Goal: Transaction & Acquisition: Obtain resource

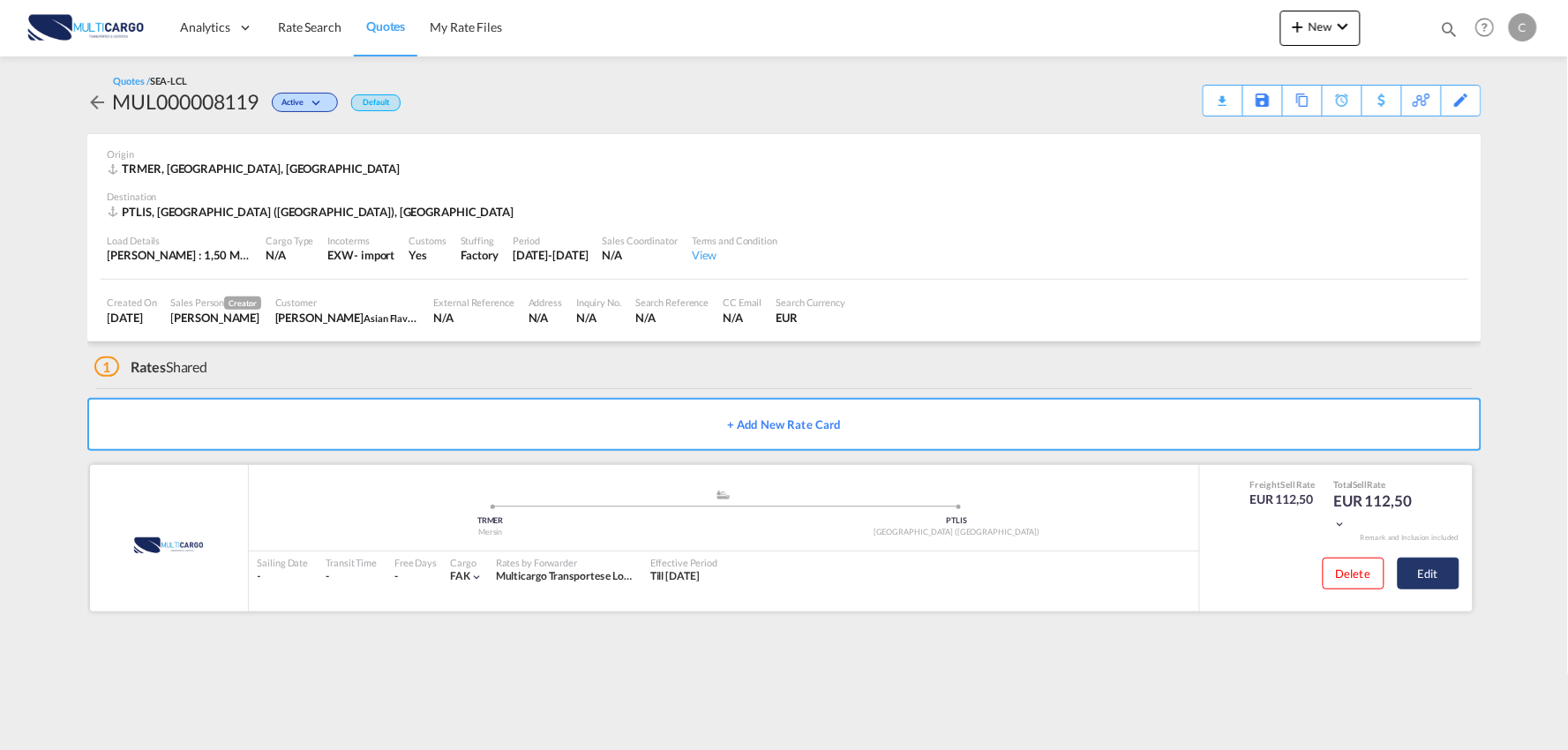
click at [1453, 588] on button "Edit" at bounding box center [1428, 572] width 61 height 32
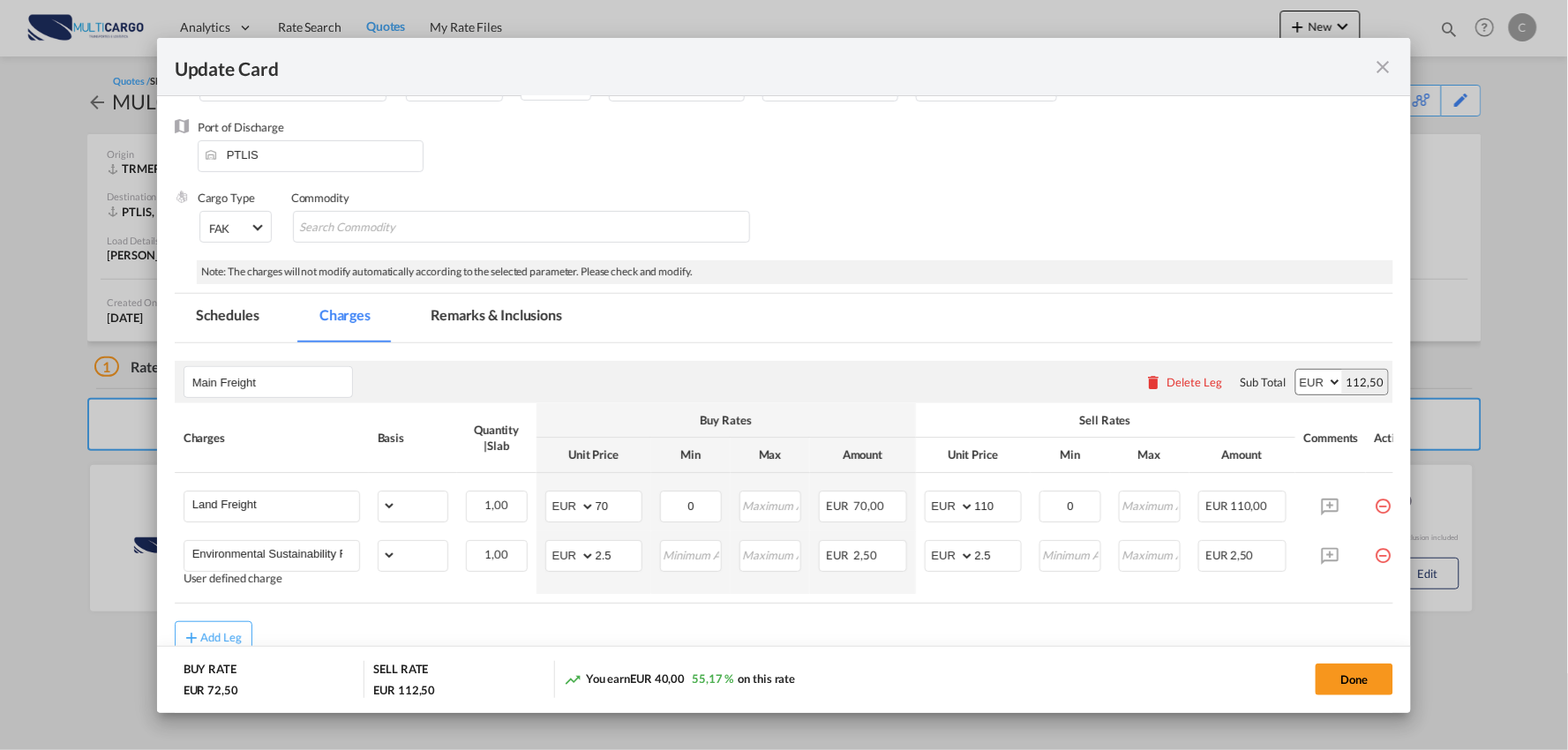
select select "per_shipment"
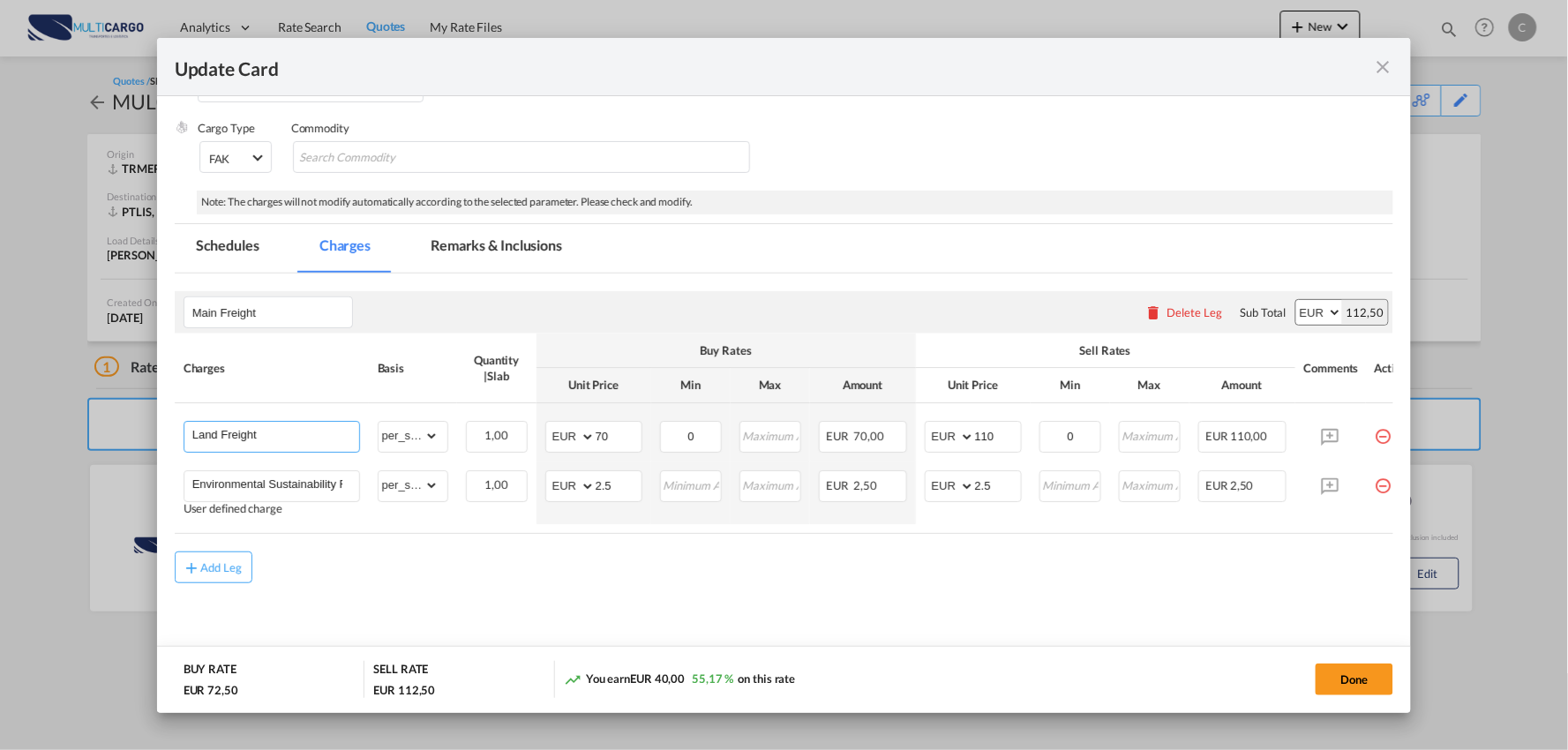
drag, startPoint x: 294, startPoint y: 429, endPoint x: -91, endPoint y: 430, distance: 385.0
click at [0, 430] on html "Analytics Reports Dashboard Rate Search Quotes My Rate Files" at bounding box center [784, 375] width 1568 height 750
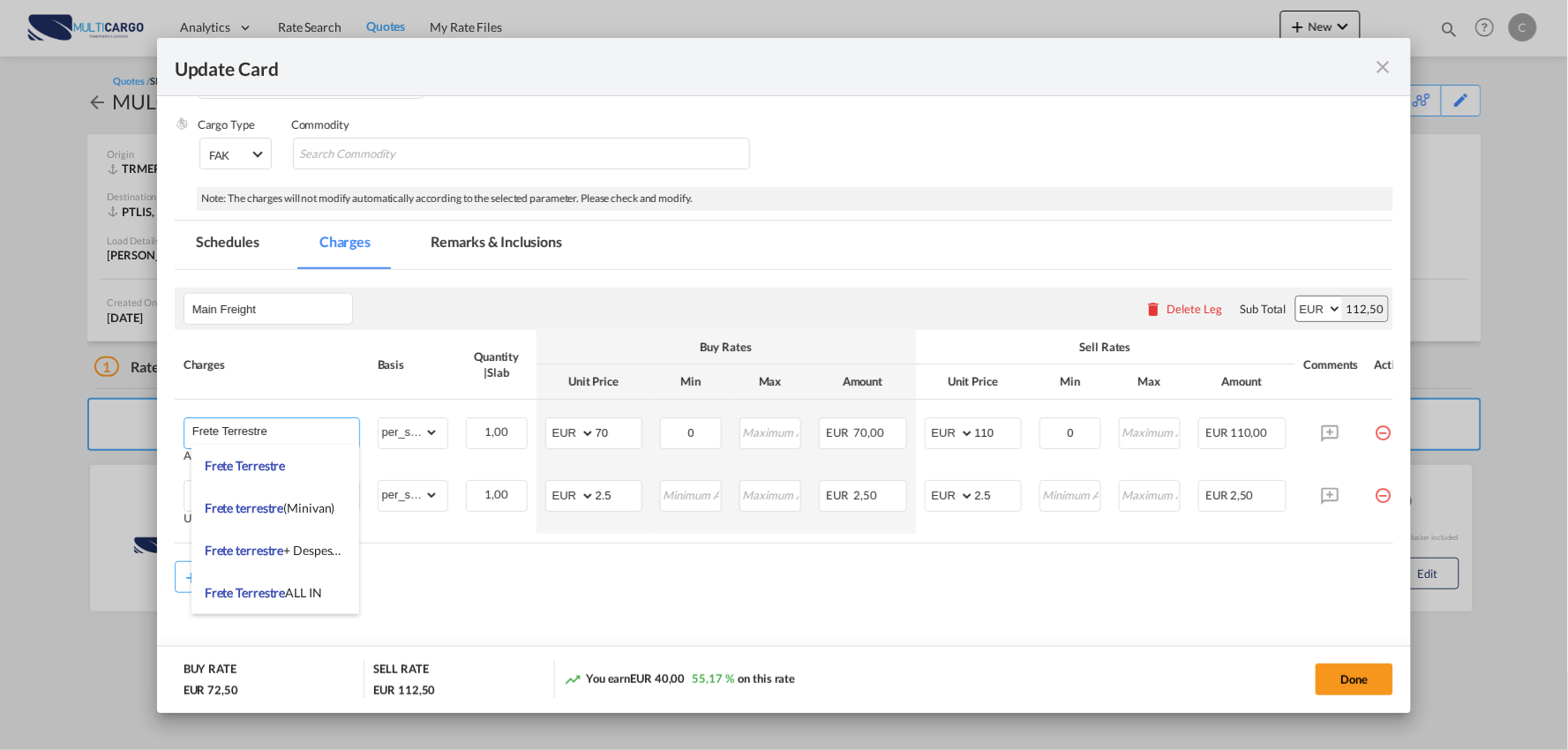
type input "Frete Terrestre"
click at [677, 621] on md-content "Main Freight Please enter leg name Leg Name Already Exists Delete Leg Sub Total…" at bounding box center [784, 473] width 1219 height 407
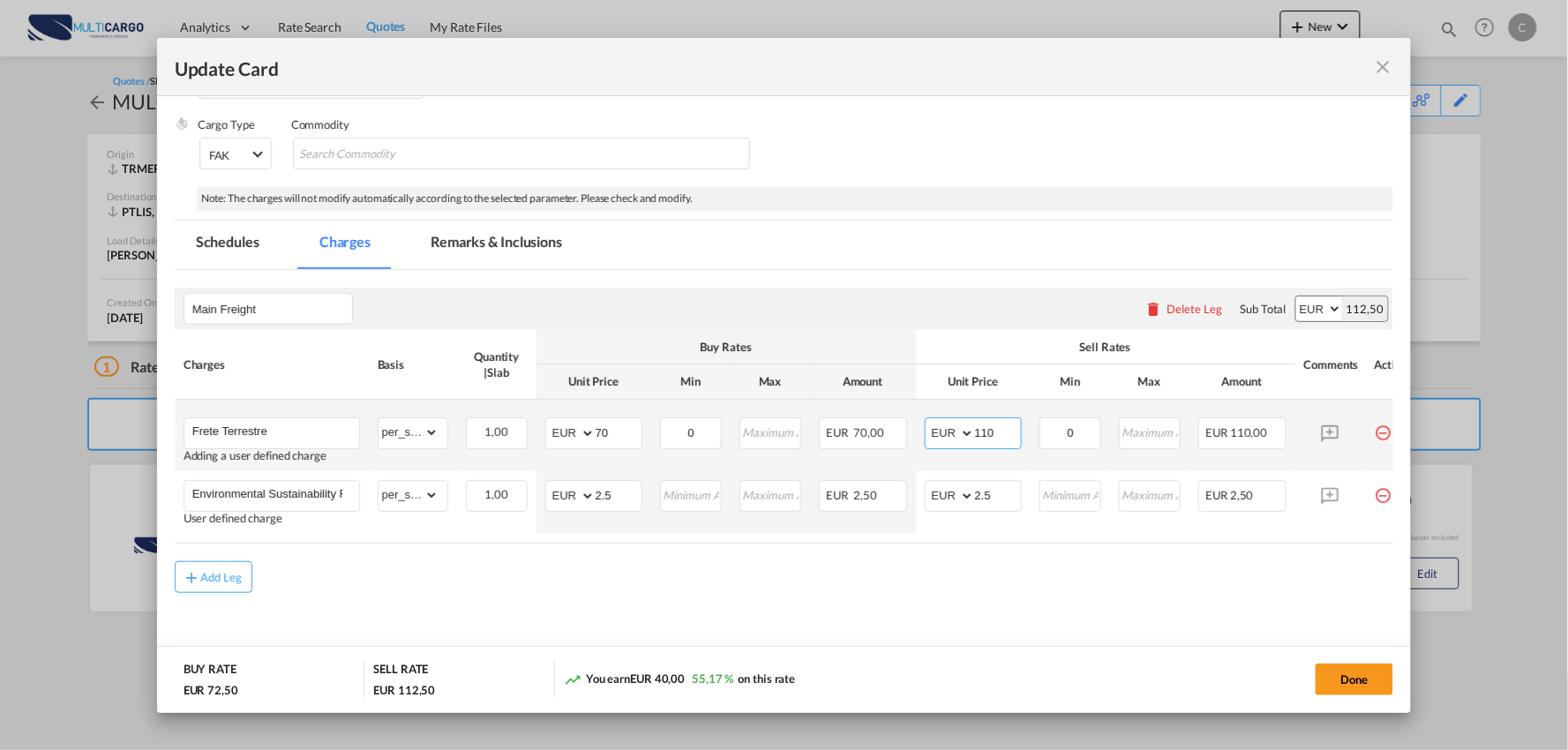
click at [1000, 428] on input "110" at bounding box center [997, 431] width 46 height 26
drag, startPoint x: 1004, startPoint y: 431, endPoint x: 880, endPoint y: 430, distance: 124.0
click at [889, 431] on tr "Frete Terrestre Adding a user defined charge Please Enter Already Exists gross_…" at bounding box center [800, 434] width 1251 height 71
click at [1016, 432] on input "110" at bounding box center [997, 431] width 46 height 26
drag, startPoint x: 1012, startPoint y: 431, endPoint x: 828, endPoint y: 424, distance: 184.1
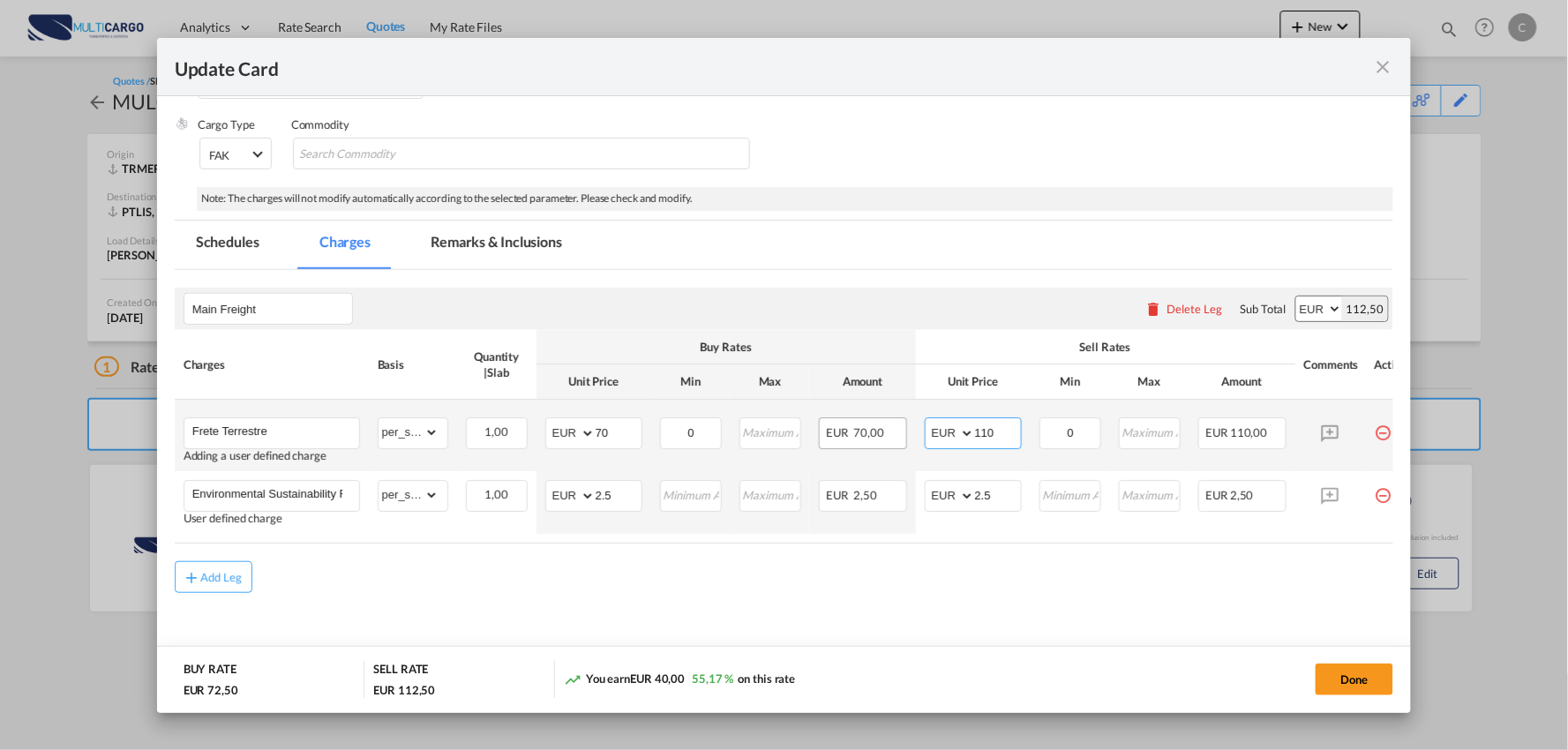
click at [830, 425] on tr "Frete Terrestre Adding a user defined charge Please Enter Already Exists gross_…" at bounding box center [800, 434] width 1251 height 71
type input "1232"
drag, startPoint x: 615, startPoint y: 439, endPoint x: 454, endPoint y: 439, distance: 161.0
click at [463, 439] on tr "Frete Terrestre Adding a user defined charge Please Enter Already Exists gross_…" at bounding box center [800, 434] width 1251 height 71
type input "1032"
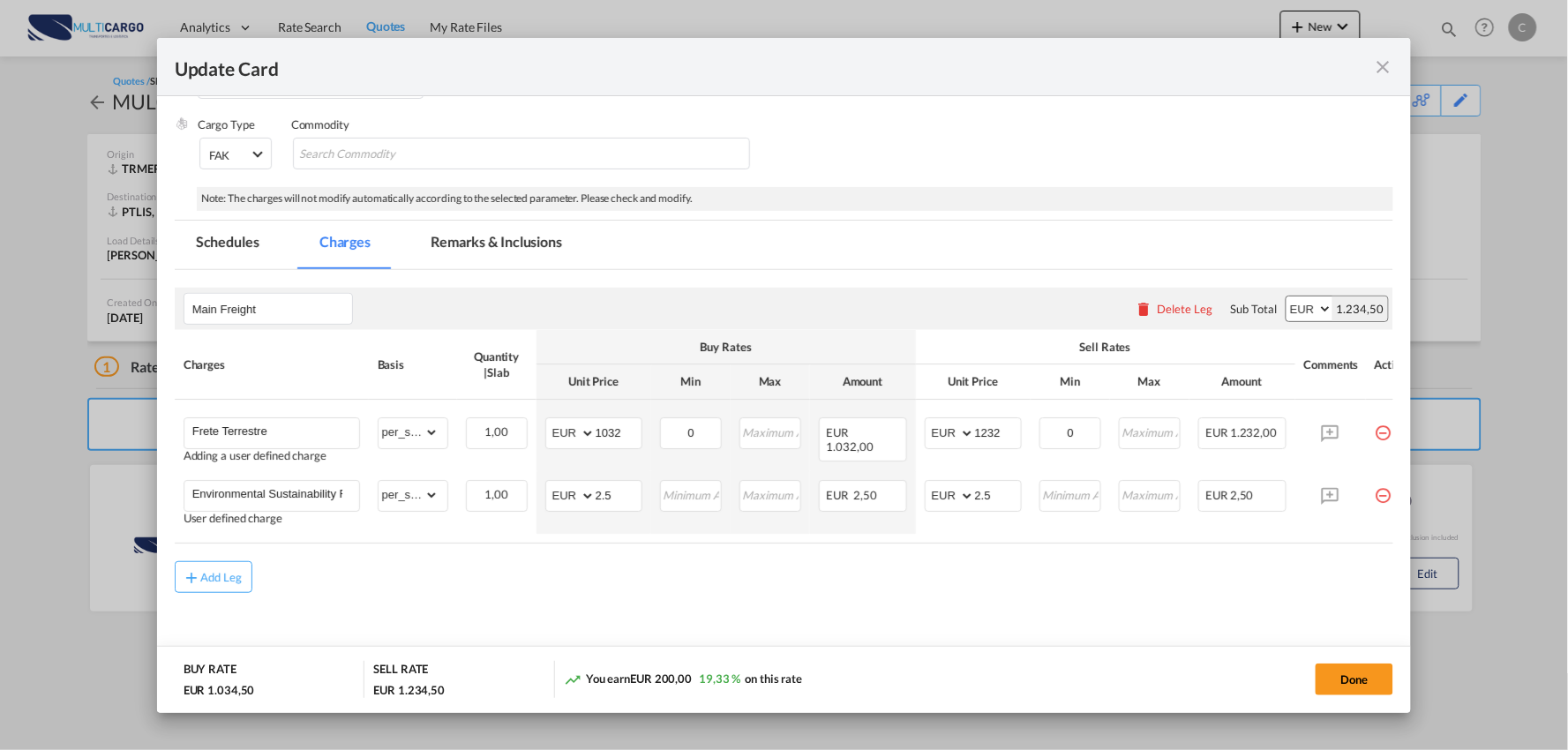
click at [713, 581] on div "Add Leg" at bounding box center [784, 576] width 1219 height 32
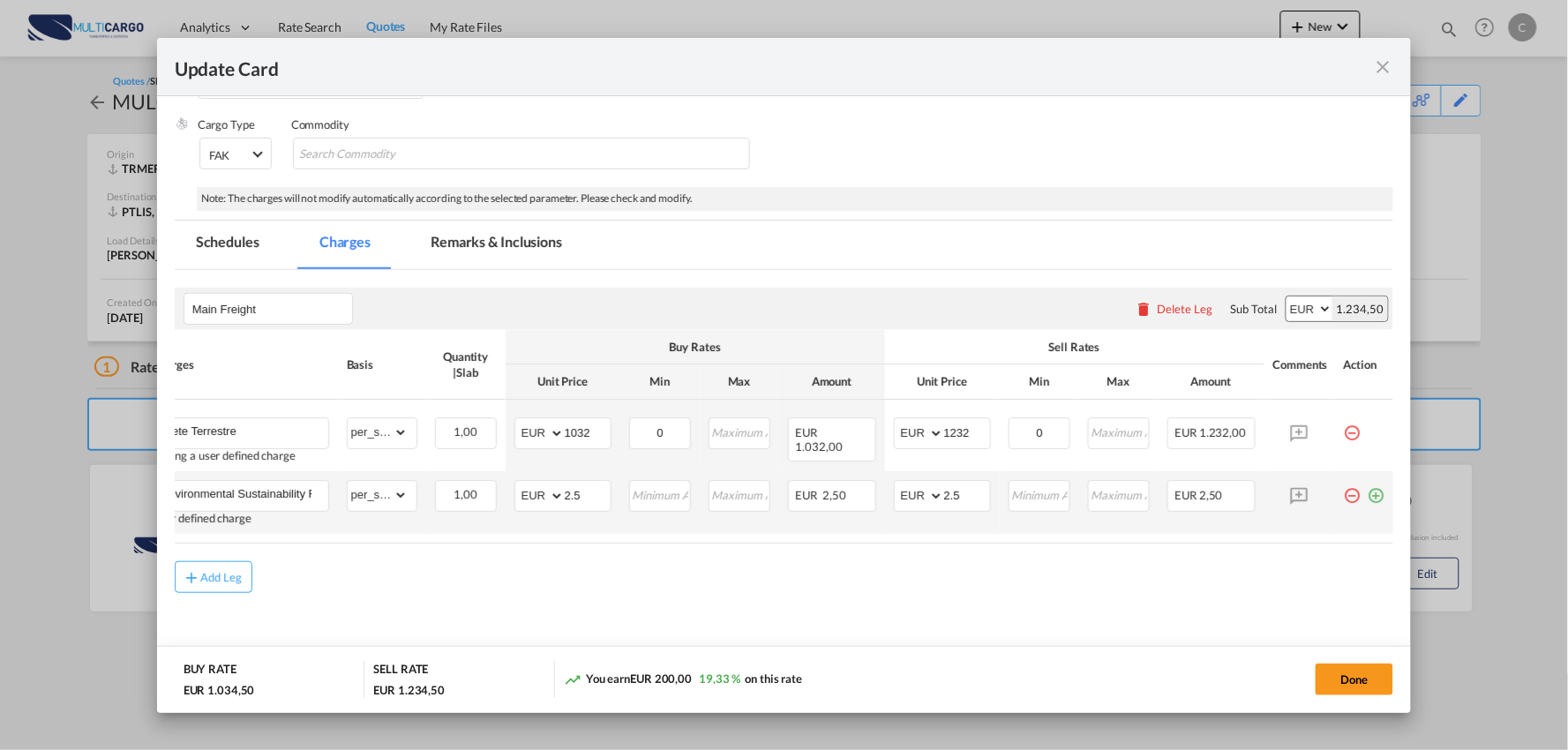
click at [1351, 496] on md-icon "icon-minus-circle-outline red-400-fg pt-7" at bounding box center [1353, 489] width 18 height 18
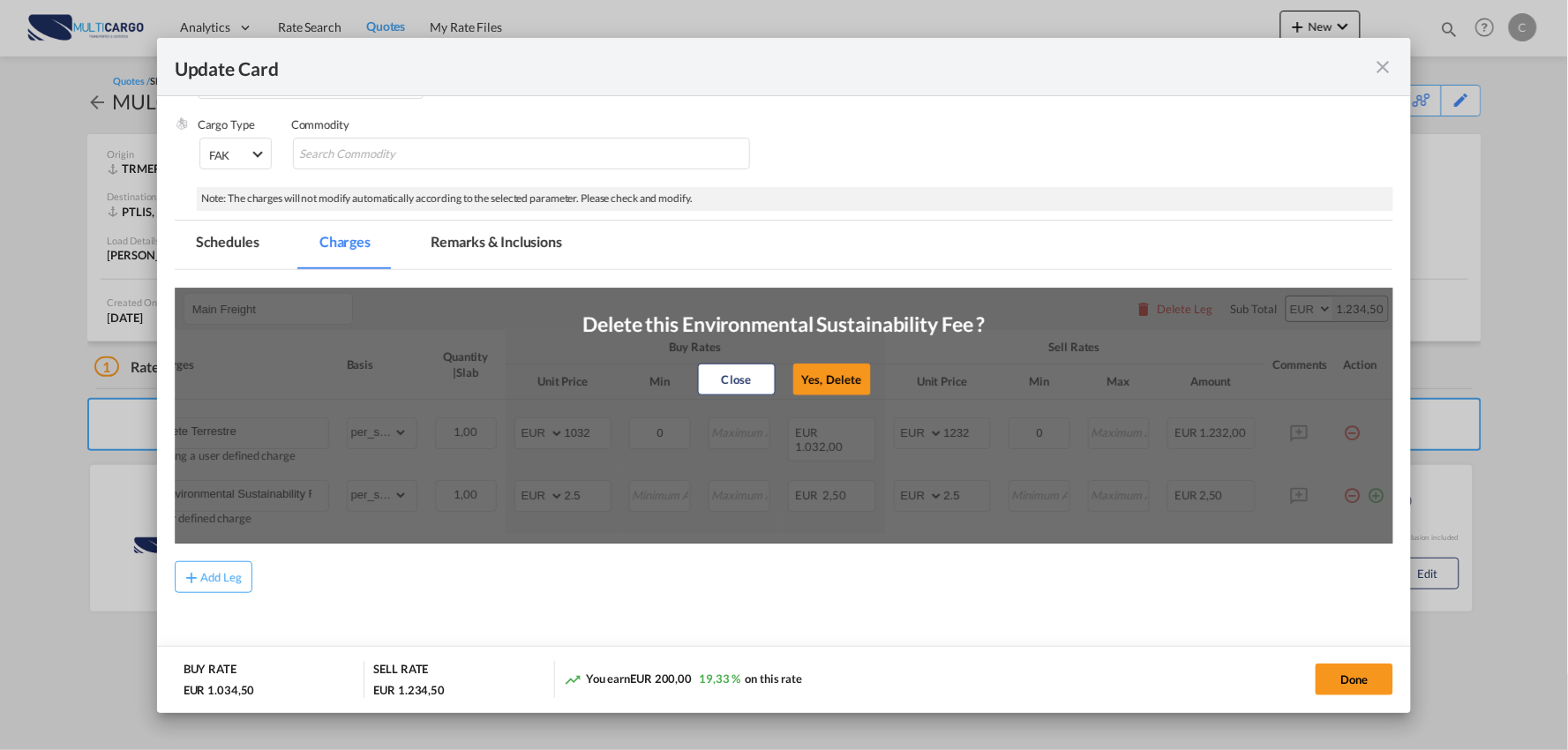
drag, startPoint x: 791, startPoint y: 374, endPoint x: 822, endPoint y: 380, distance: 31.6
click at [794, 374] on button "Yes, Delete" at bounding box center [832, 379] width 78 height 32
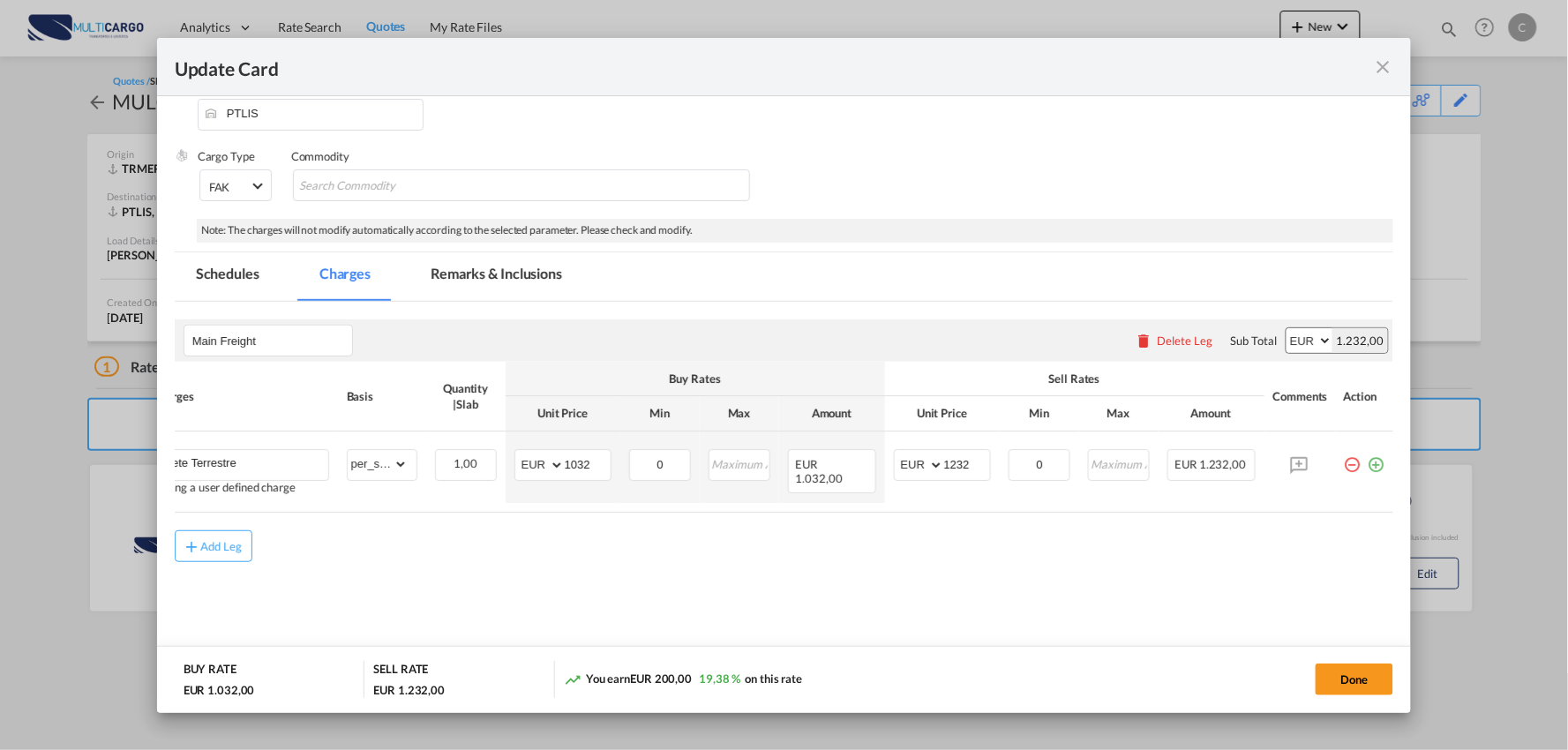
scroll to position [0, 0]
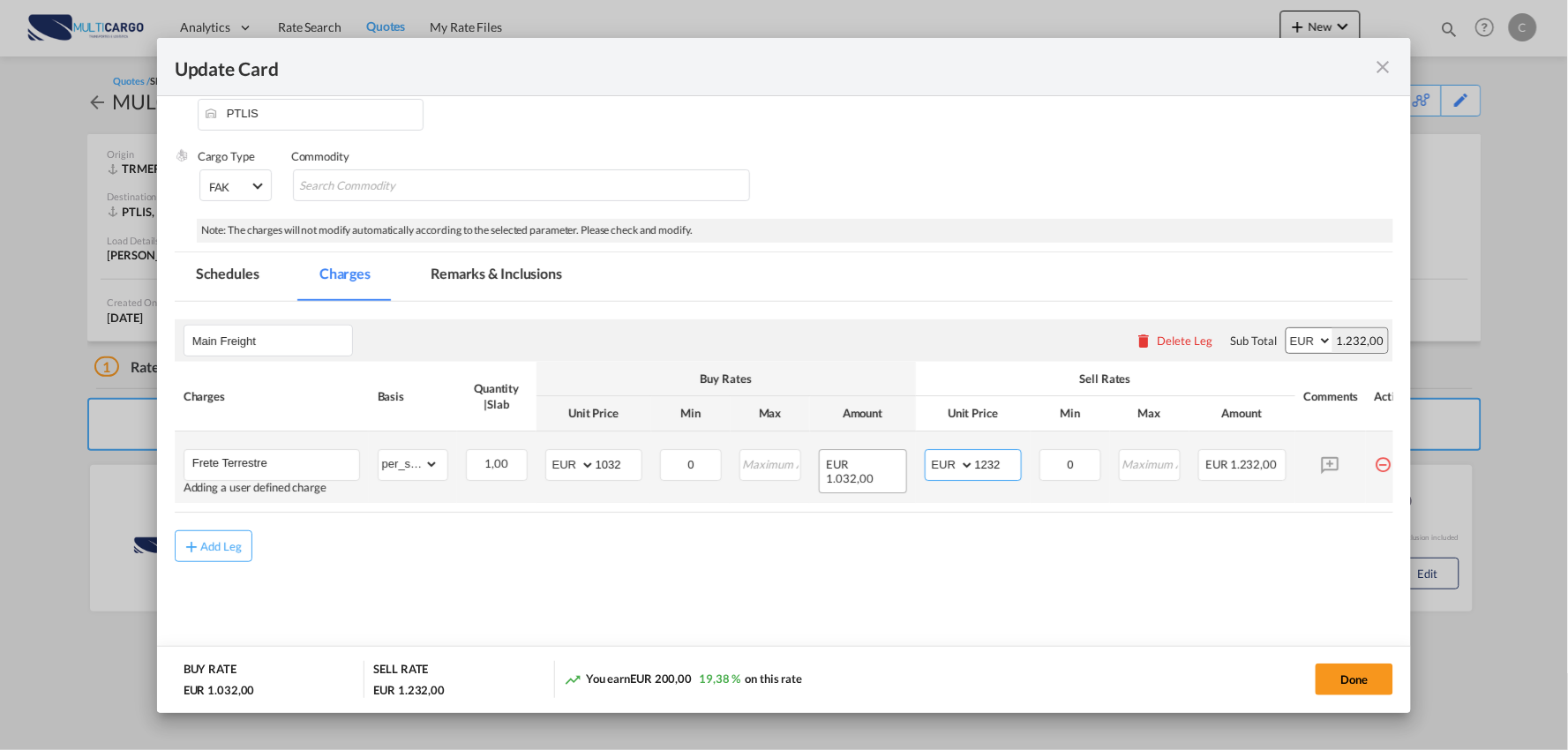
drag, startPoint x: 1007, startPoint y: 460, endPoint x: 857, endPoint y: 453, distance: 150.2
click at [849, 472] on tr "Frete Terrestre Adding a user defined charge Please Enter Already Exists gross_…" at bounding box center [800, 466] width 1251 height 71
type input "1372"
drag, startPoint x: 1087, startPoint y: 578, endPoint x: 1132, endPoint y: 541, distance: 58.3
click at [1090, 576] on md-content "Main Freight Please enter leg name Leg Name Already Exists Delete Leg Sub Total…" at bounding box center [784, 474] width 1219 height 345
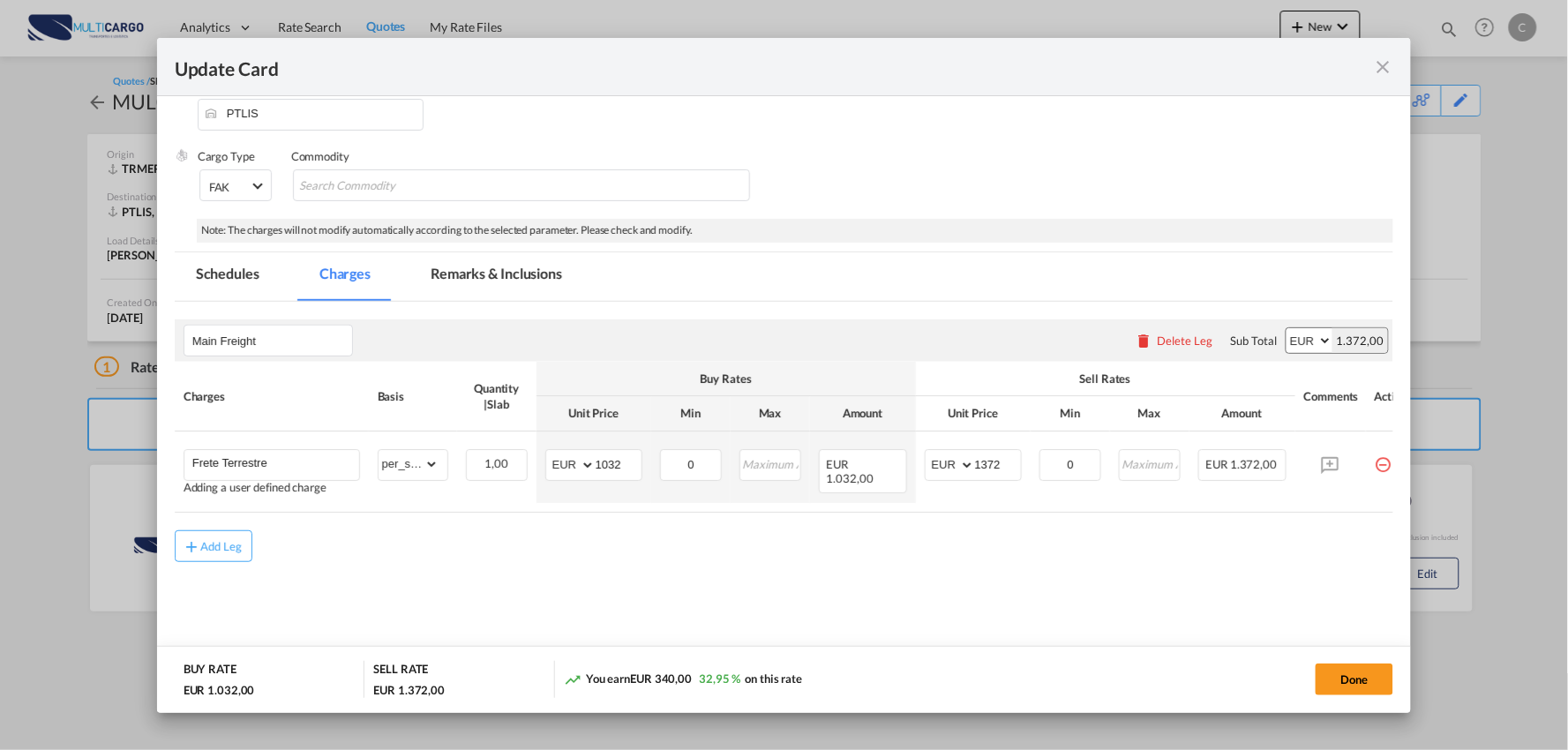
scroll to position [0, 45]
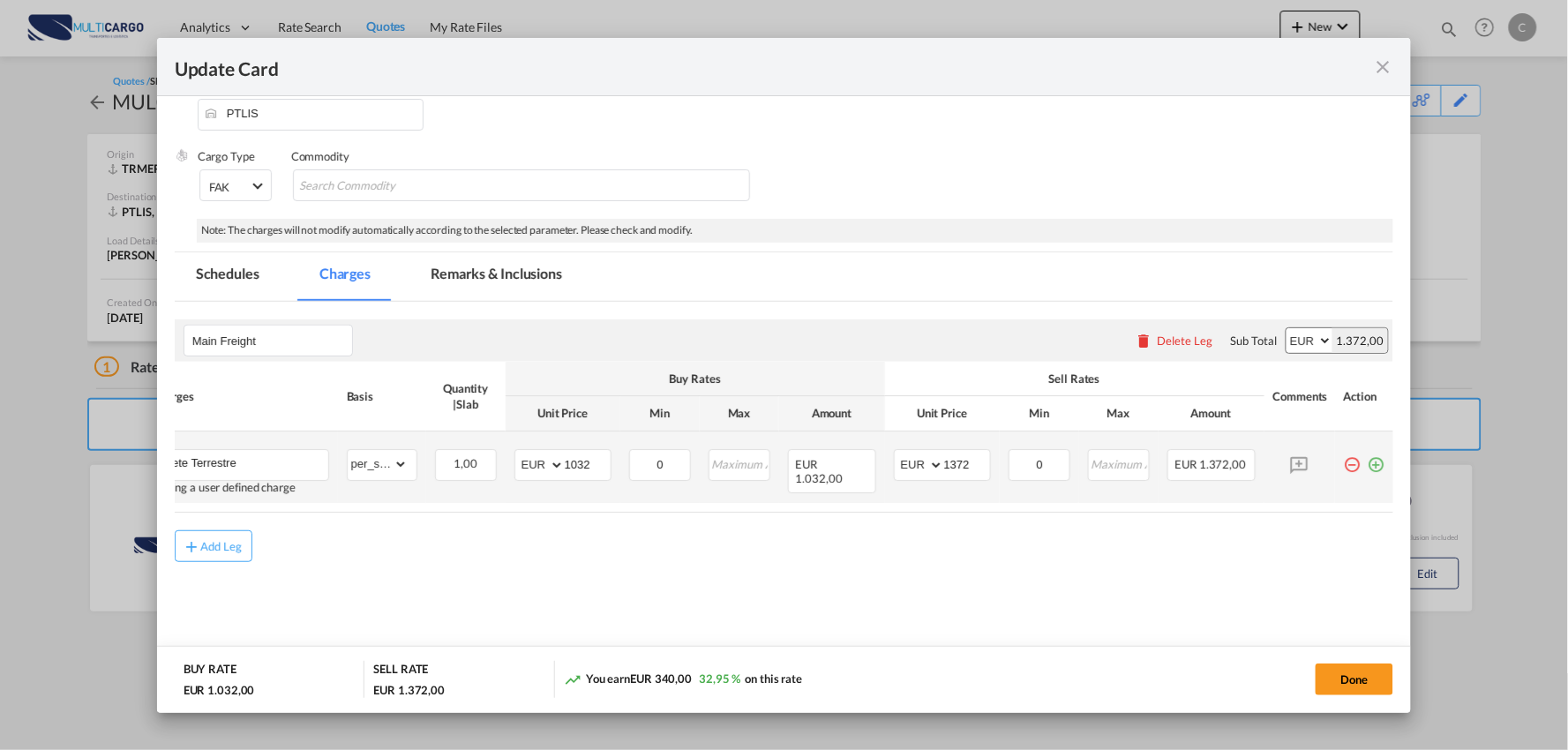
click at [1368, 462] on md-icon "icon-plus-circle-outline green-400-fg" at bounding box center [1377, 458] width 18 height 18
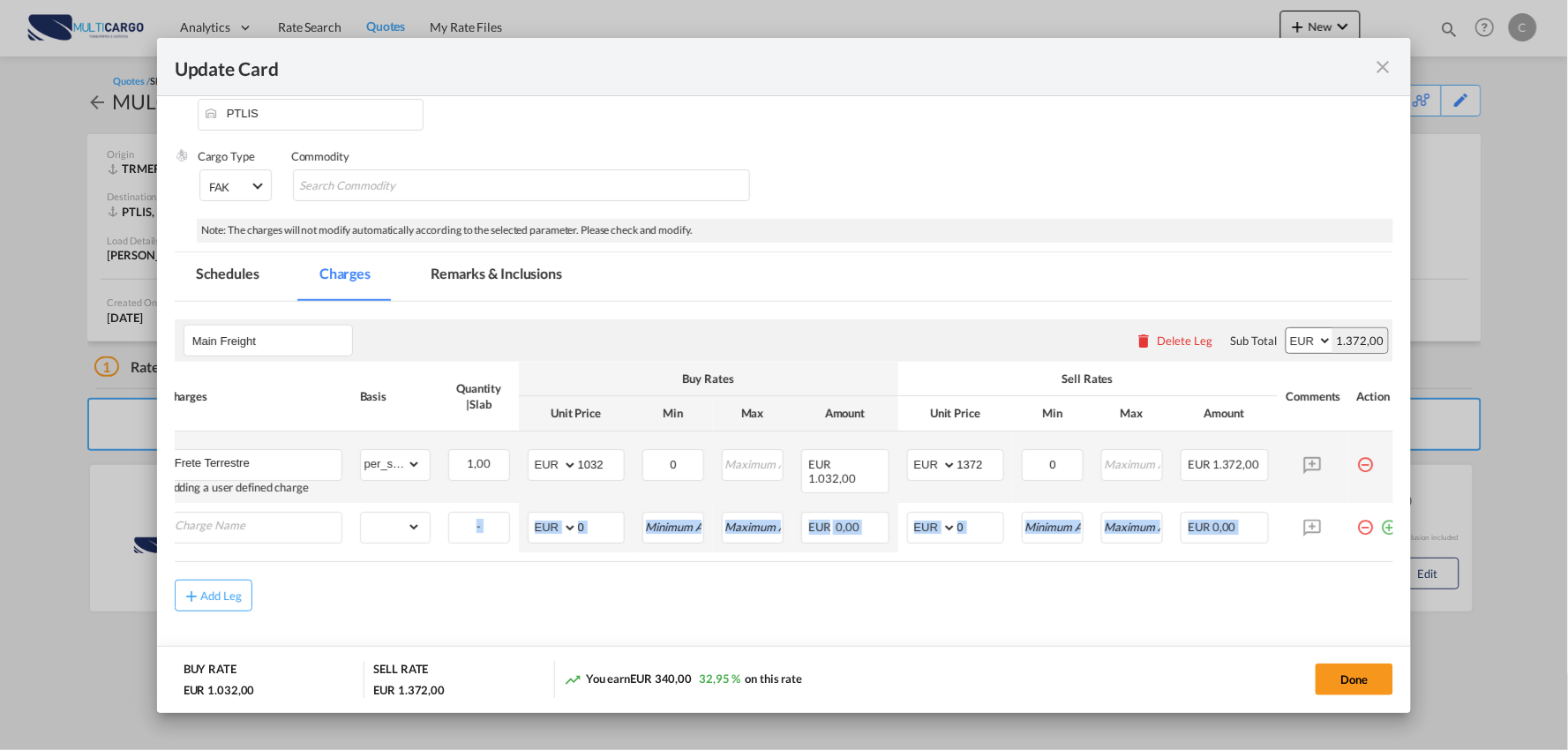
drag, startPoint x: 443, startPoint y: 562, endPoint x: 224, endPoint y: 570, distance: 219.1
click at [224, 570] on air-lcl-rate-modification "Main Freight Please enter leg name Leg Name Already Exists Delete Leg Sub Total…" at bounding box center [784, 456] width 1219 height 309
click at [321, 578] on air-lcl-rate-modification "Main Freight Please enter leg name Leg Name Already Exists Delete Leg Sub Total…" at bounding box center [784, 456] width 1219 height 309
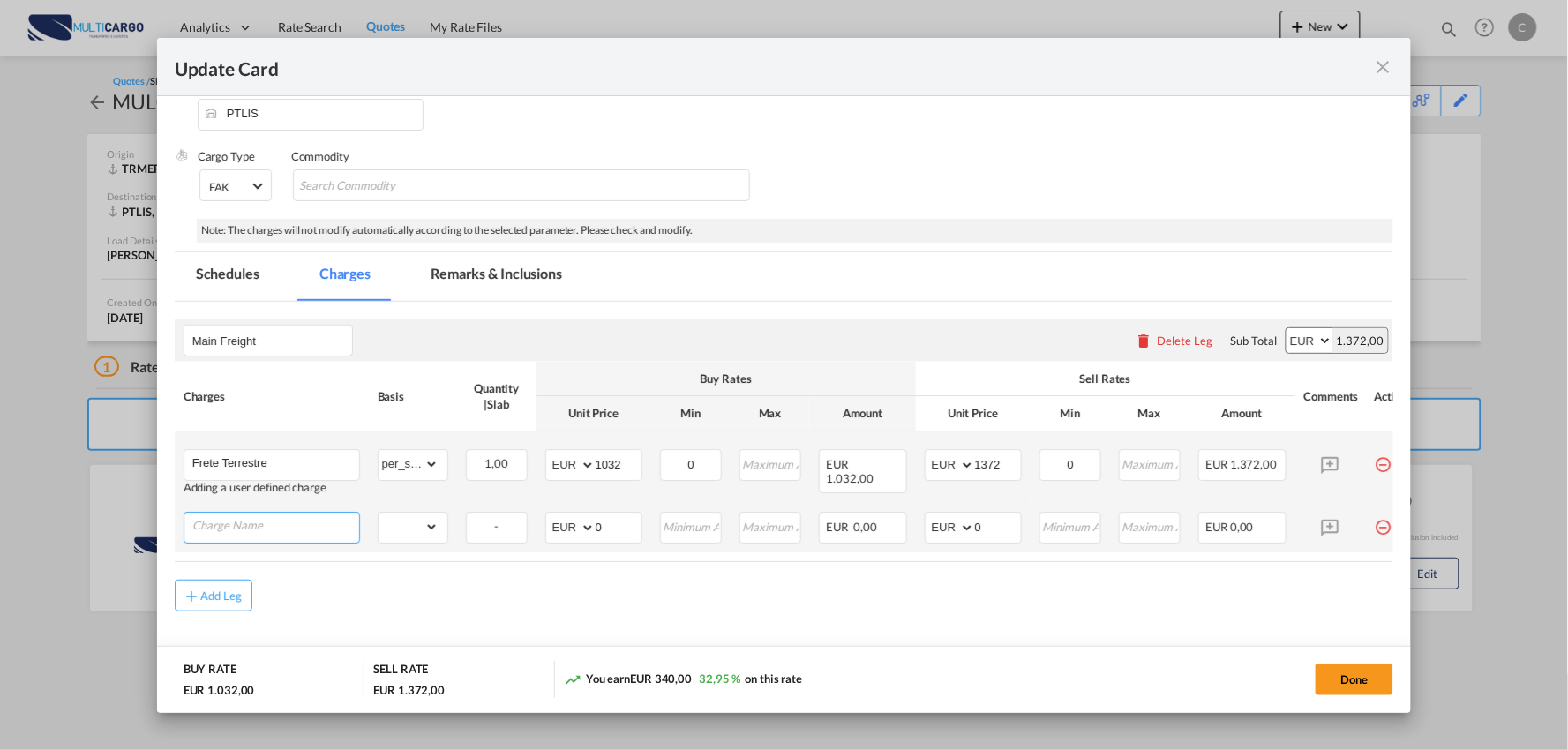
click at [277, 531] on input "Charge Name" at bounding box center [275, 526] width 167 height 26
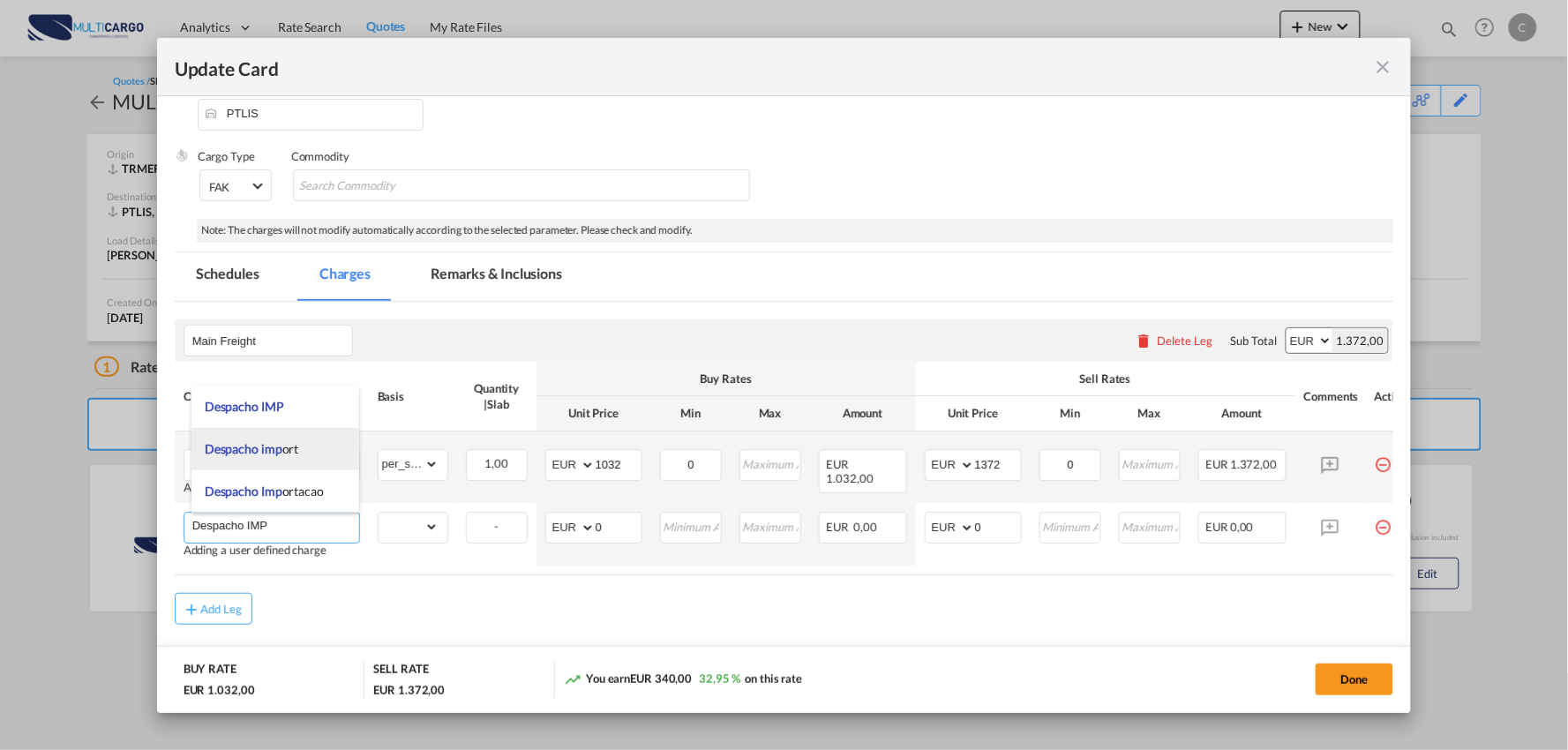
click at [294, 443] on span "Despacho imp ort" at bounding box center [252, 448] width 95 height 15
type input "Despacho import"
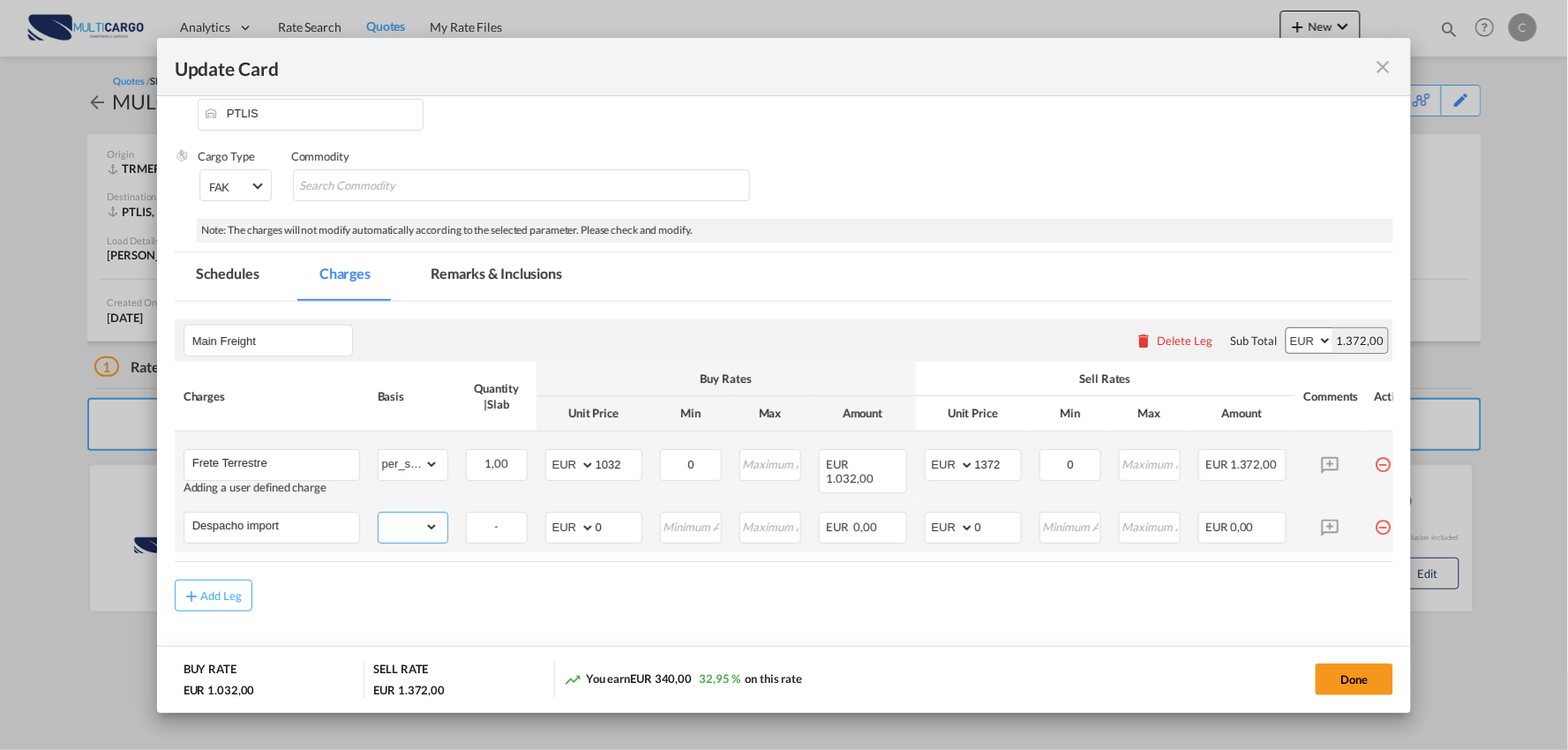
click at [426, 524] on select "gross_weight volumetric_weight per_shipment per_bl per_km per_hawb per_kg flat …" at bounding box center [408, 526] width 60 height 28
select select "per_shipment"
click at [379, 513] on select "gross_weight volumetric_weight per_shipment per_bl per_km per_hawb per_kg flat …" at bounding box center [408, 526] width 60 height 28
click at [936, 531] on md-input-container "AED AFN ALL AMD ANG AOA ARS AUD AWG AZN BAM BBD BDT BGN BHD BIF BMD BND BOB BRL…" at bounding box center [973, 527] width 97 height 32
type input "150"
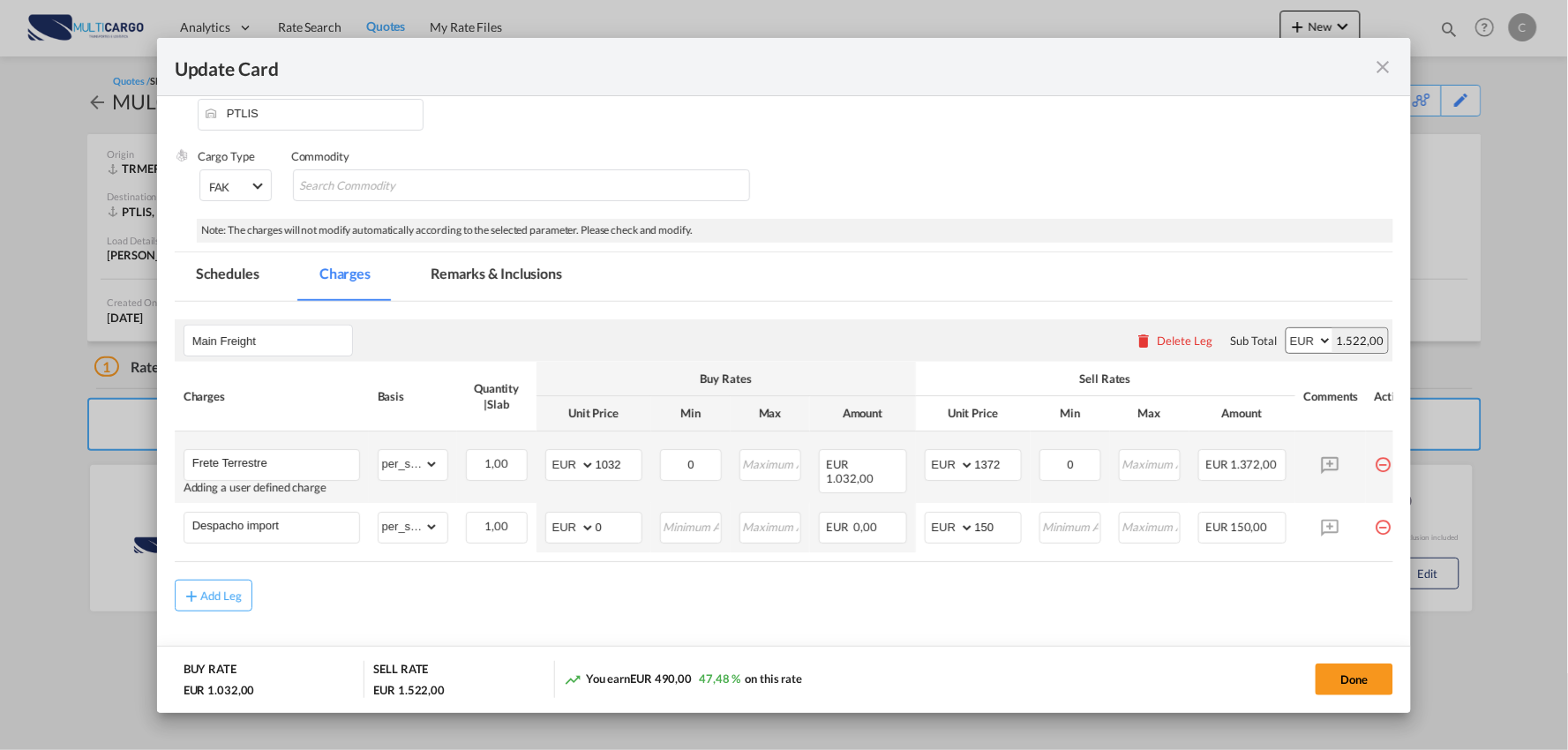
click at [755, 607] on div "Add Leg" at bounding box center [784, 595] width 1219 height 32
drag, startPoint x: 601, startPoint y: 536, endPoint x: 560, endPoint y: 534, distance: 41.0
click at [564, 534] on md-input-container "AED AFN ALL AMD ANG AOA ARS AUD AWG AZN BAM BBD BDT BGN BHD BIF BMD BND BOB BRL…" at bounding box center [594, 527] width 97 height 32
type input "75"
click at [667, 608] on div "Add Leg" at bounding box center [784, 595] width 1219 height 32
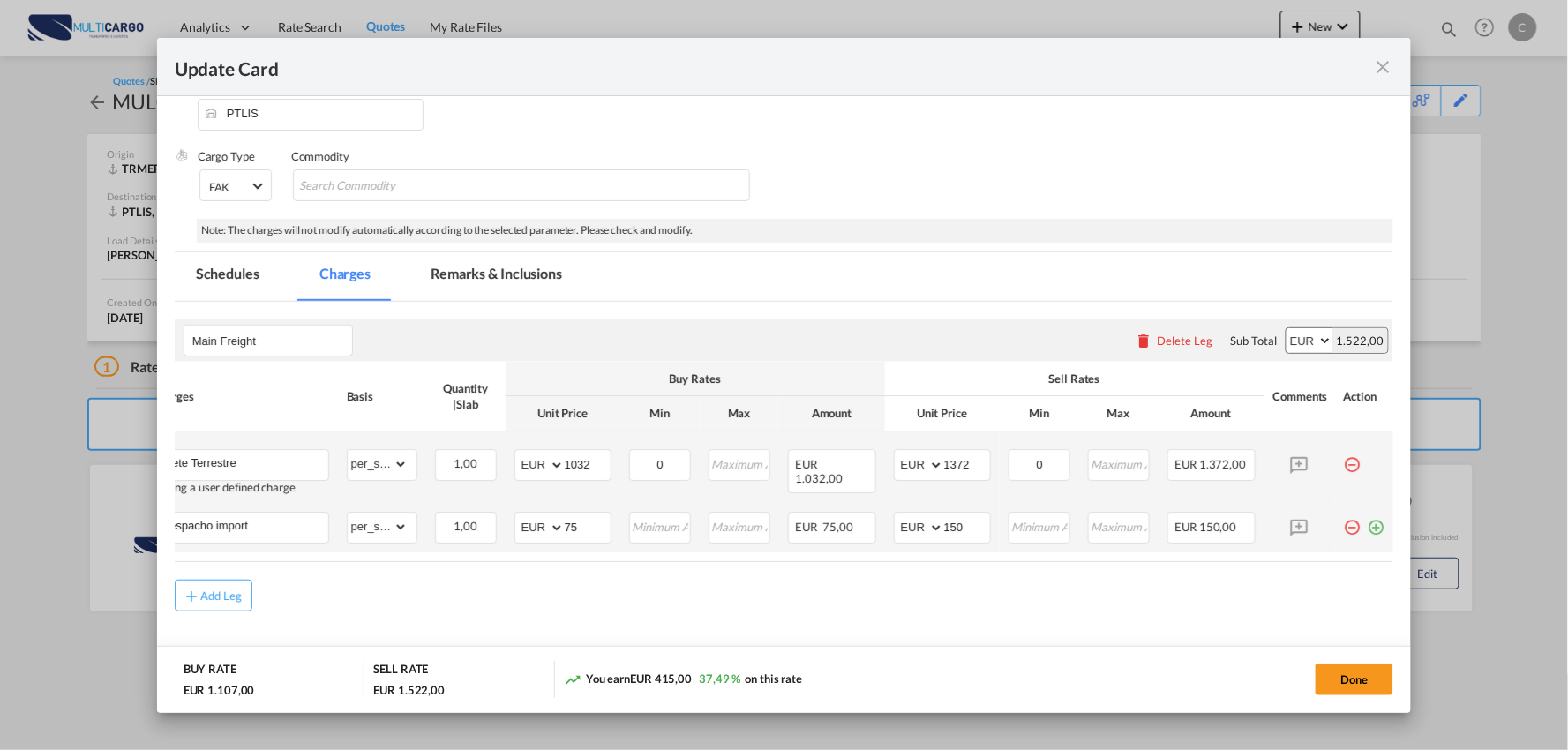
click at [1368, 527] on md-icon "icon-plus-circle-outline green-400-fg" at bounding box center [1377, 521] width 18 height 18
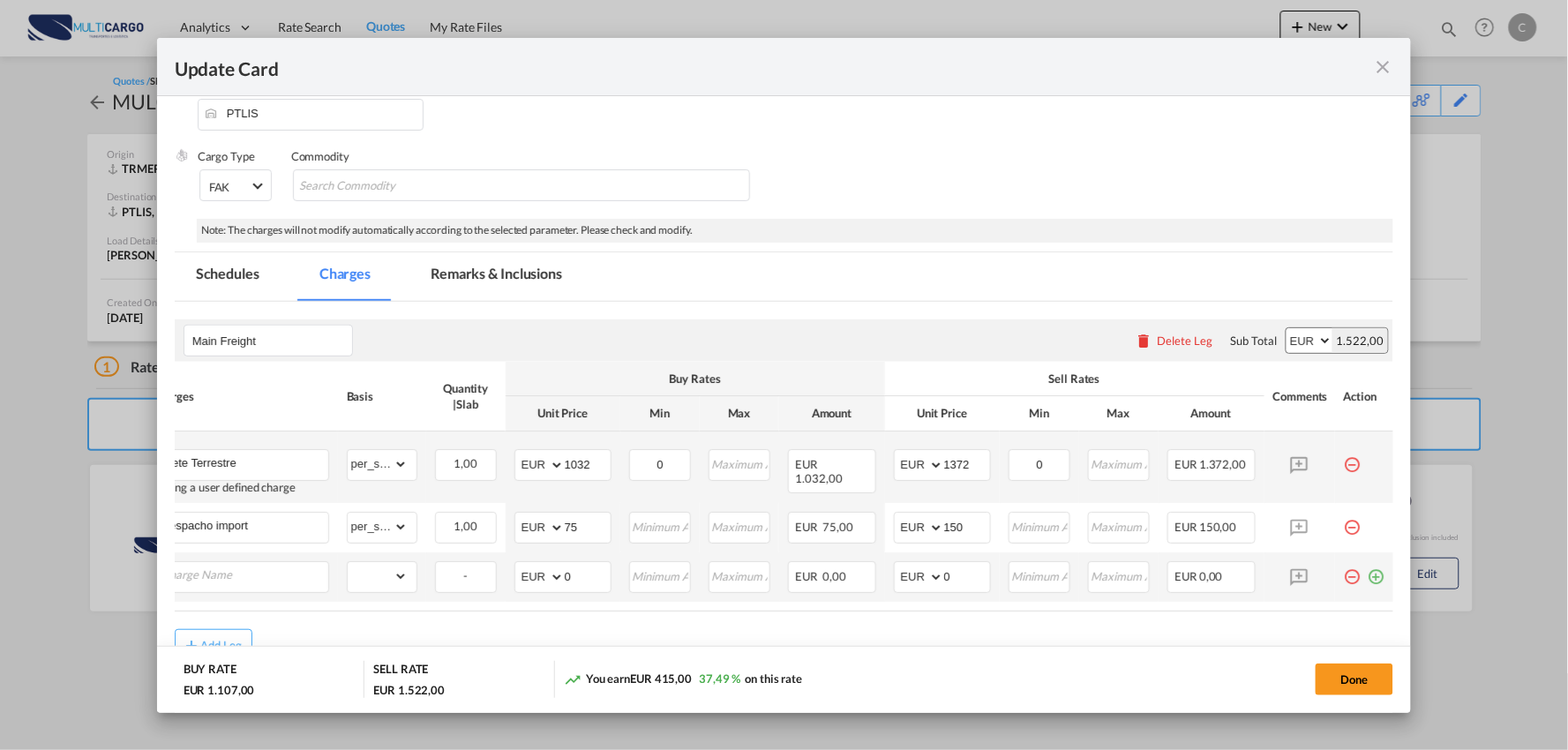
scroll to position [0, 18]
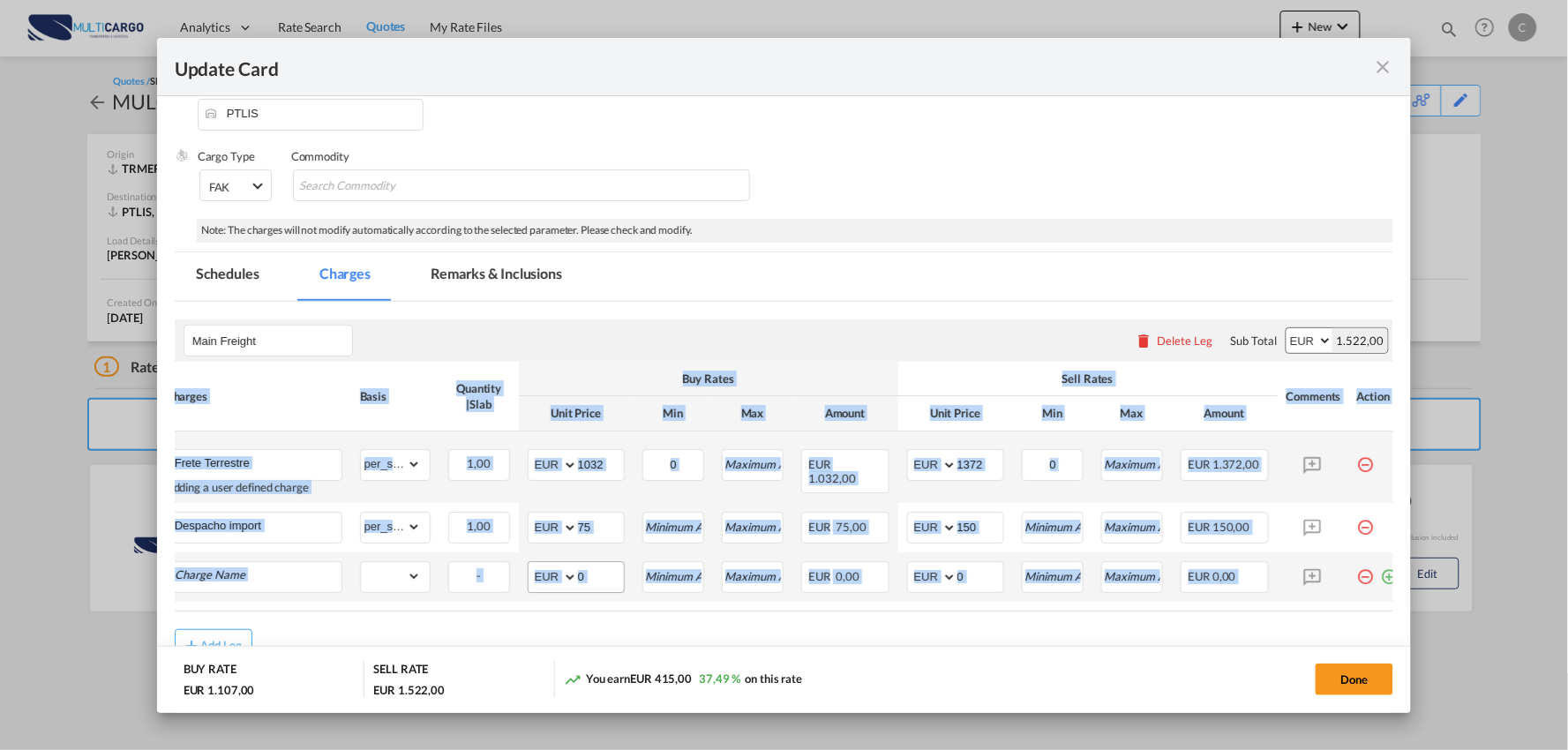
drag, startPoint x: 1272, startPoint y: 615, endPoint x: 555, endPoint y: 590, distance: 717.4
click at [871, 636] on air-lcl-rate-modification "Main Freight Please enter leg name Leg Name Already Exists Delete Leg Sub Total…" at bounding box center [784, 481] width 1219 height 359
drag, startPoint x: 538, startPoint y: 615, endPoint x: 410, endPoint y: 611, distance: 128.1
click at [417, 610] on div "Charges Basis Quantity | Slab Buy Rates Sell Rates Comments Action Unit Price M…" at bounding box center [784, 486] width 1219 height 249
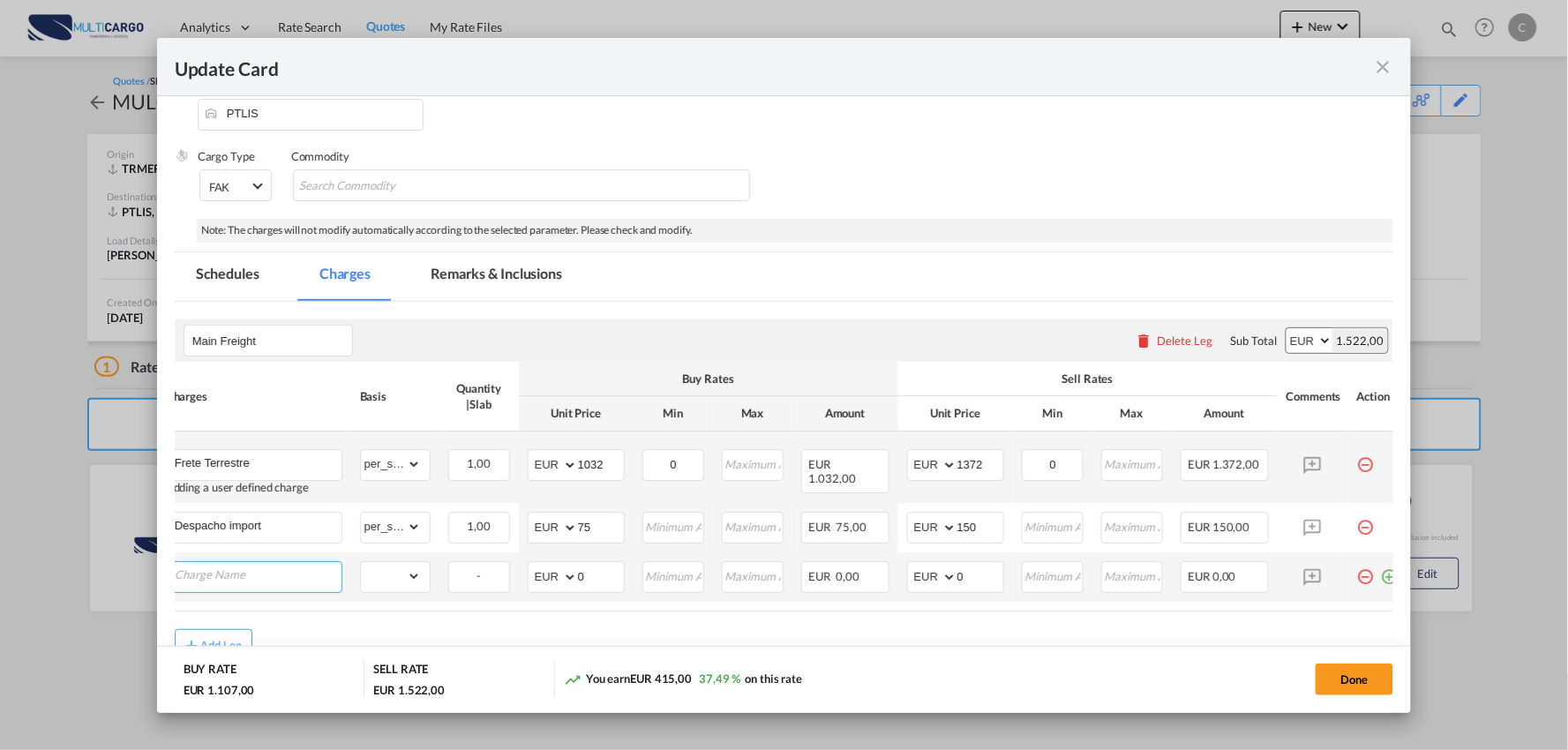
click at [263, 573] on input "Charge Name" at bounding box center [258, 574] width 167 height 26
type input "Process Fee"
drag, startPoint x: 397, startPoint y: 579, endPoint x: 399, endPoint y: 560, distance: 19.1
click at [397, 579] on select "gross_weight volumetric_weight per_shipment per_bl per_km per_hawb per_kg flat …" at bounding box center [390, 575] width 60 height 28
select select "per_shipment"
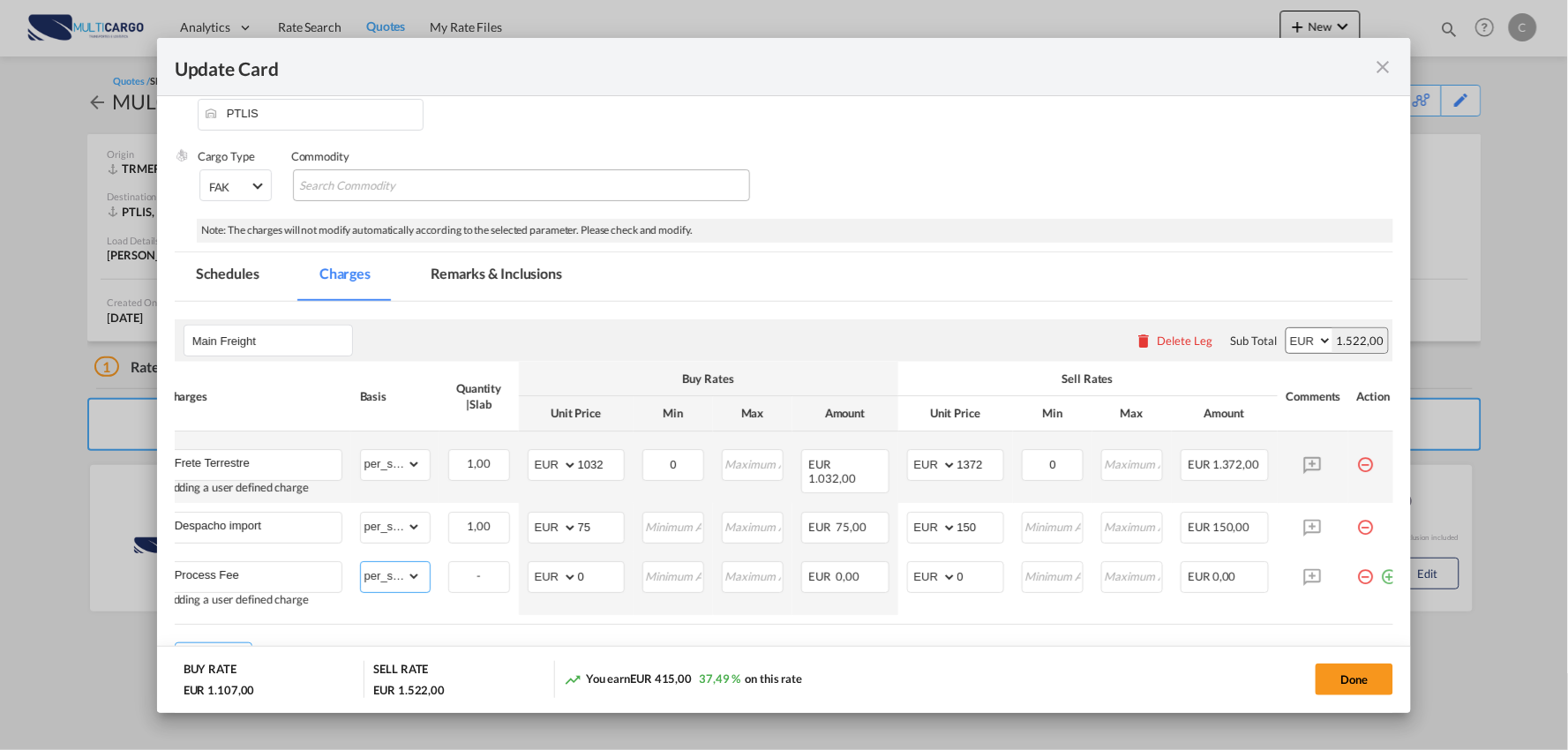
click at [361, 562] on select "gross_weight volumetric_weight per_shipment per_bl per_km per_hawb per_kg flat …" at bounding box center [390, 575] width 60 height 28
drag, startPoint x: 967, startPoint y: 584, endPoint x: 931, endPoint y: 580, distance: 36.2
click at [931, 580] on md-input-container "AED AFN ALL AMD ANG AOA ARS AUD AWG AZN BAM BBD BDT BGN BHD BIF BMD BND BOB BRL…" at bounding box center [956, 576] width 97 height 32
type input "90"
click at [983, 664] on div "Done" at bounding box center [1160, 679] width 467 height 36
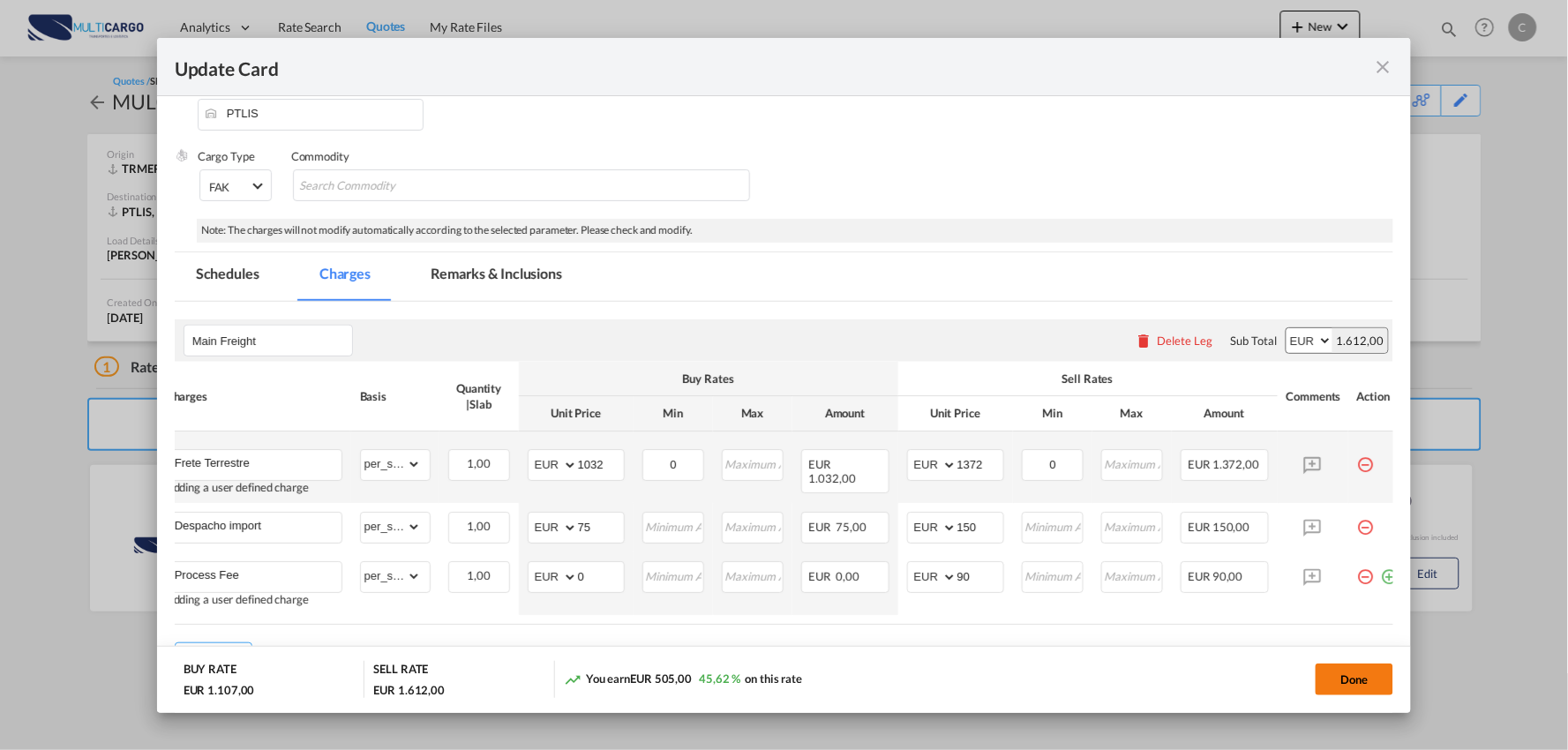
click at [1365, 674] on button "Done" at bounding box center [1354, 679] width 78 height 32
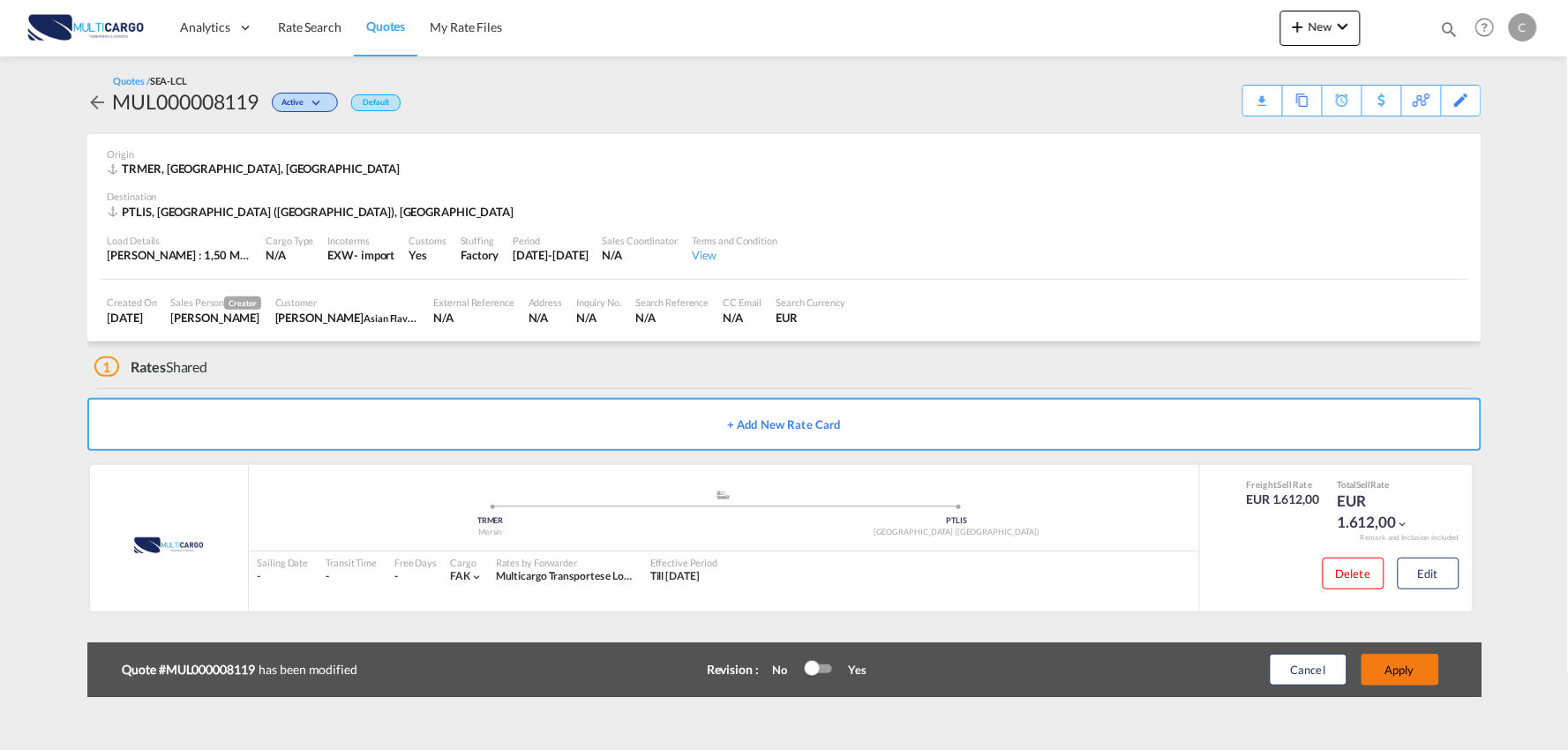
click at [1400, 671] on button "Apply" at bounding box center [1400, 669] width 78 height 32
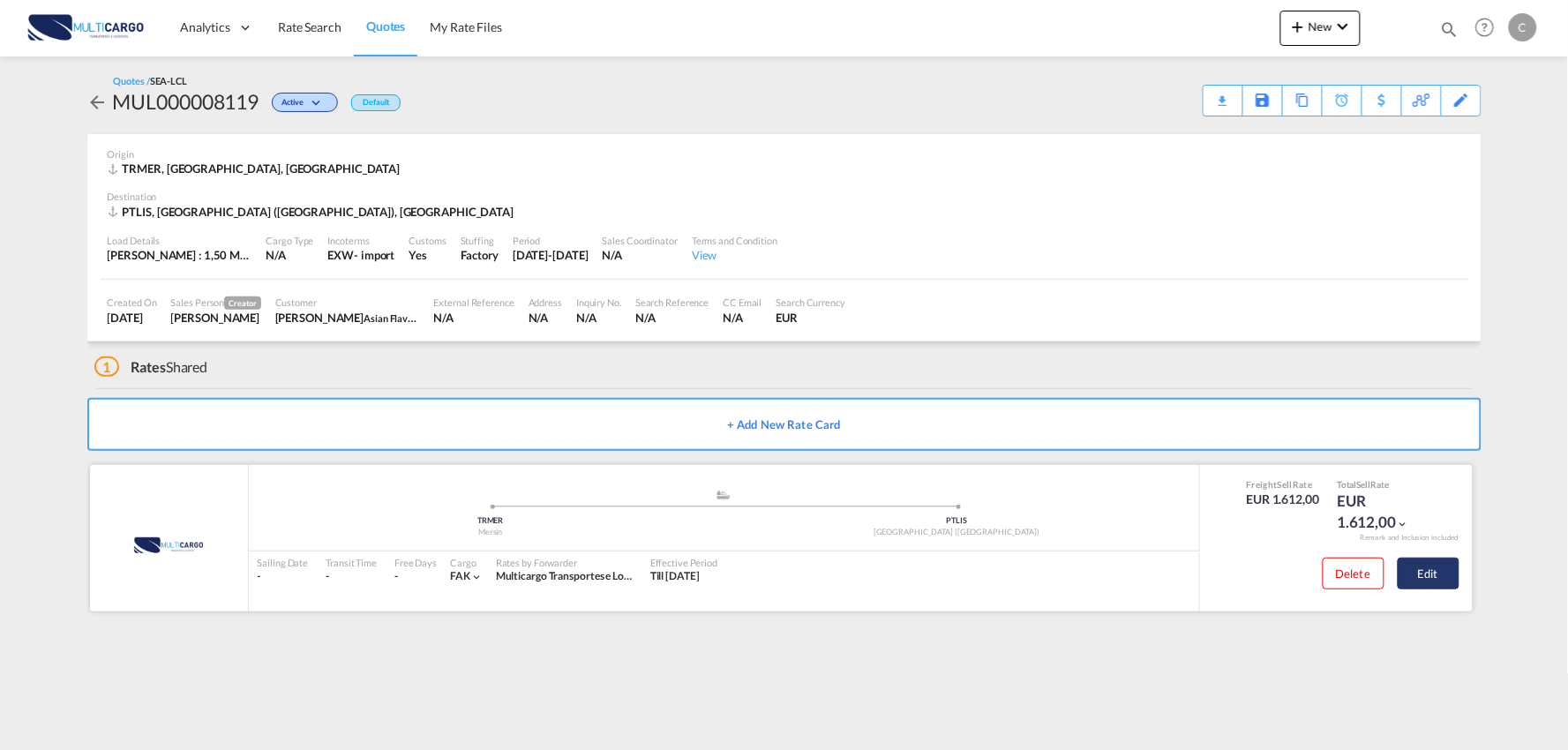
click at [1436, 565] on button "Edit" at bounding box center [1428, 572] width 61 height 32
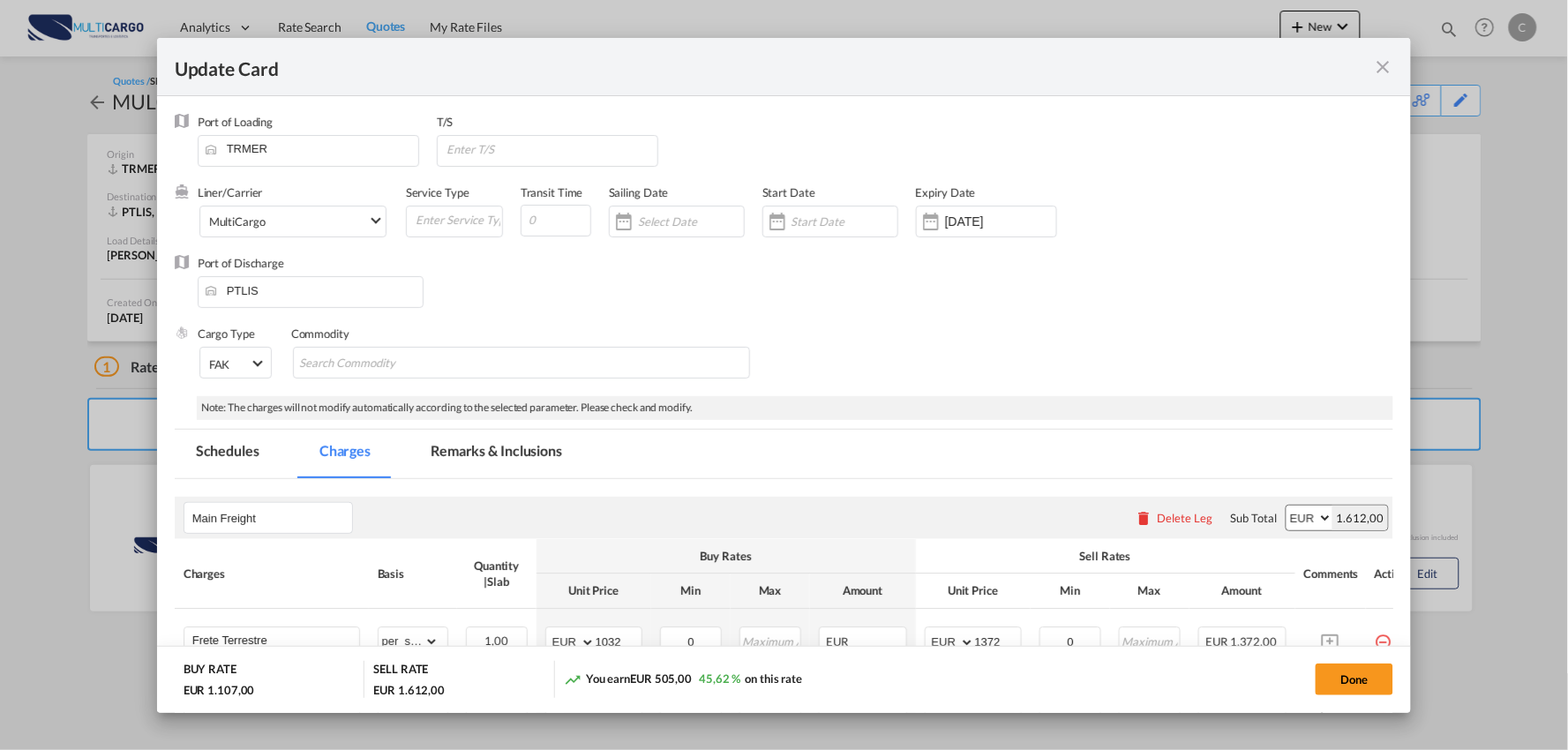
scroll to position [196, 0]
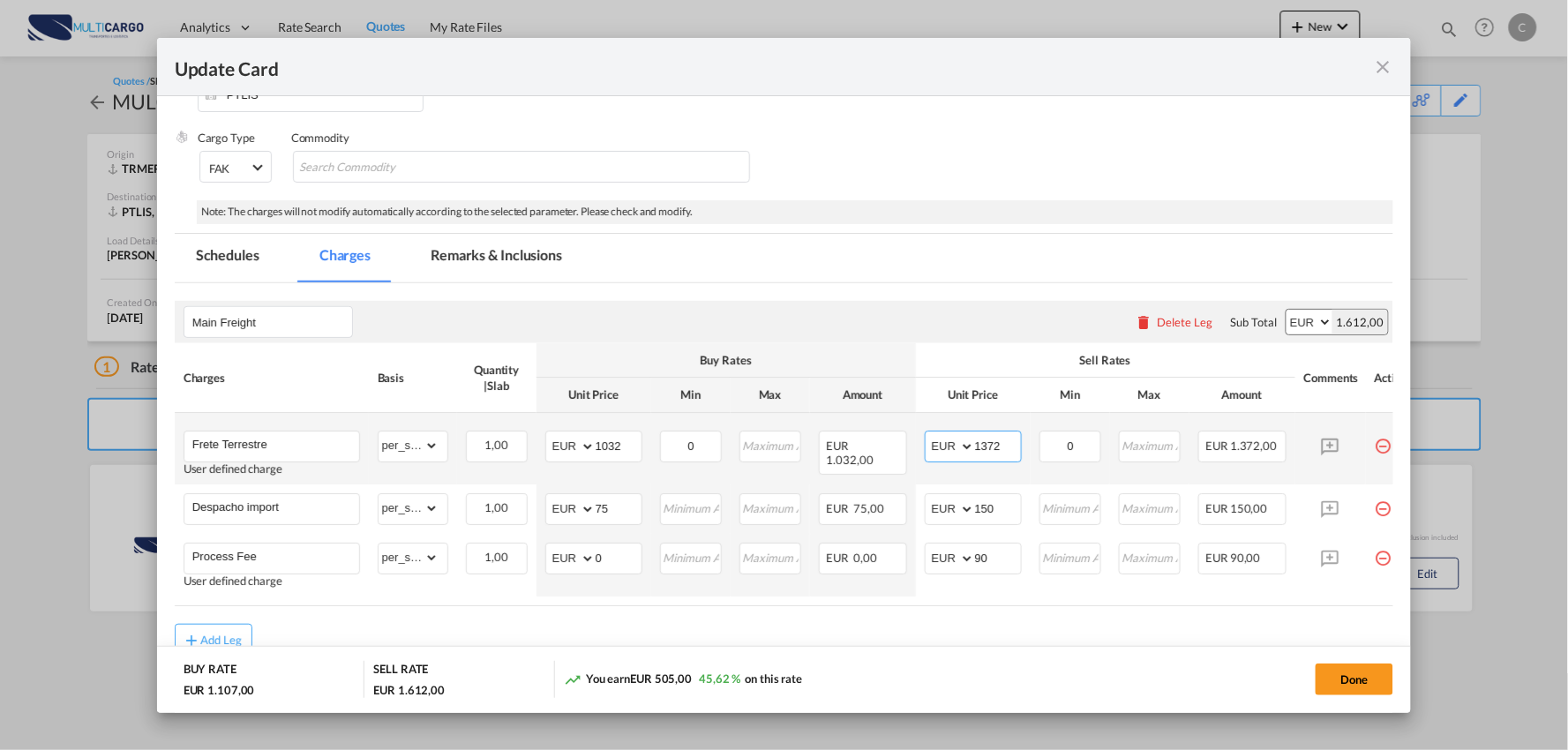
drag, startPoint x: 1004, startPoint y: 448, endPoint x: 965, endPoint y: 447, distance: 39.0
click at [965, 447] on md-input-container "AED AFN ALL AMD ANG AOA ARS AUD AWG AZN BAM BBD BDT BGN BHD BIF BMD BND BOB BRL…" at bounding box center [973, 446] width 97 height 32
type input "1472"
click at [1089, 658] on md-dialog-actions "BUY RATE EUR 1.107,00 SELL RATE EUR 1.712,00 You earn EUR 605,00 54,65 % on thi…" at bounding box center [784, 679] width 1254 height 67
click at [1330, 677] on button "Done" at bounding box center [1354, 679] width 78 height 32
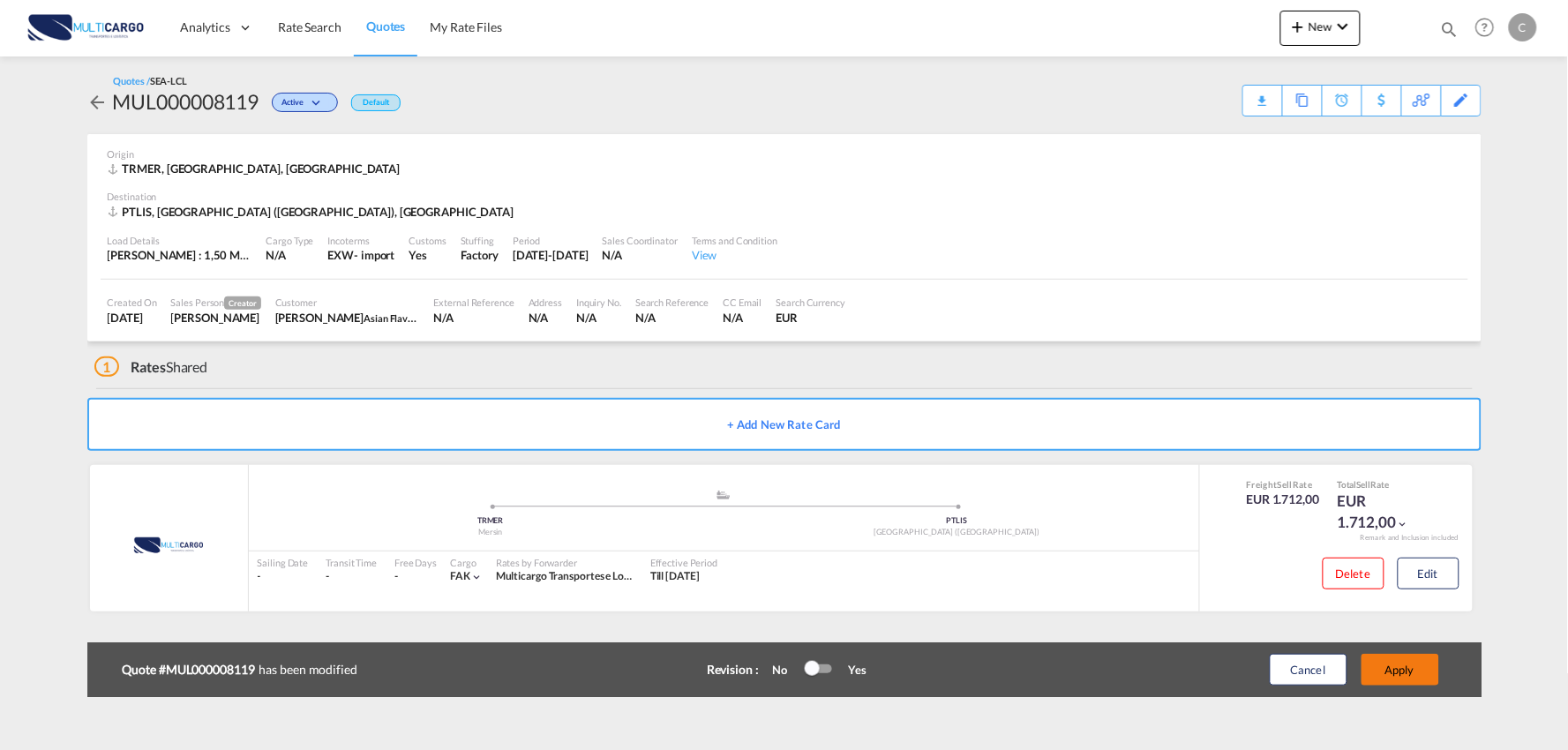
click at [1408, 666] on button "Apply" at bounding box center [1400, 669] width 78 height 32
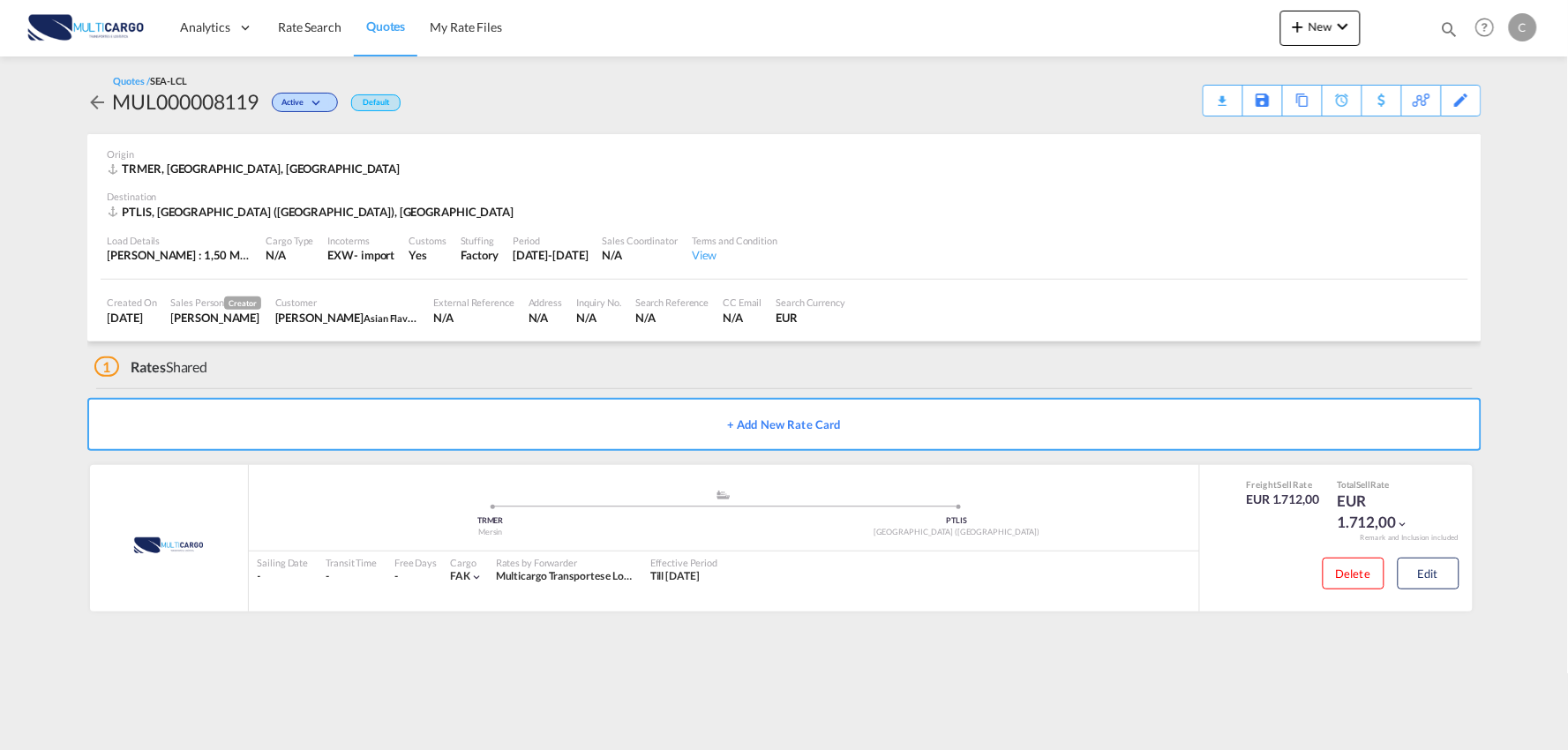
click at [452, 367] on div "1 Rates Shared" at bounding box center [788, 362] width 1387 height 42
click at [1215, 106] on div "Download Quote" at bounding box center [1188, 99] width 90 height 28
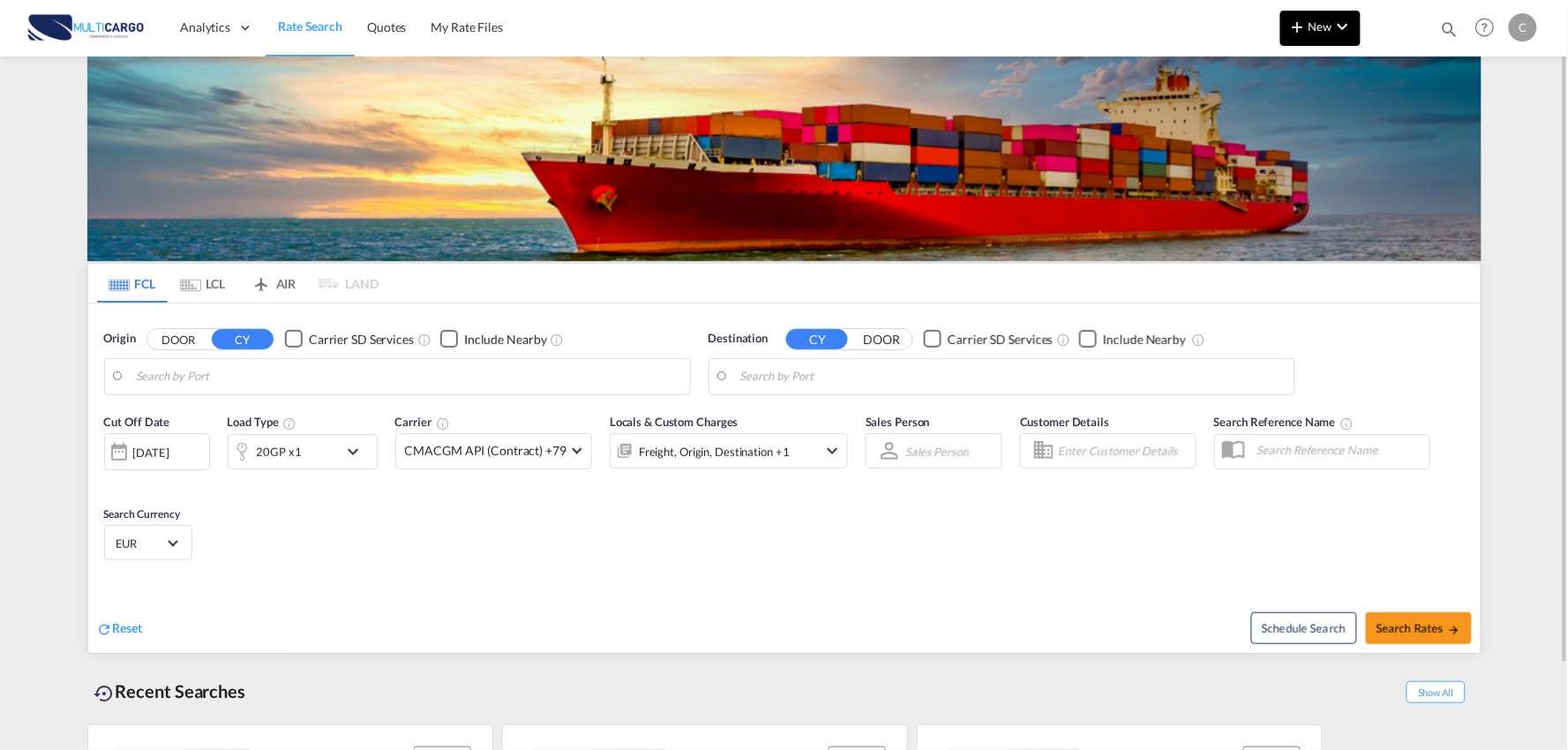
click at [1330, 21] on span "New" at bounding box center [1320, 27] width 66 height 14
type input "Port of Qingdao, Qingdao, CNTAO"
type input "Leixoes, Leixoes, PTLEI"
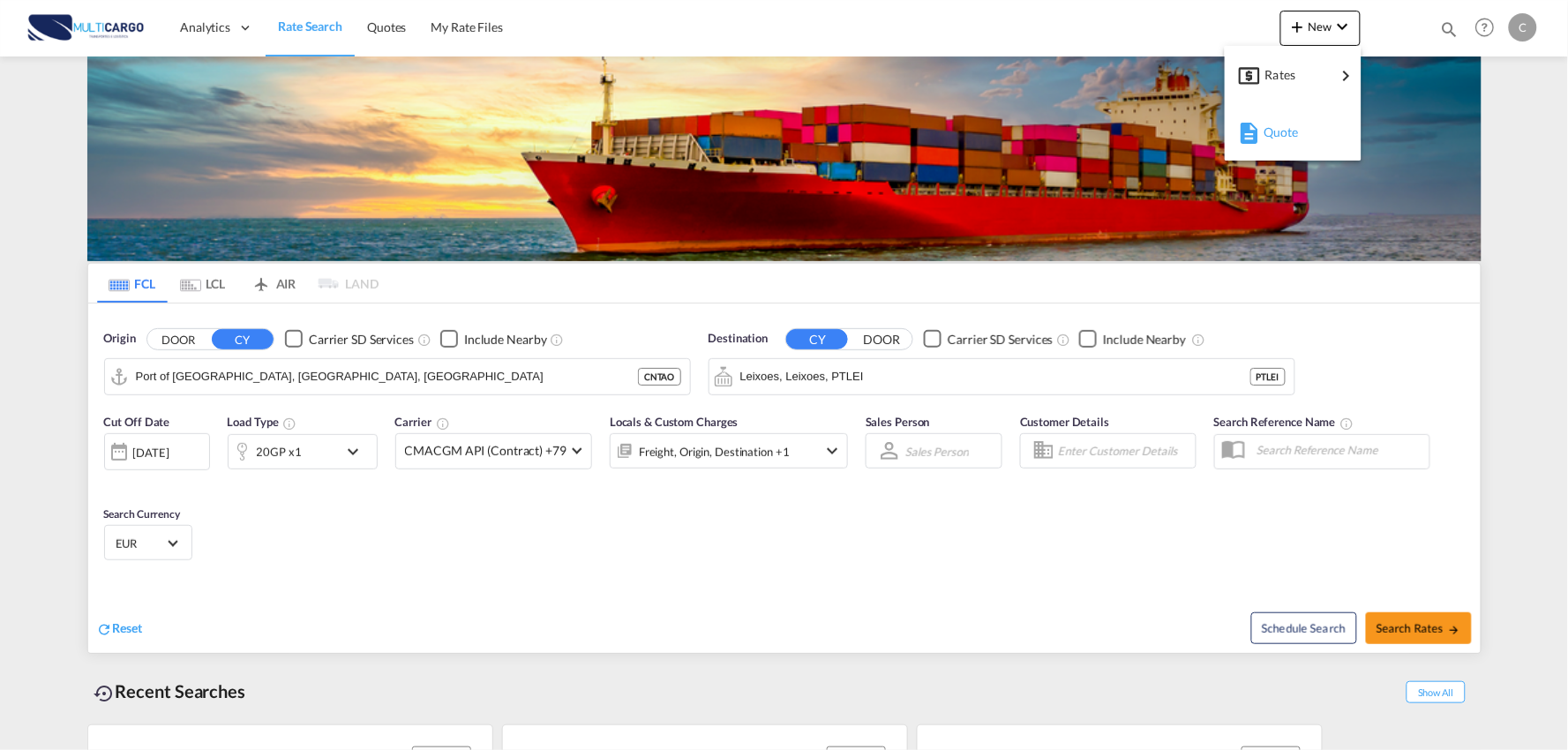
click at [1277, 145] on span "Quote" at bounding box center [1273, 132] width 20 height 35
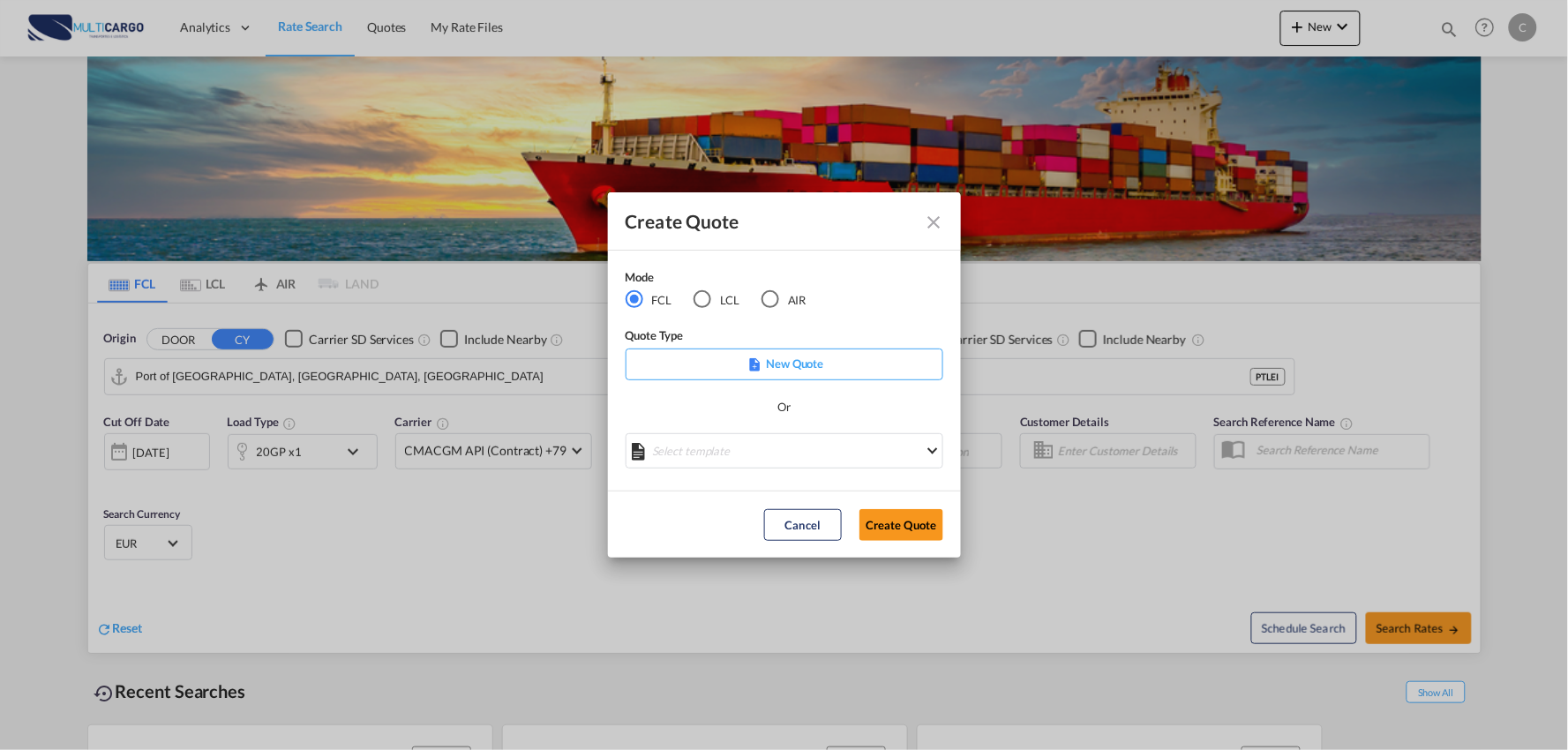
click at [701, 306] on div "LCL" at bounding box center [702, 299] width 18 height 18
click at [769, 445] on md-select "Select template TPS valid up to 31/12 Patricia Barroso | 08 Aug 2025 25/11/24 E…" at bounding box center [784, 450] width 317 height 35
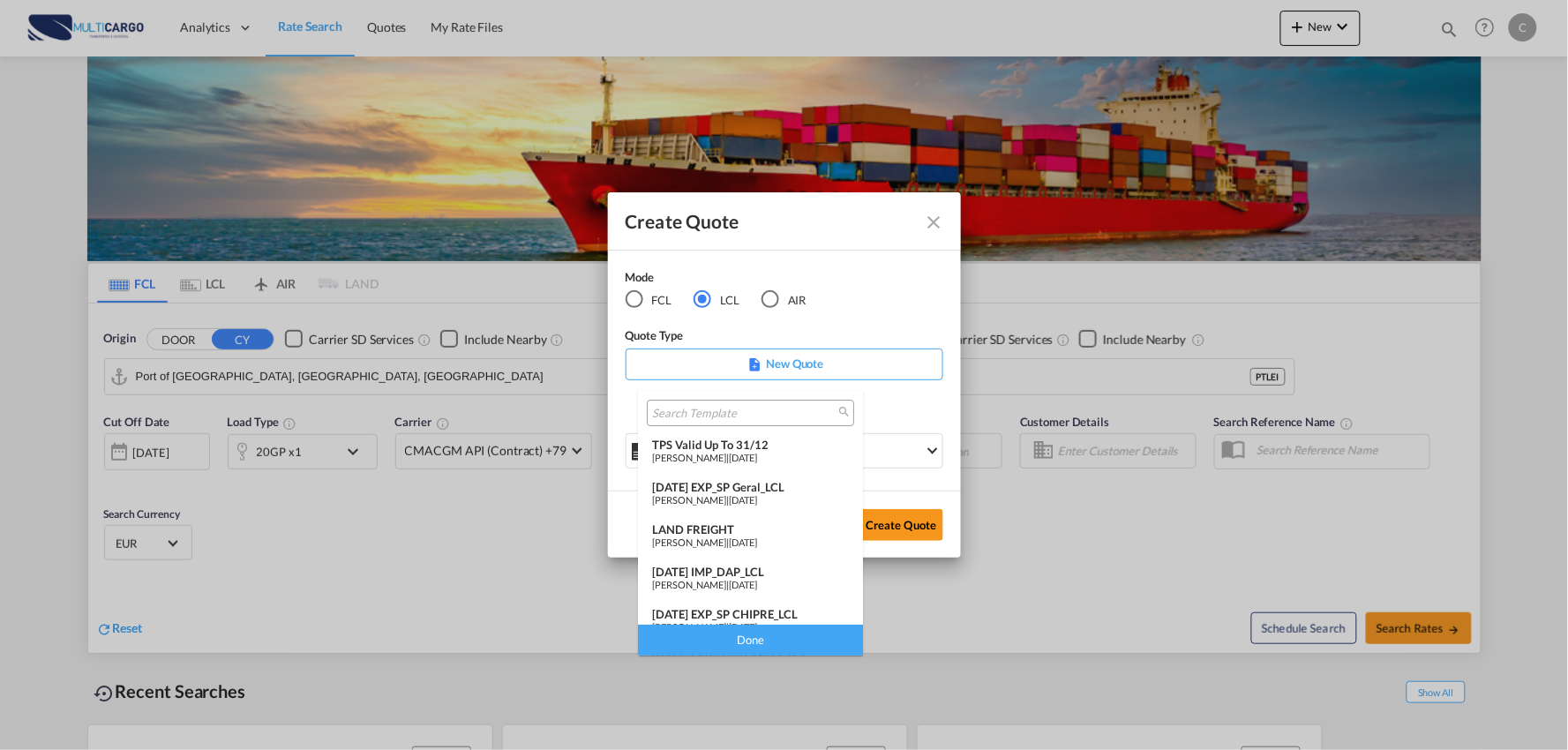
scroll to position [98, 0]
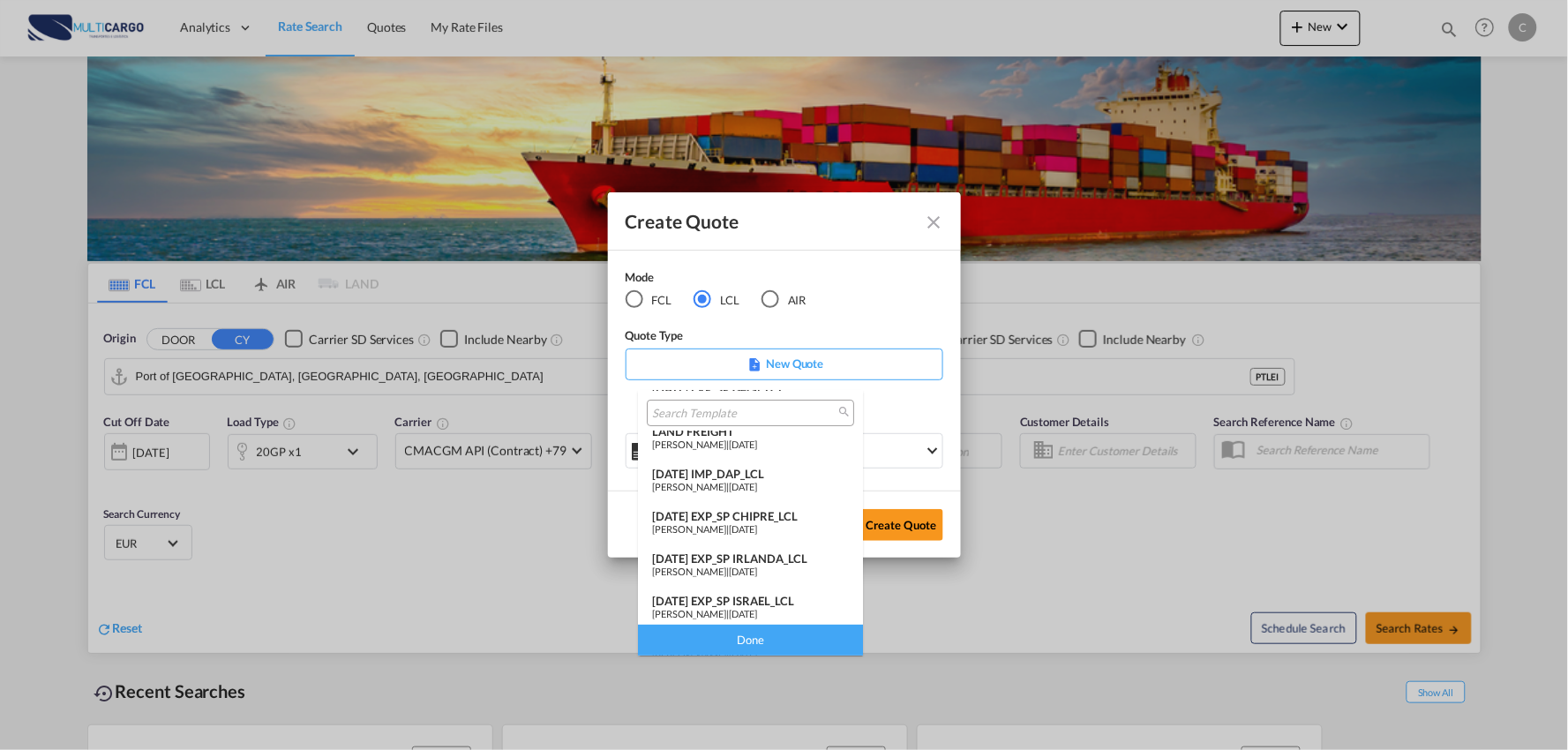
click at [738, 462] on md-option "25/11/24 IMP_DAP_LCL Patricia Barroso | 25 Nov 2024" at bounding box center [750, 480] width 225 height 42
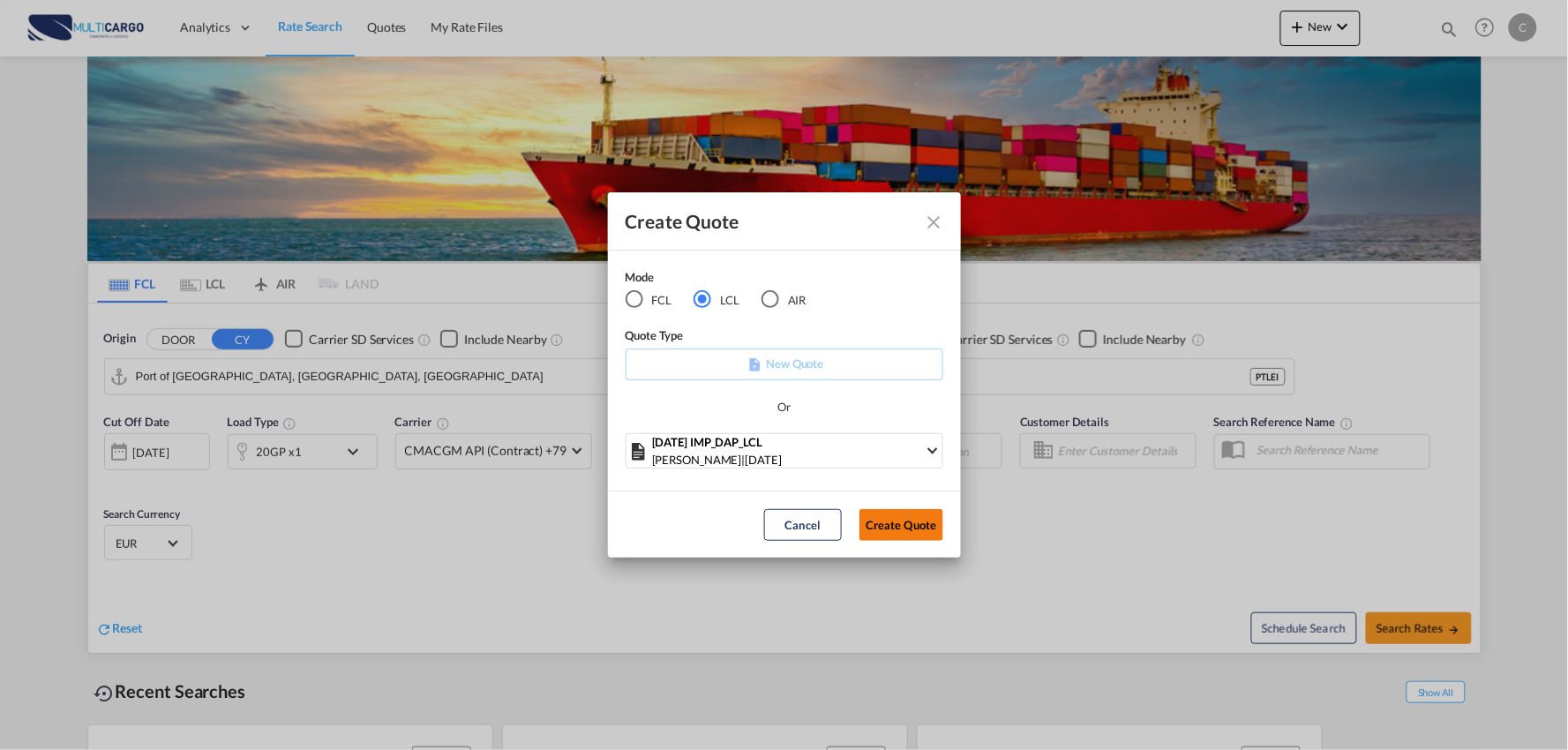
click at [896, 535] on button "Create Quote" at bounding box center [901, 525] width 84 height 32
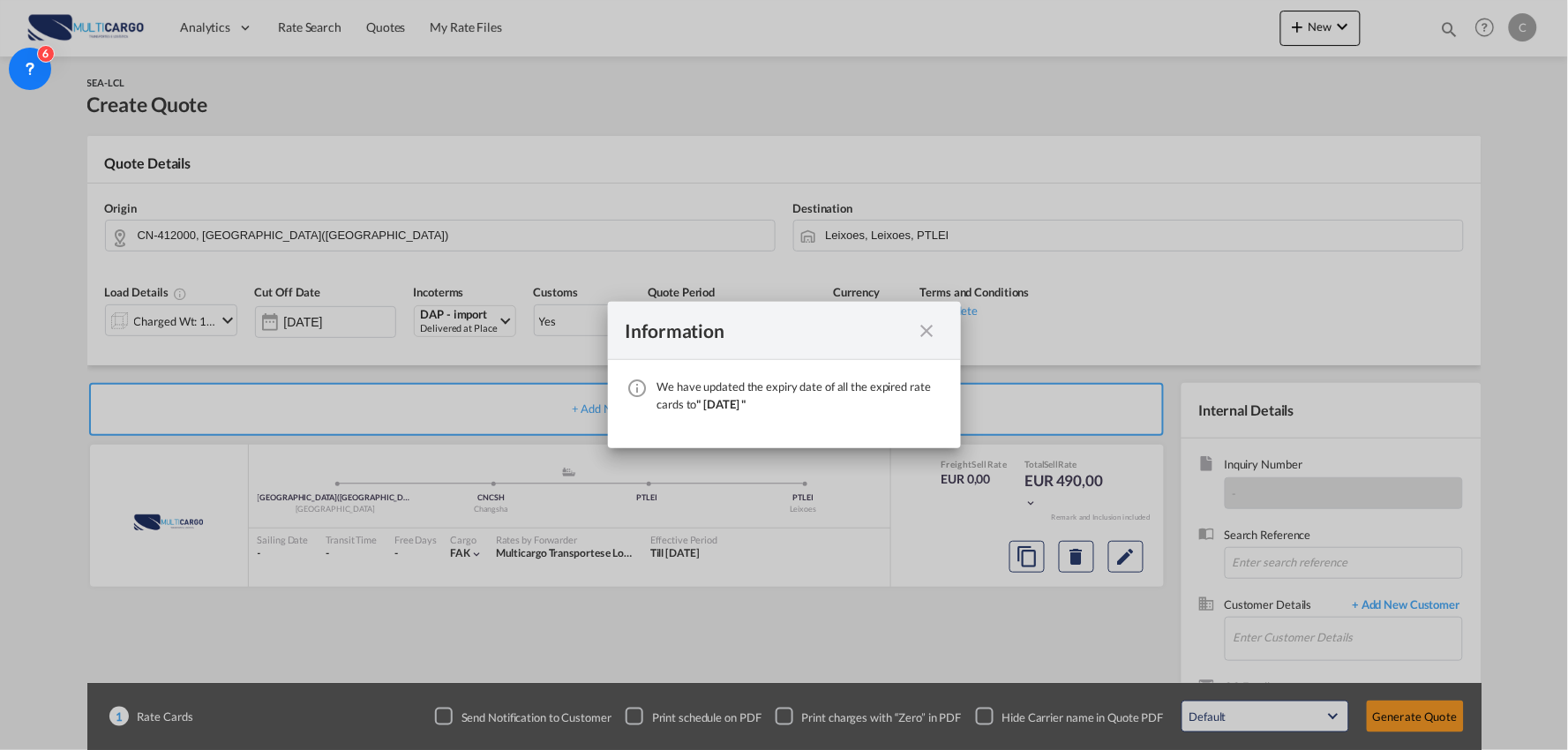
drag, startPoint x: 931, startPoint y: 328, endPoint x: 931, endPoint y: 314, distance: 14.0
click at [931, 328] on md-icon "icon-close fg-AAA8AD cursor" at bounding box center [927, 330] width 21 height 21
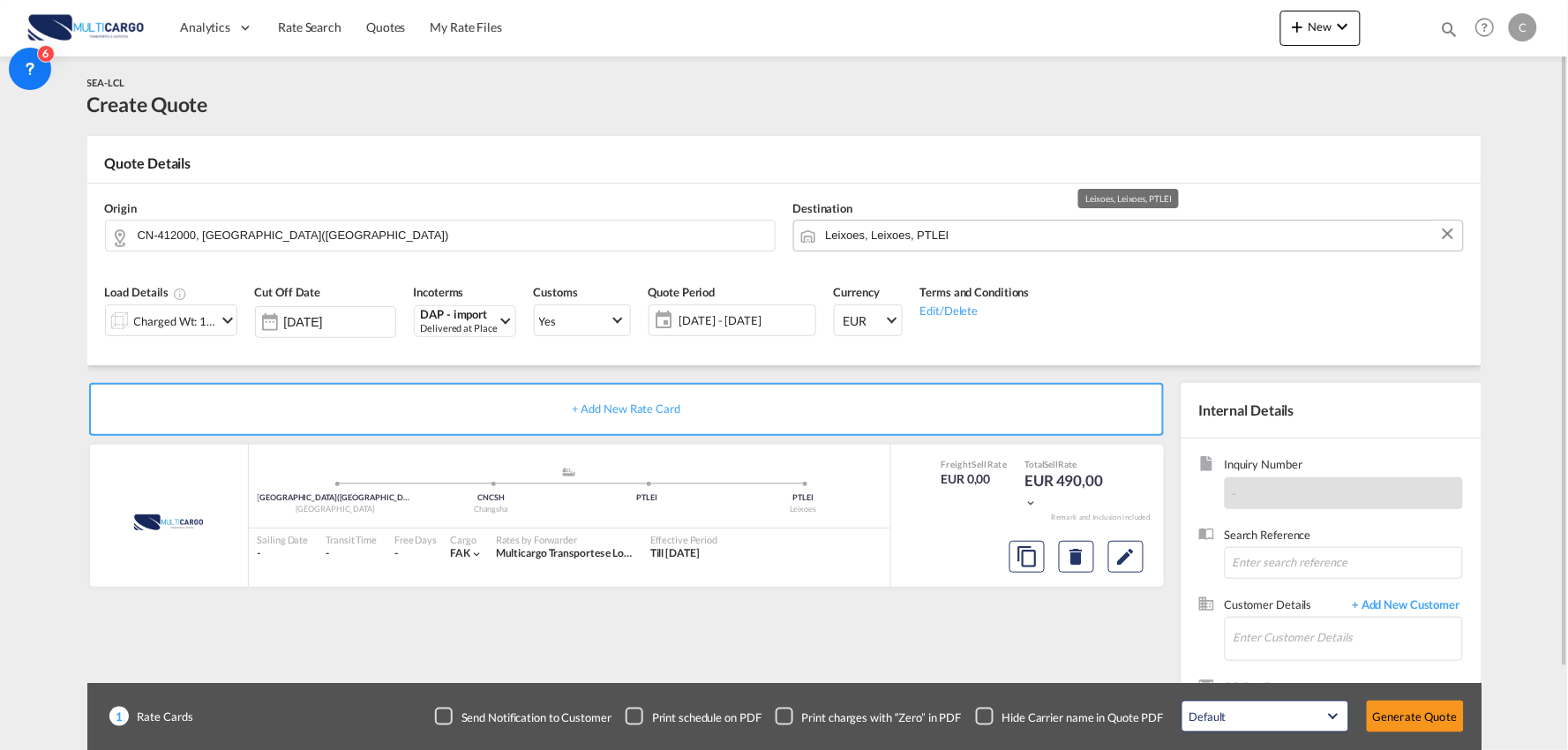
click at [860, 233] on input "Leixoes, Leixoes, PTLEI" at bounding box center [1140, 235] width 628 height 31
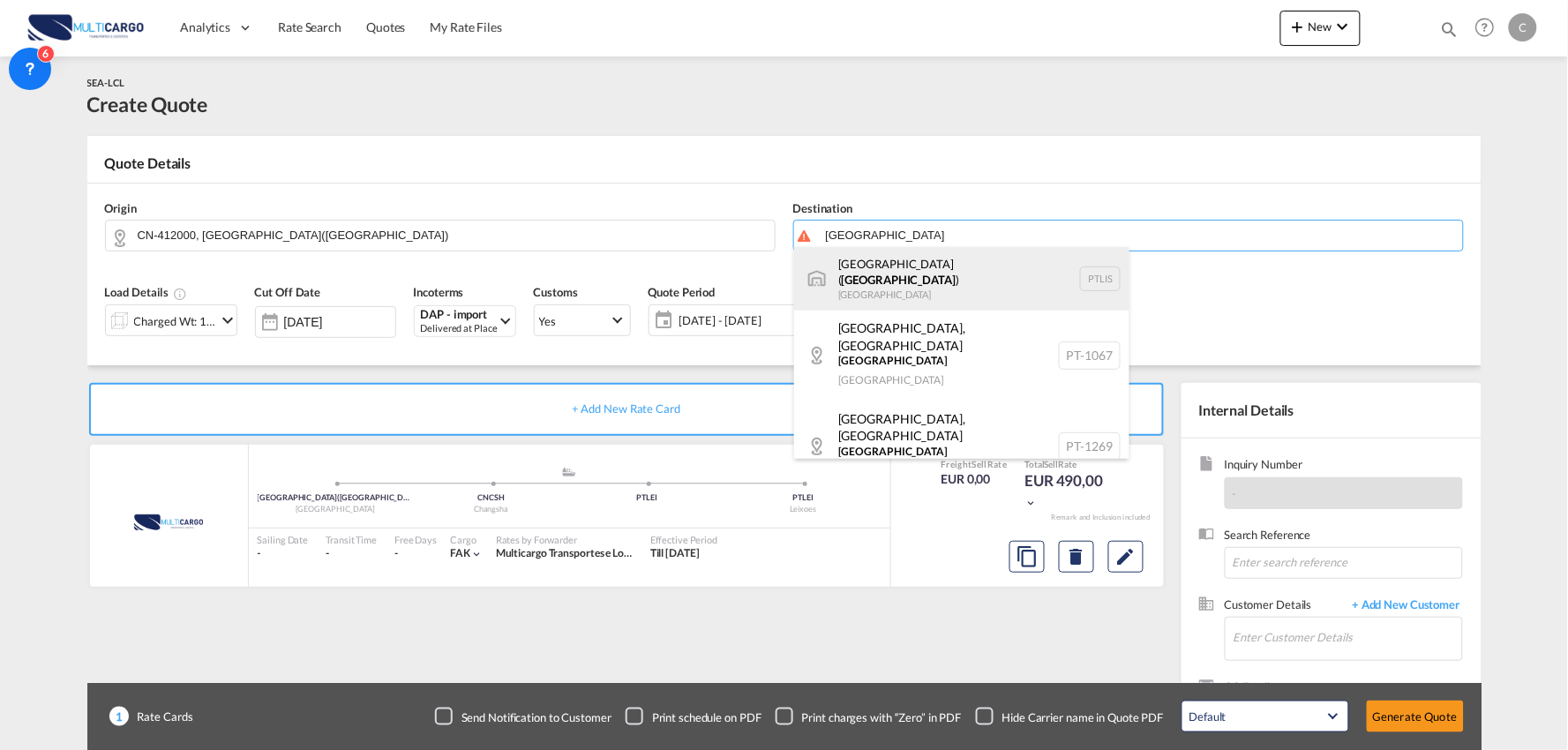
click at [871, 284] on div "Lisbon ( Lisboa ) Portugal PTLIS" at bounding box center [962, 279] width 335 height 63
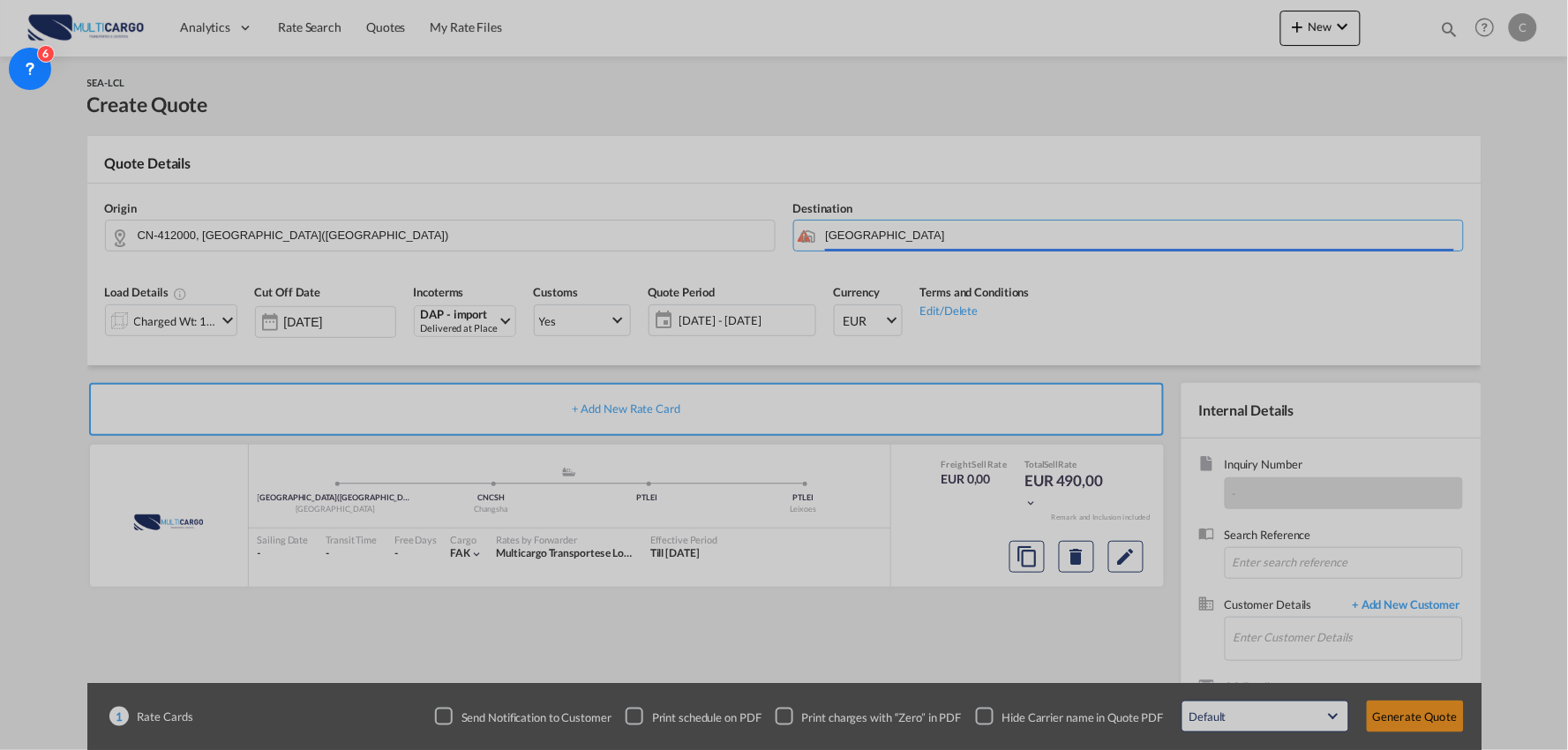
type input "Lisbon (Lisboa), PTLIS"
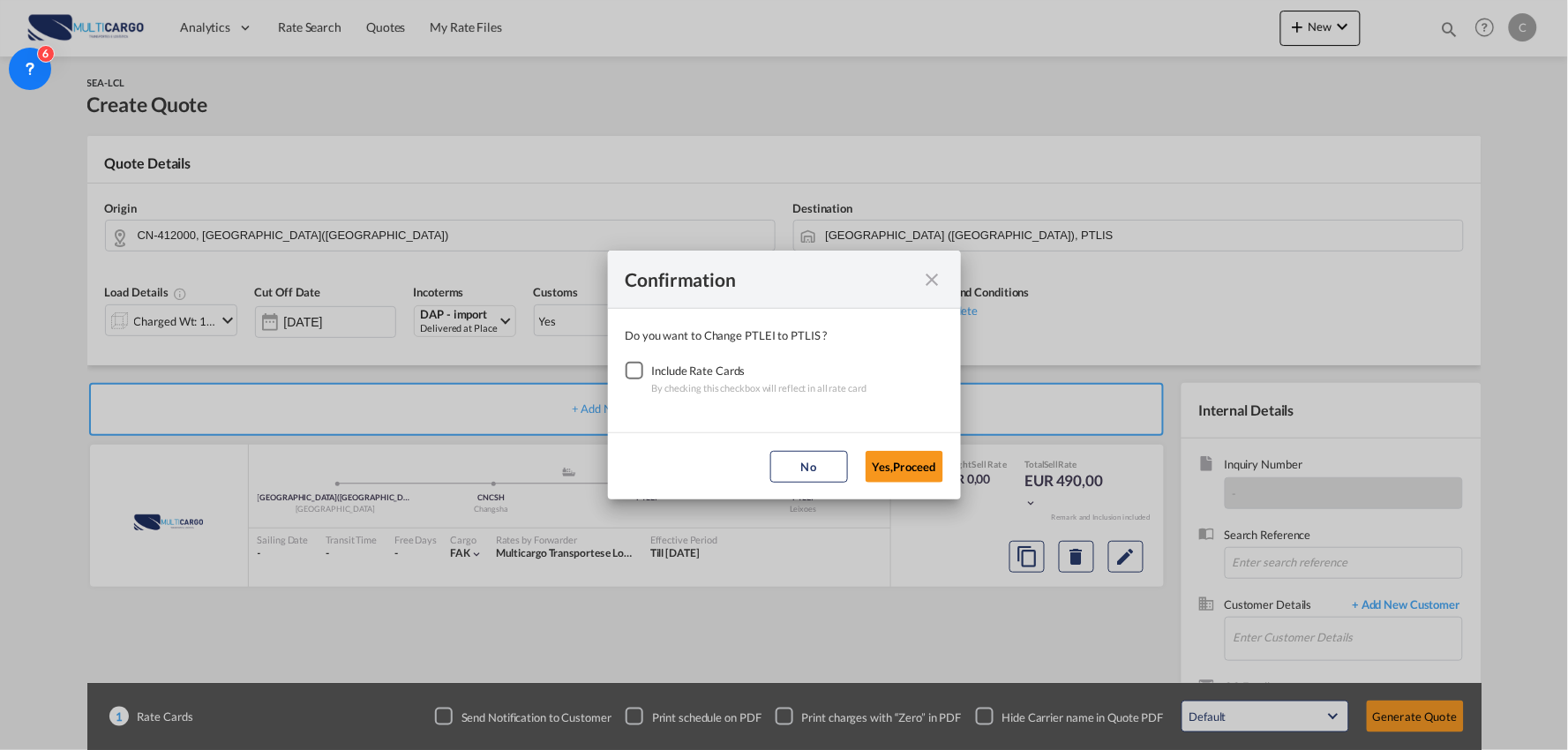
click at [637, 368] on div "Checkbox No Ink" at bounding box center [635, 370] width 18 height 18
click at [903, 471] on button "Yes,Proceed" at bounding box center [904, 466] width 78 height 32
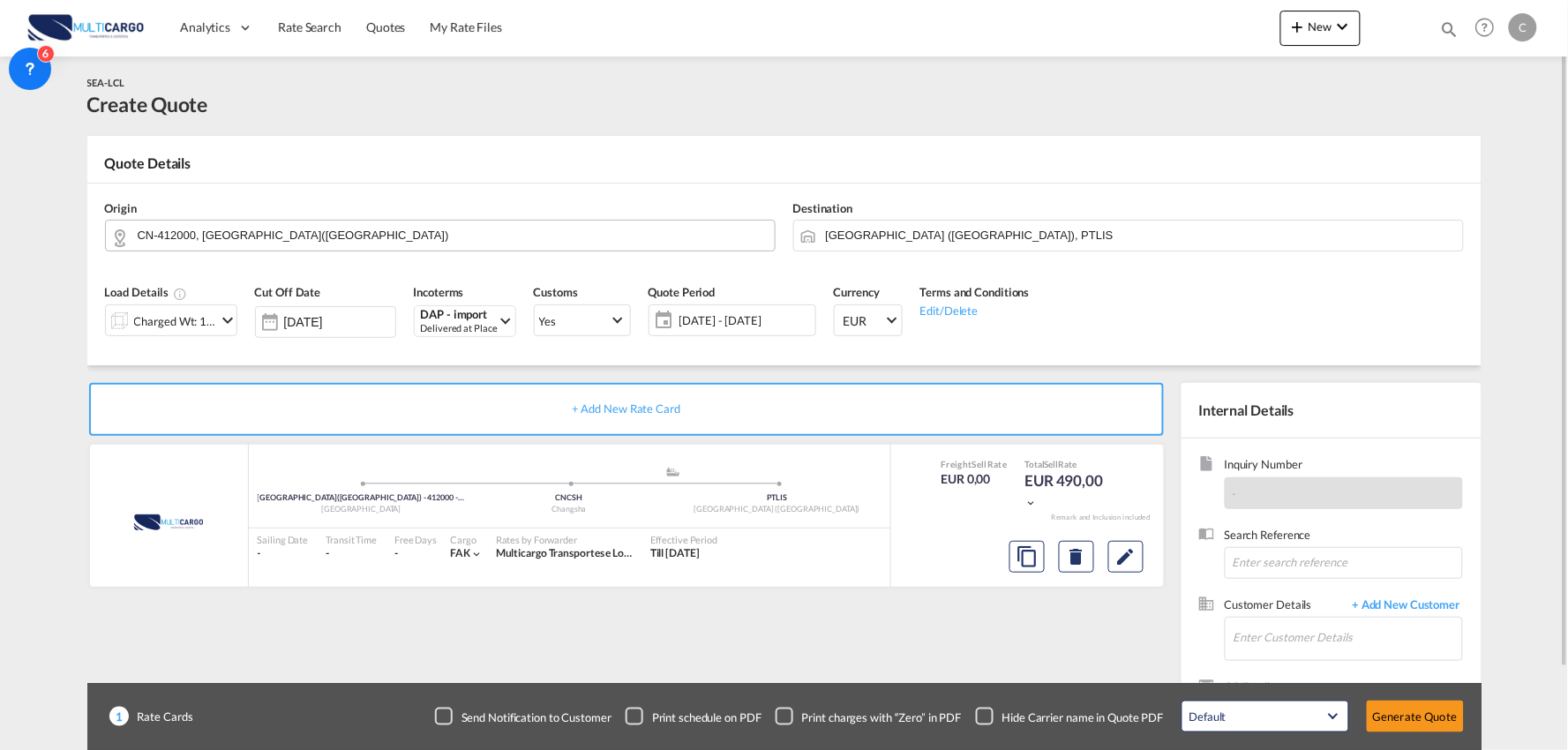
click at [257, 241] on input "CN-412000, ZHUZHOU(株洲市)" at bounding box center [452, 235] width 628 height 31
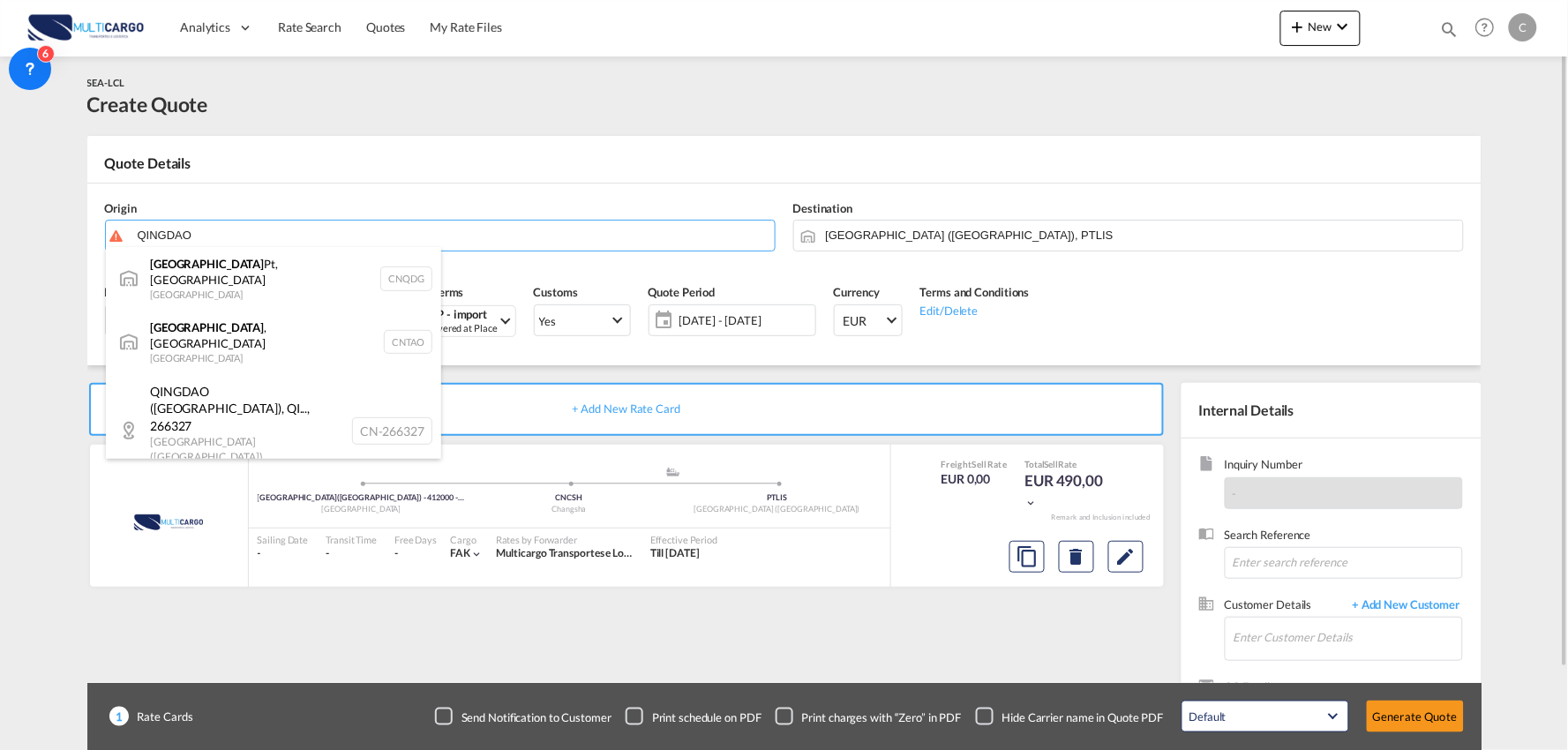
click at [204, 269] on div "Qingdao Pt, SD China CNQDG" at bounding box center [273, 279] width 335 height 63
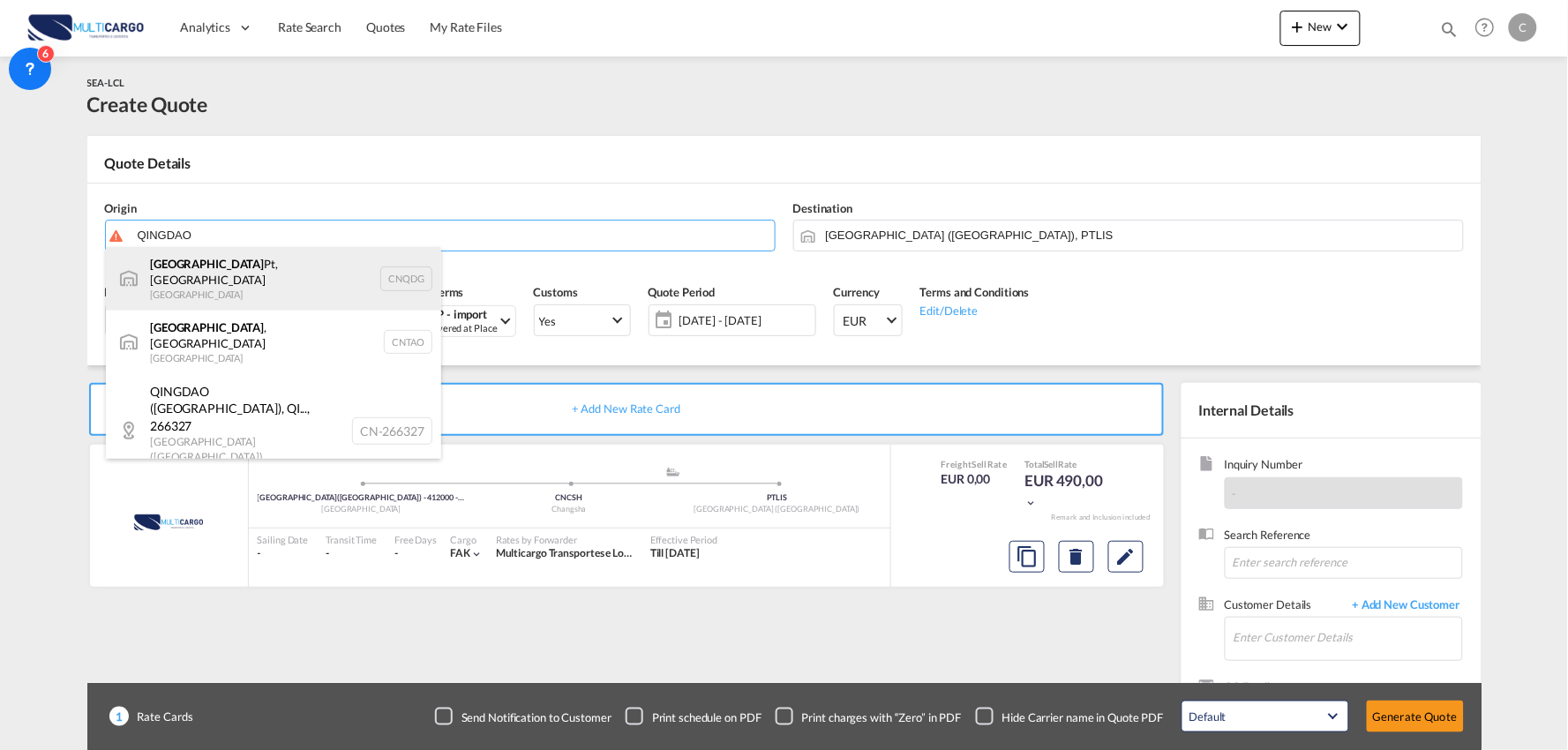
type input "Qingdao Pt, SD, CNQDG"
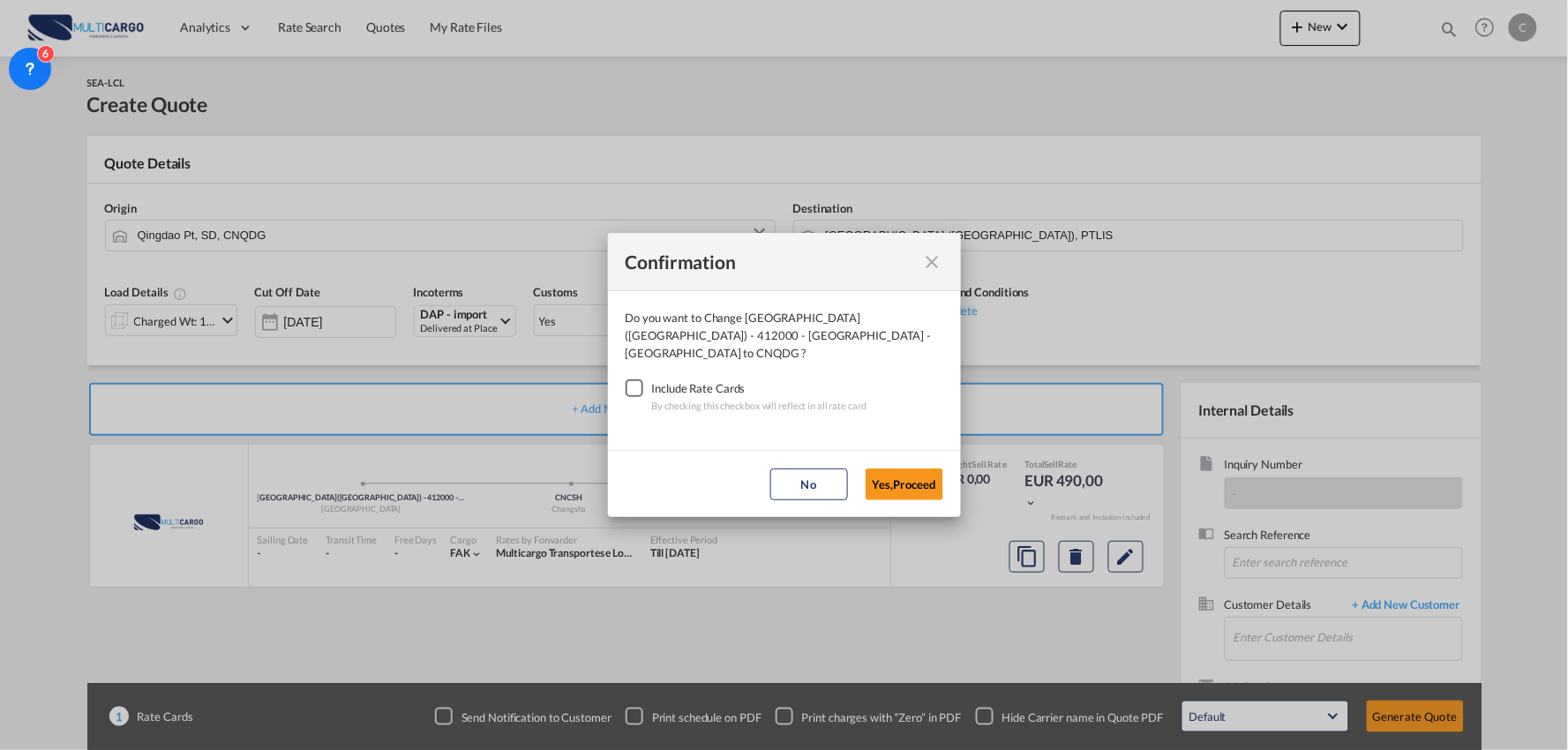
drag, startPoint x: 639, startPoint y: 382, endPoint x: 801, endPoint y: 436, distance: 170.8
click at [642, 385] on div "Checkbox No Ink" at bounding box center [635, 389] width 18 height 18
click at [893, 474] on button "Yes,Proceed" at bounding box center [904, 484] width 78 height 32
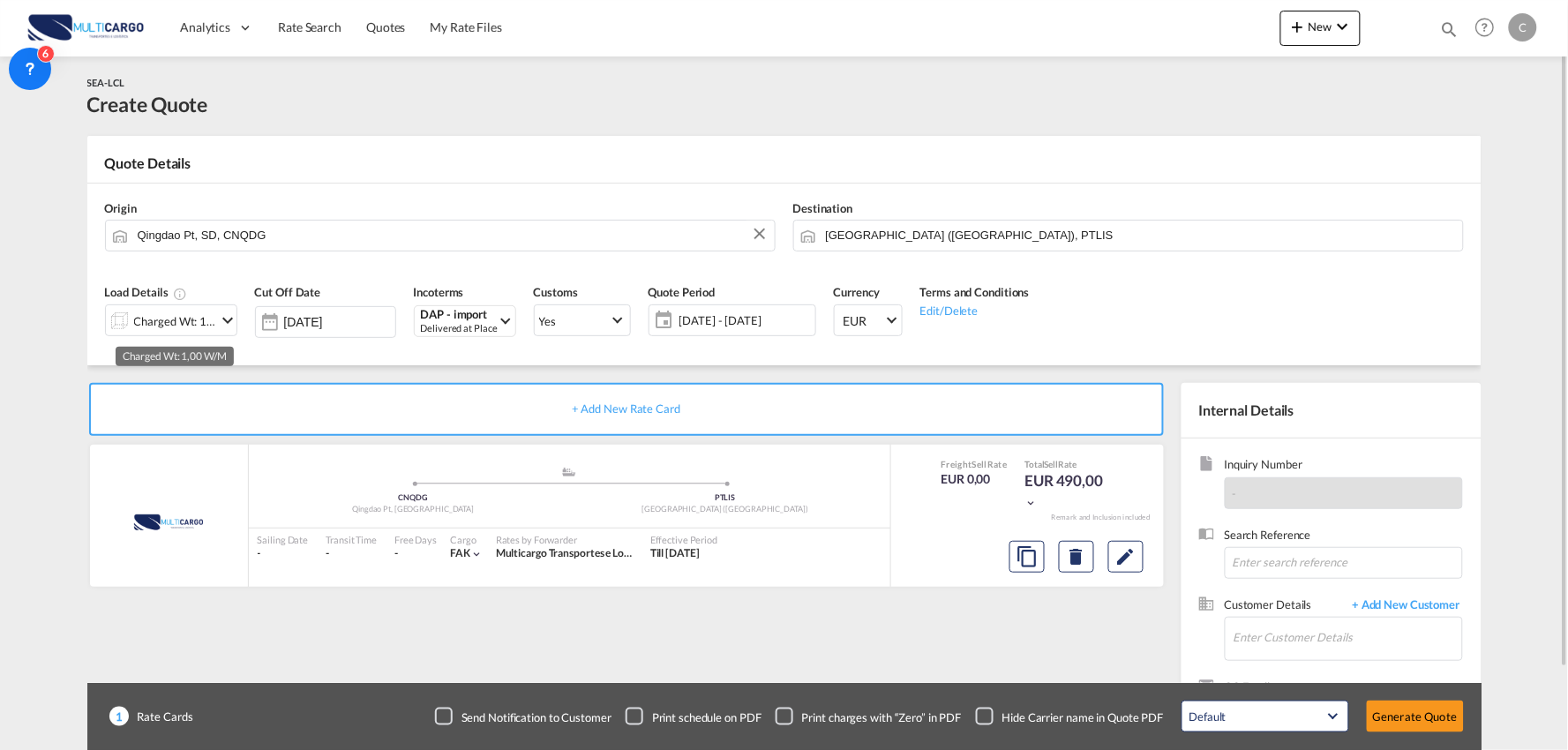
click at [200, 322] on div "Charged Wt: 1,00 W/M" at bounding box center [176, 320] width 83 height 24
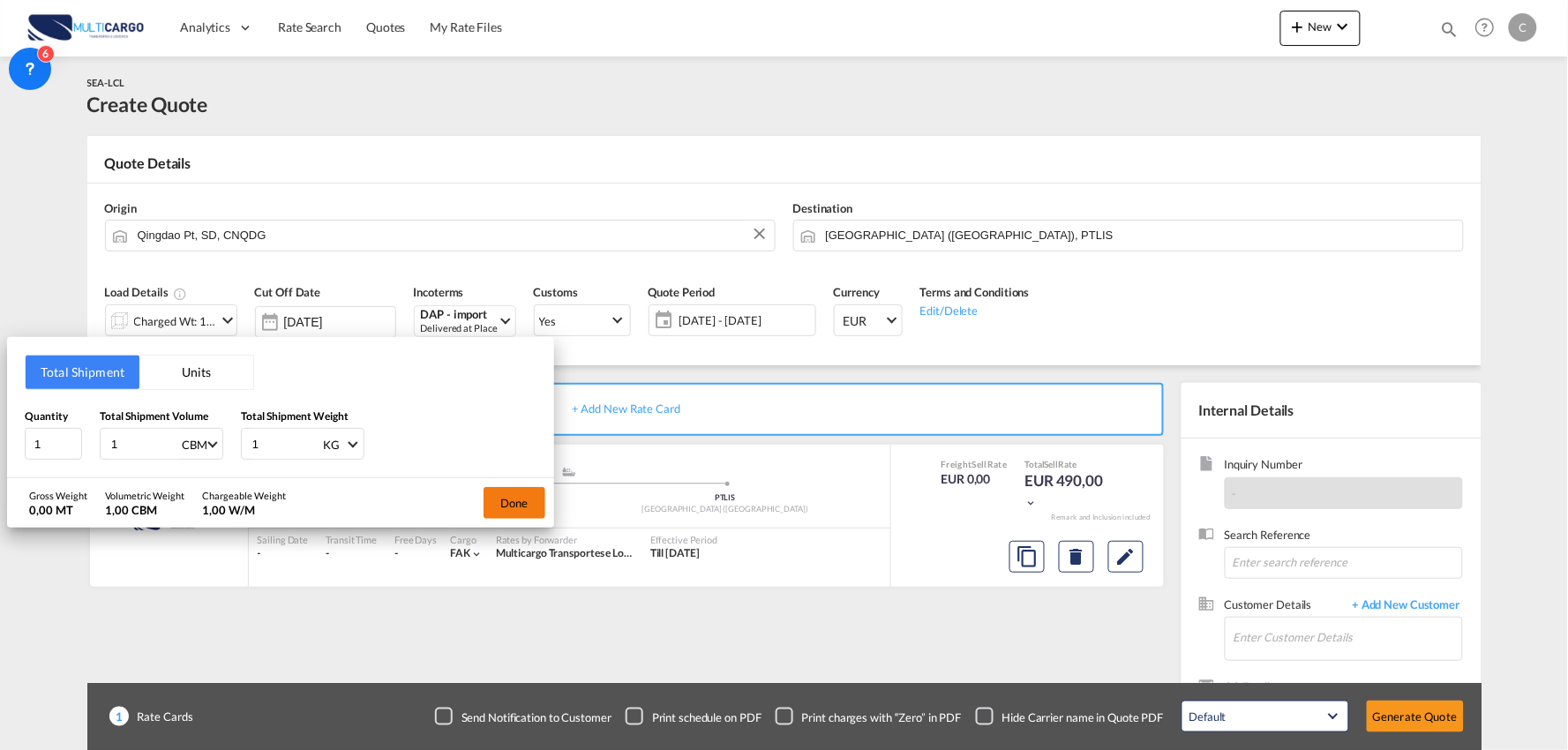
click at [538, 501] on button "Done" at bounding box center [514, 502] width 61 height 32
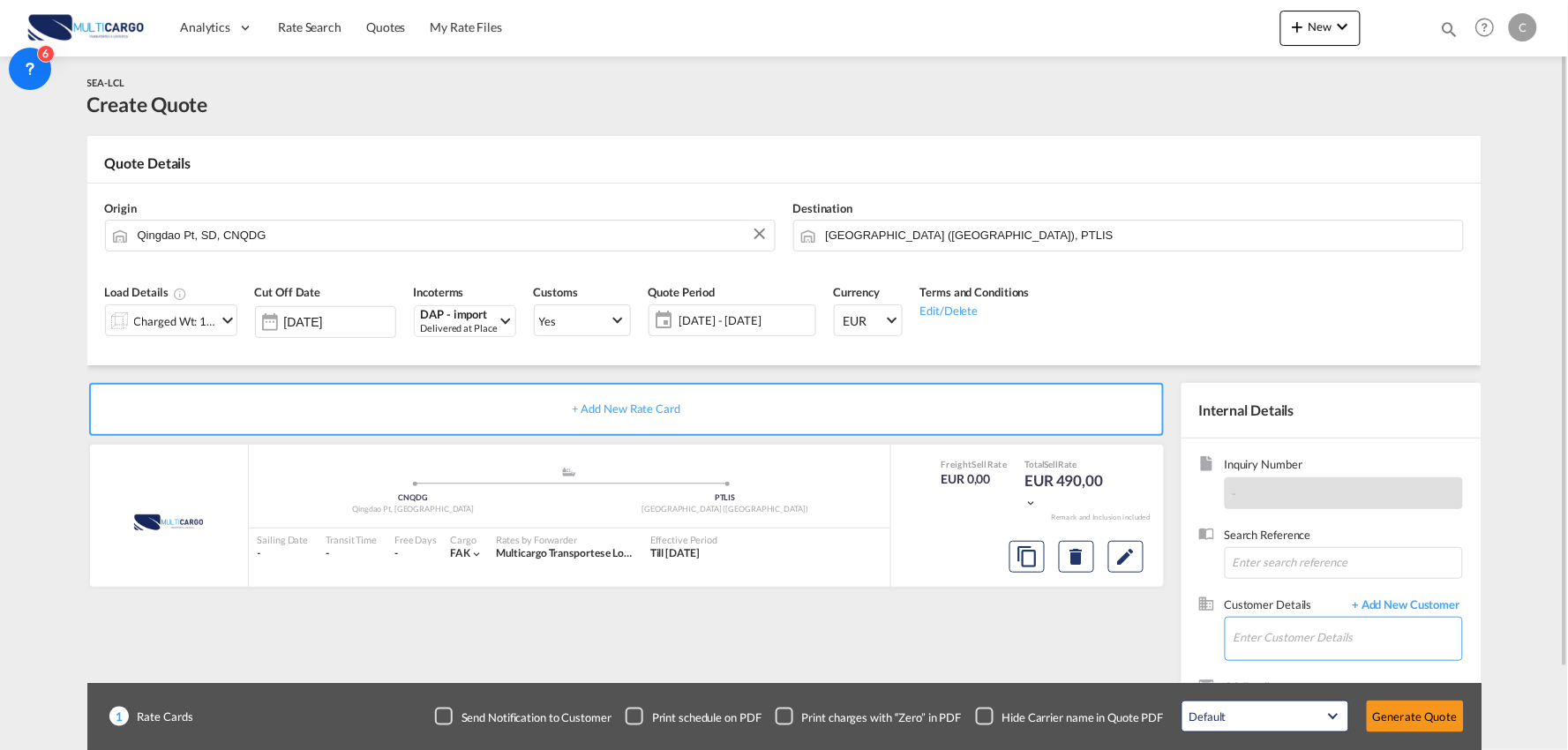
click at [1396, 634] on input "Enter Customer Details" at bounding box center [1347, 637] width 228 height 40
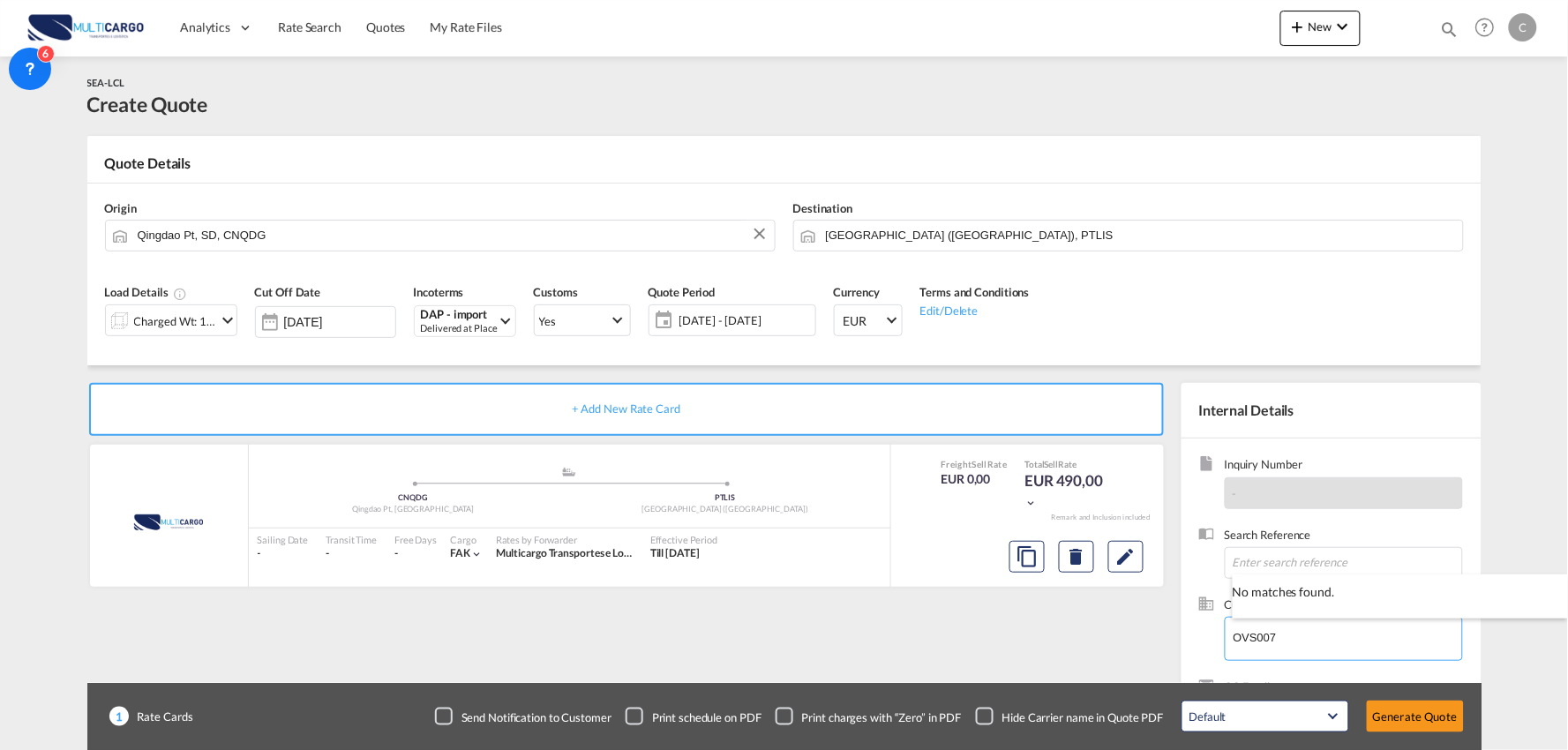
type input "OVS007"
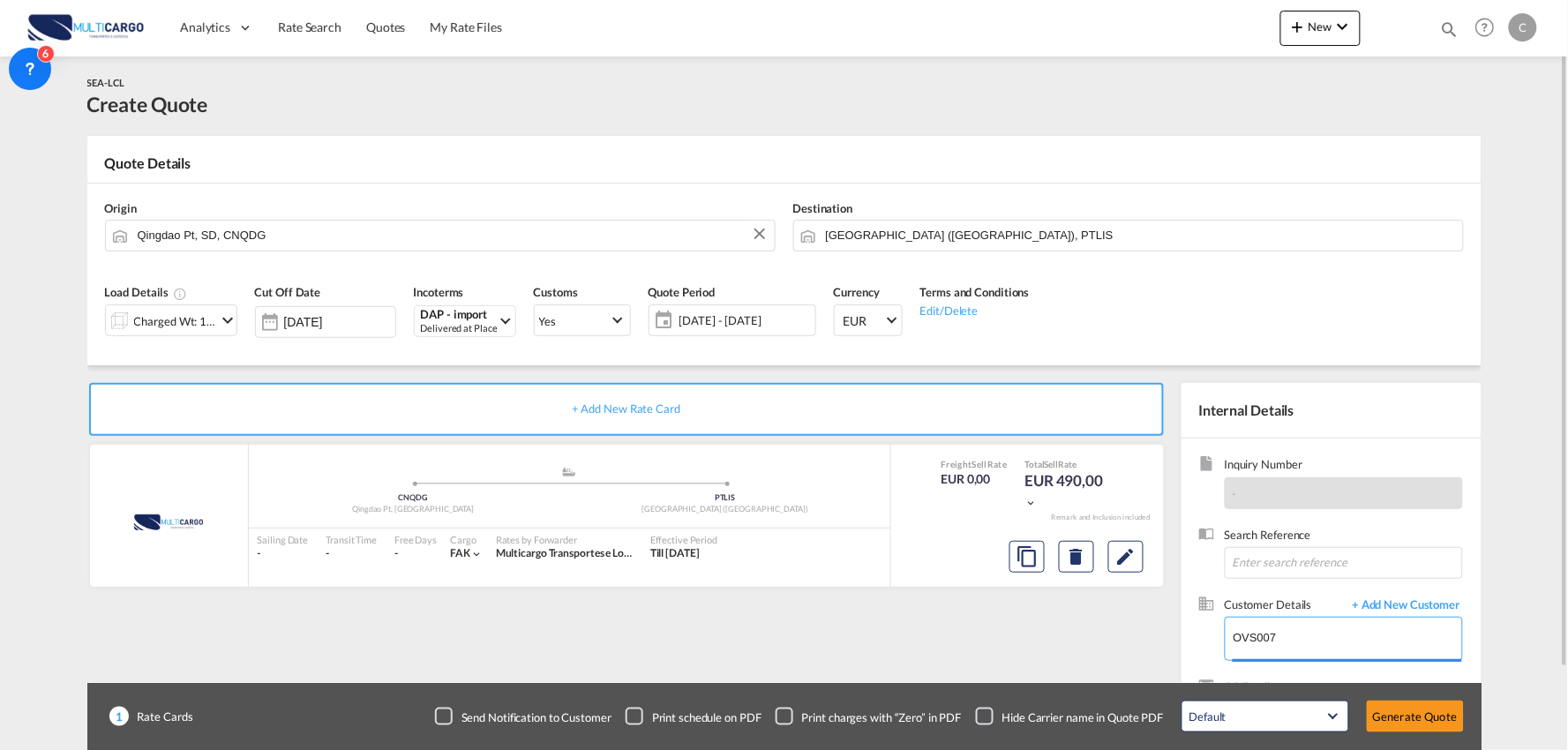
click at [1205, 647] on div "Customer Details + Add New Customer Enter Customer Details OVS007" at bounding box center [1332, 636] width 265 height 82
click at [1433, 605] on body "Analytics Reports Dashboard Rate Search Quotes My Rate Files Analytics" at bounding box center [784, 375] width 1568 height 750
click at [1389, 598] on span "+ Add New Customer" at bounding box center [1403, 606] width 119 height 21
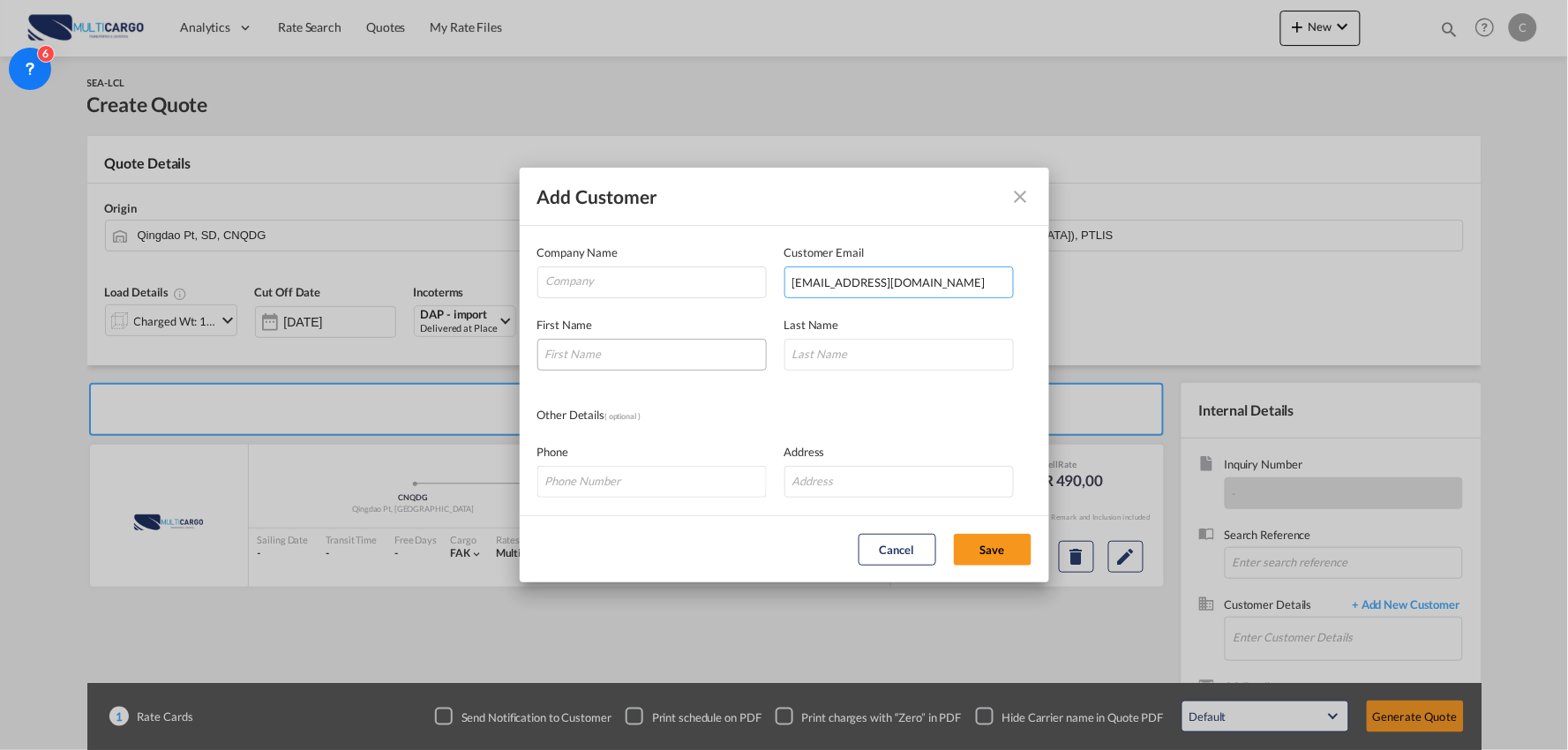
type input "ovs007.sha@gwl-logistics.com"
click at [619, 363] on input "Add Customer Company ..." at bounding box center [652, 354] width 229 height 32
type input "j"
type input "Joy"
type input "J"
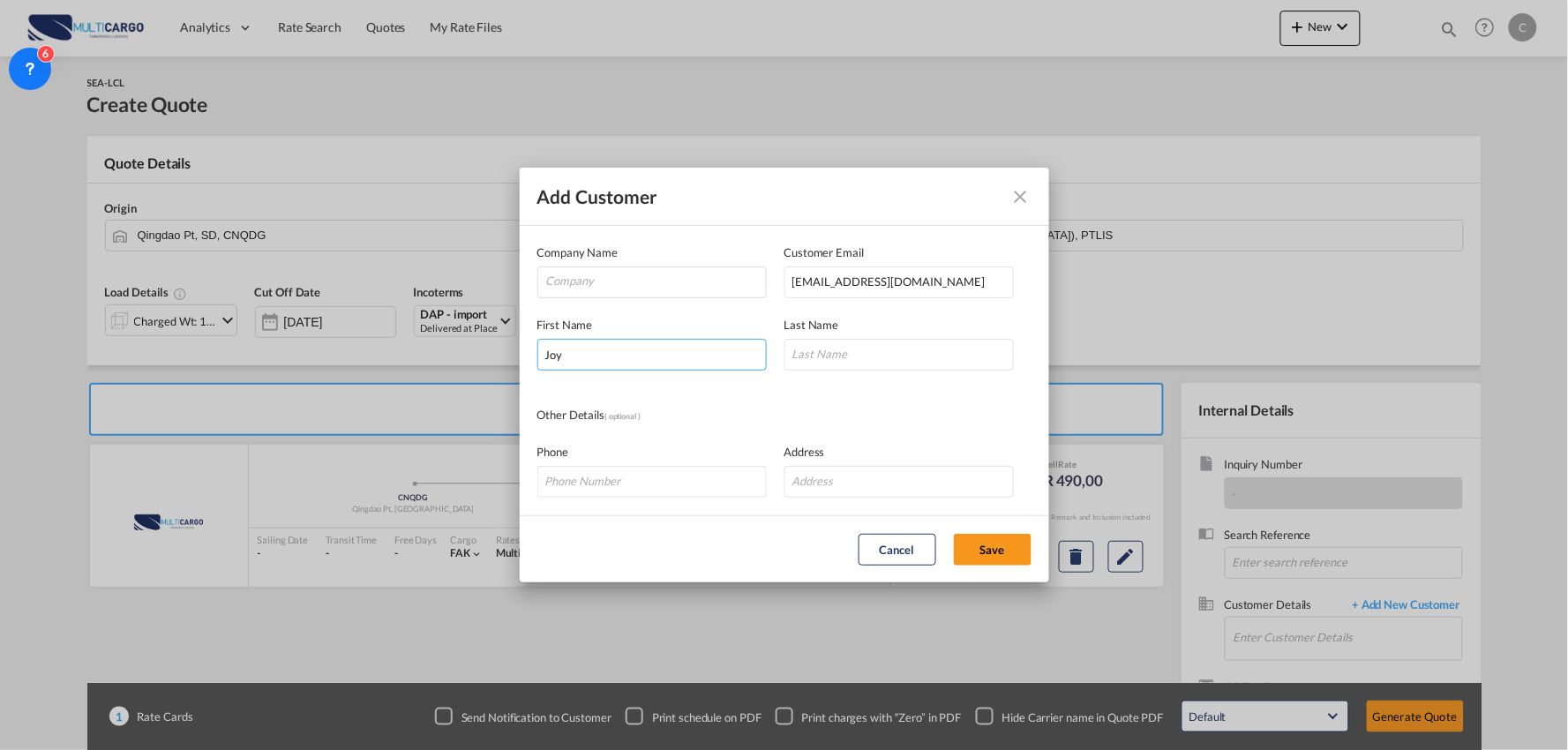
drag, startPoint x: 592, startPoint y: 349, endPoint x: 506, endPoint y: 351, distance: 86.0
click at [506, 351] on div "Add Customer Company Name Customer Email ovs007.sha@gwl-logistics.com First Nam…" at bounding box center [784, 375] width 1568 height 750
drag, startPoint x: 812, startPoint y: 351, endPoint x: 761, endPoint y: 324, distance: 57.7
click at [812, 351] on input "Add Customer Company ..." at bounding box center [899, 354] width 229 height 32
type input "Joy"
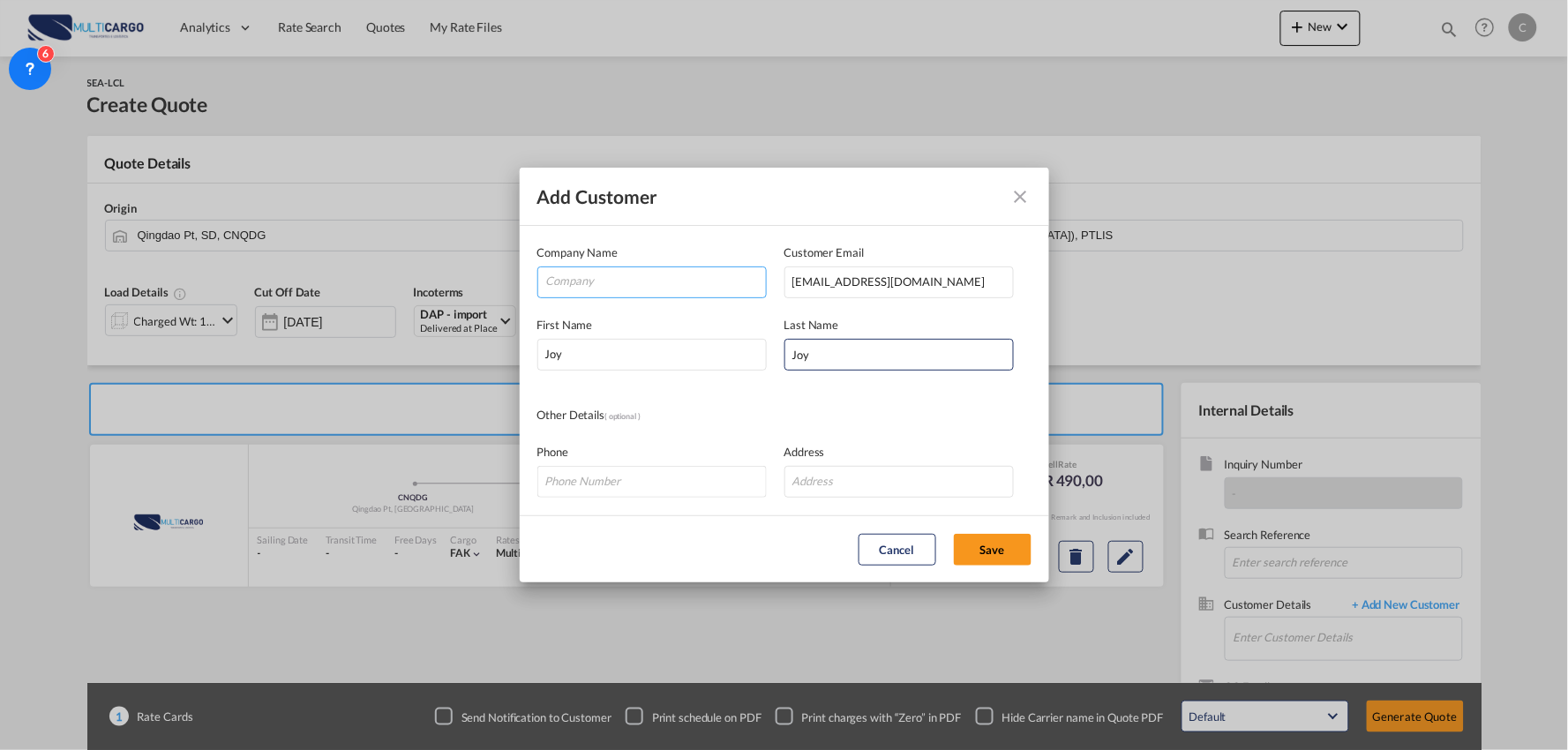
click at [649, 282] on input "Company" at bounding box center [656, 279] width 220 height 26
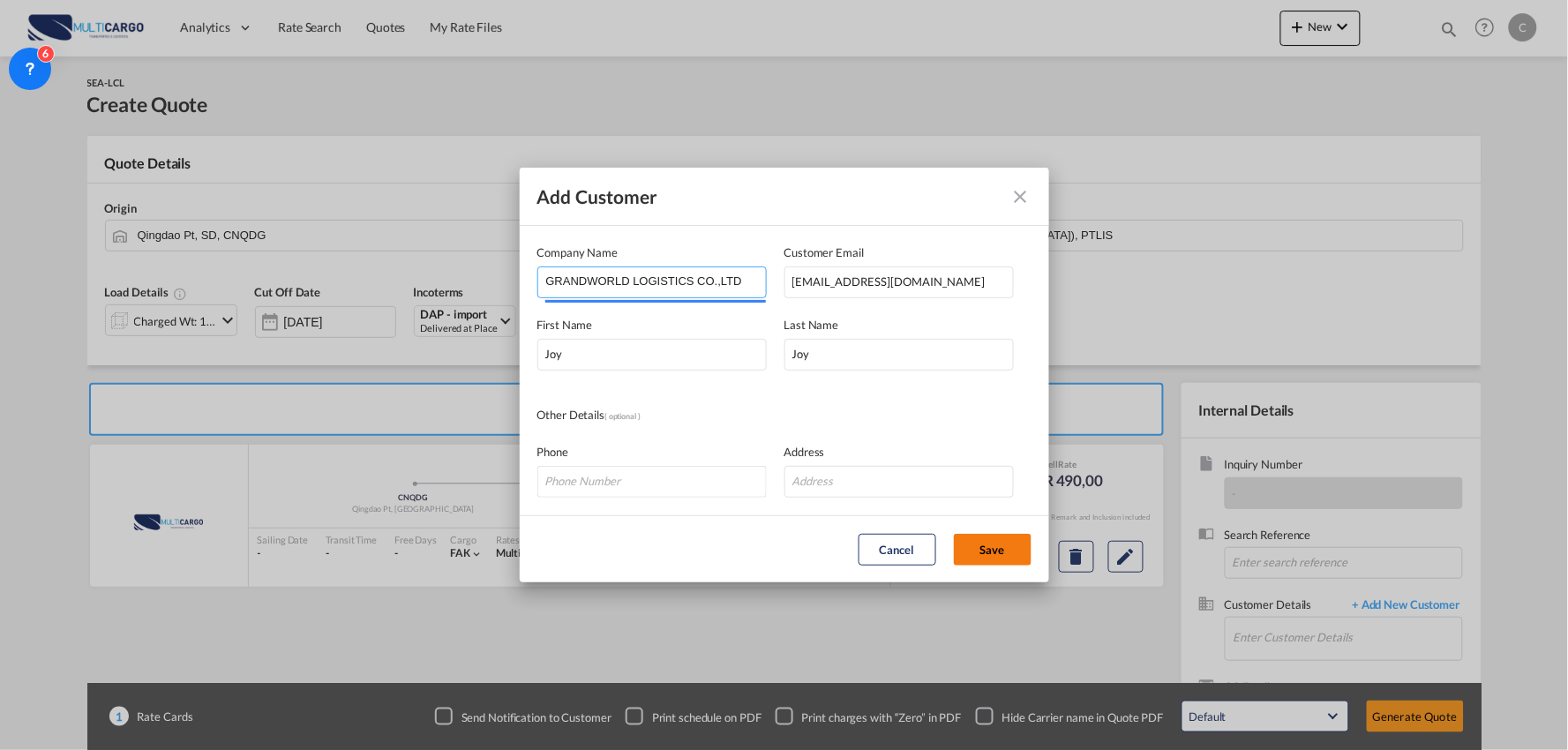
type input "GRANDWORLD LOGISTICS CO.,LTD"
click at [1014, 558] on button "Save" at bounding box center [993, 549] width 78 height 32
type input "GRANDWORLD LOGISTICS CO.,LTD, Joy Joy, ovs007.sha@gwl-logistics.com"
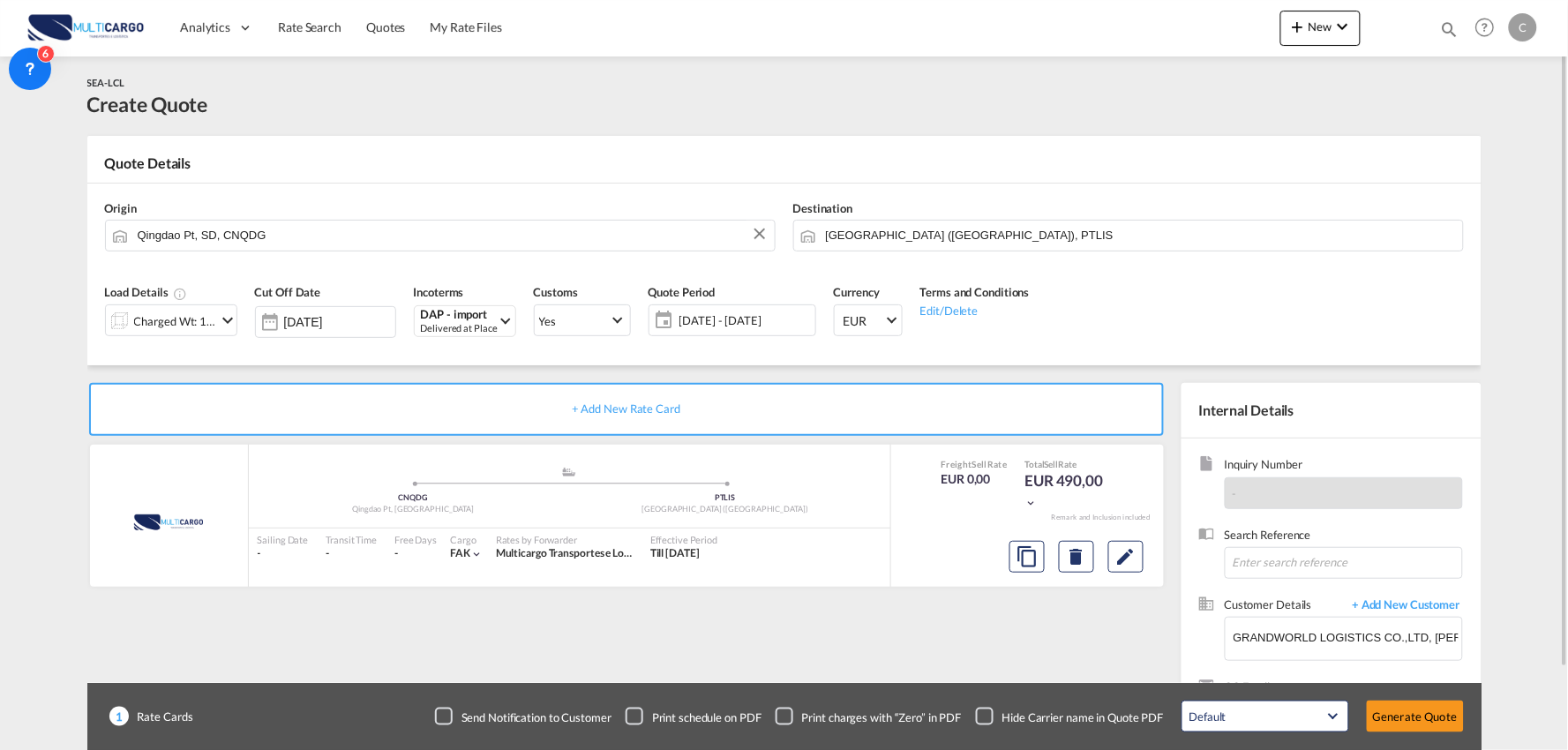
click at [985, 715] on div "Checkbox No Ink" at bounding box center [985, 717] width 18 height 18
click at [971, 667] on div "+ Add New Rate Card MultiCargo added by you .a{fill:#aaa8ad;} .a{fill:#aaa8ad;}…" at bounding box center [630, 567] width 1086 height 369
click at [1398, 718] on button "Generate Quote" at bounding box center [1416, 716] width 97 height 32
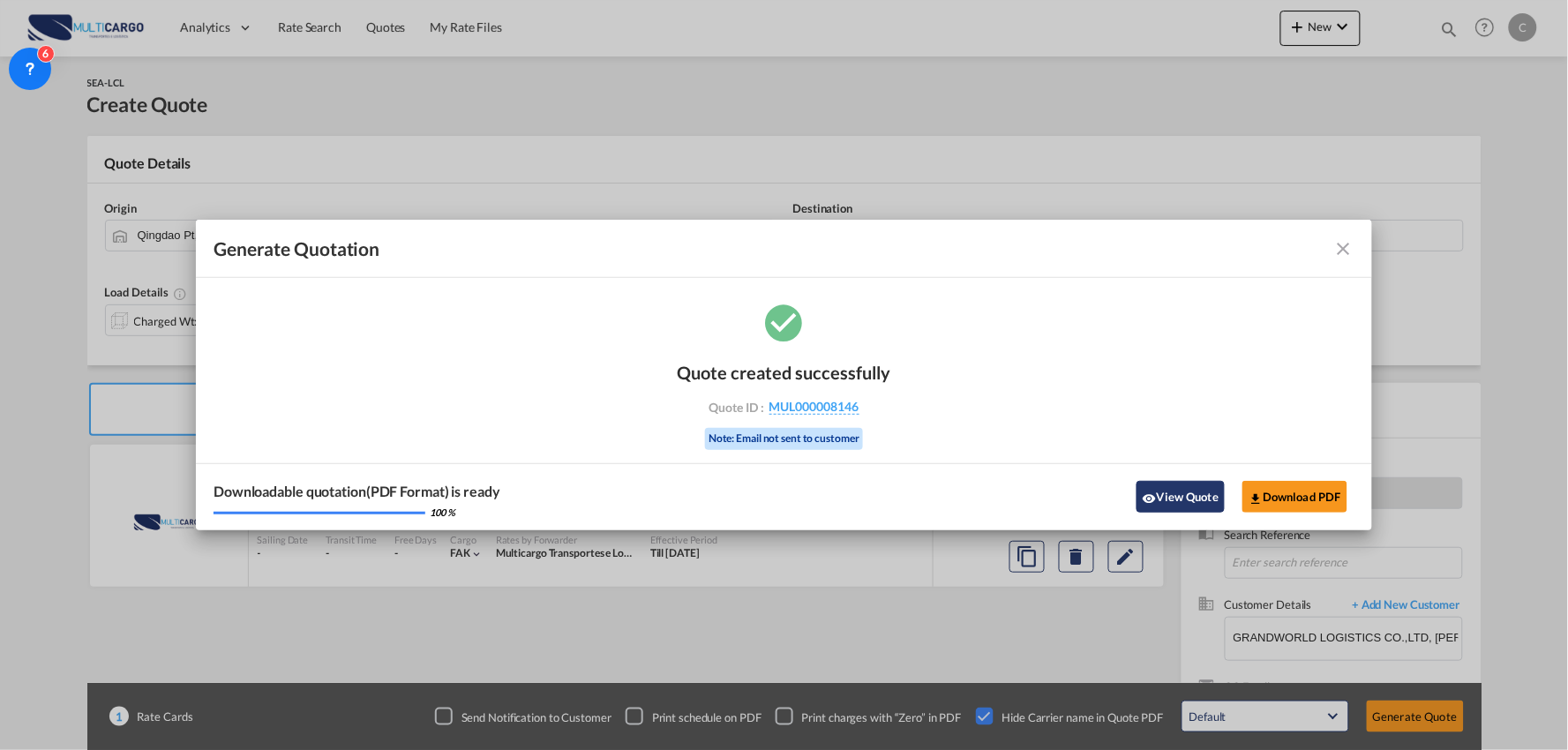
click at [1170, 491] on button "View Quote" at bounding box center [1180, 496] width 88 height 32
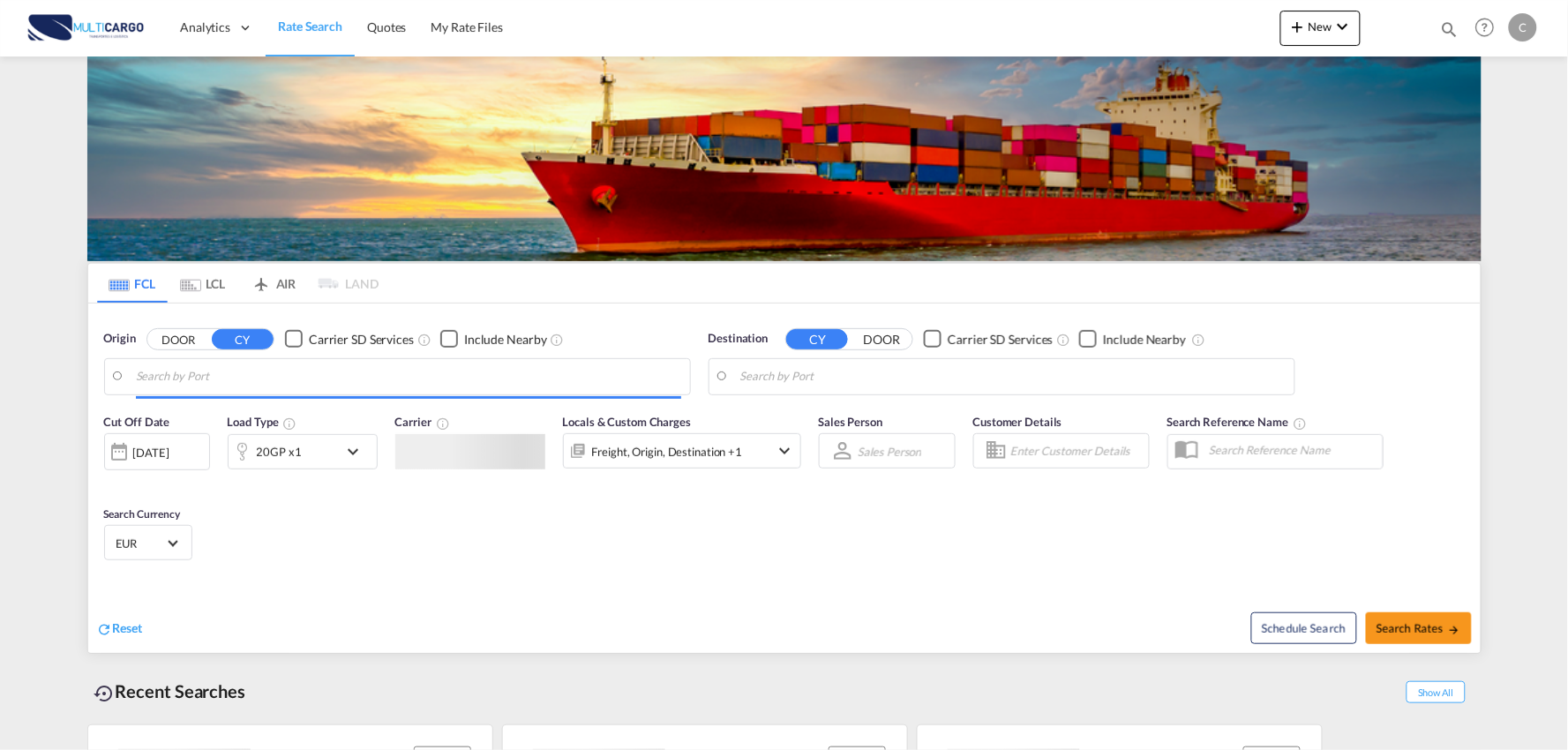
type input "Port of [GEOGRAPHIC_DATA], [GEOGRAPHIC_DATA], [GEOGRAPHIC_DATA]"
type input "Leixoes, Leixoes, PTLEI"
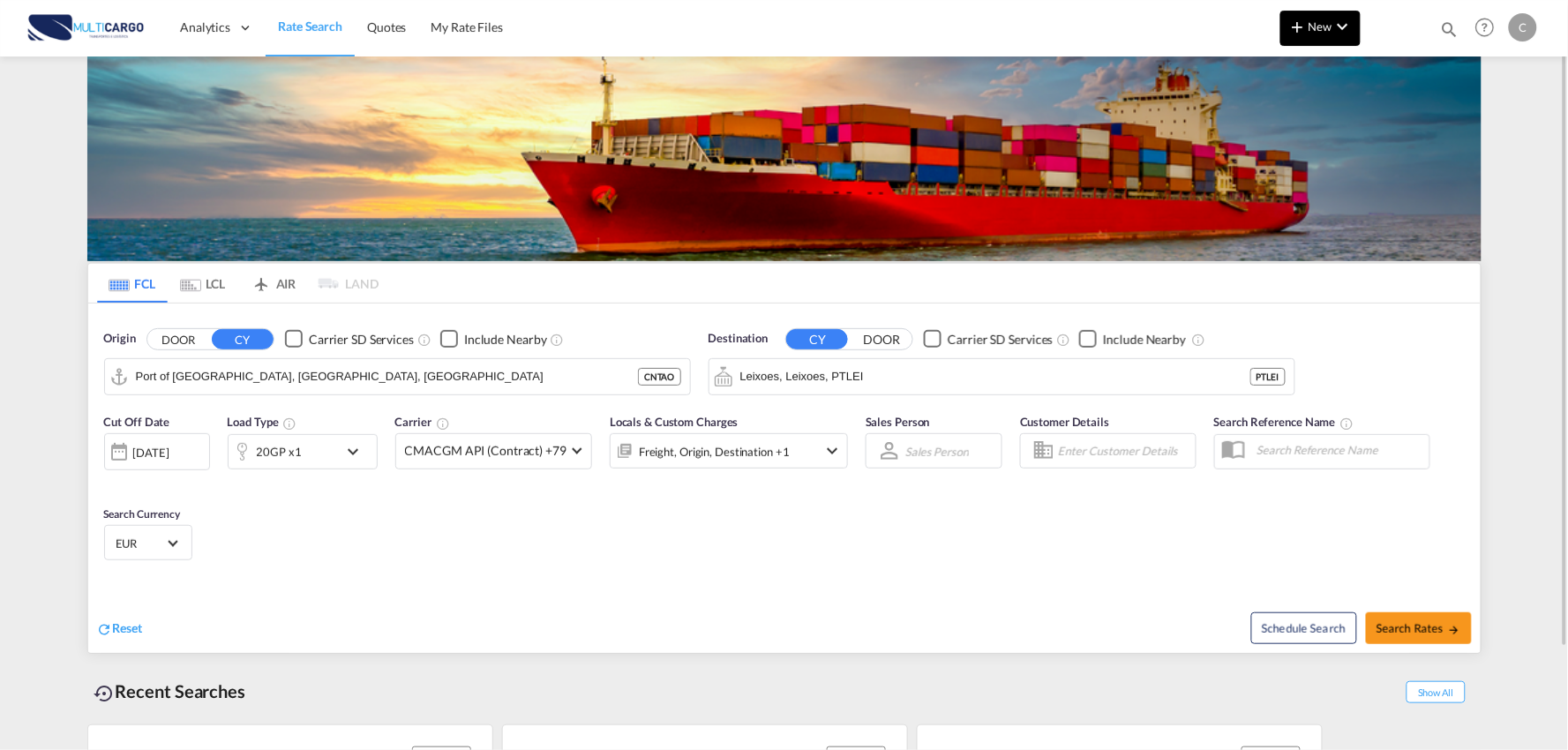
click at [1307, 33] on md-icon "icon-plus 400-fg" at bounding box center [1297, 26] width 21 height 21
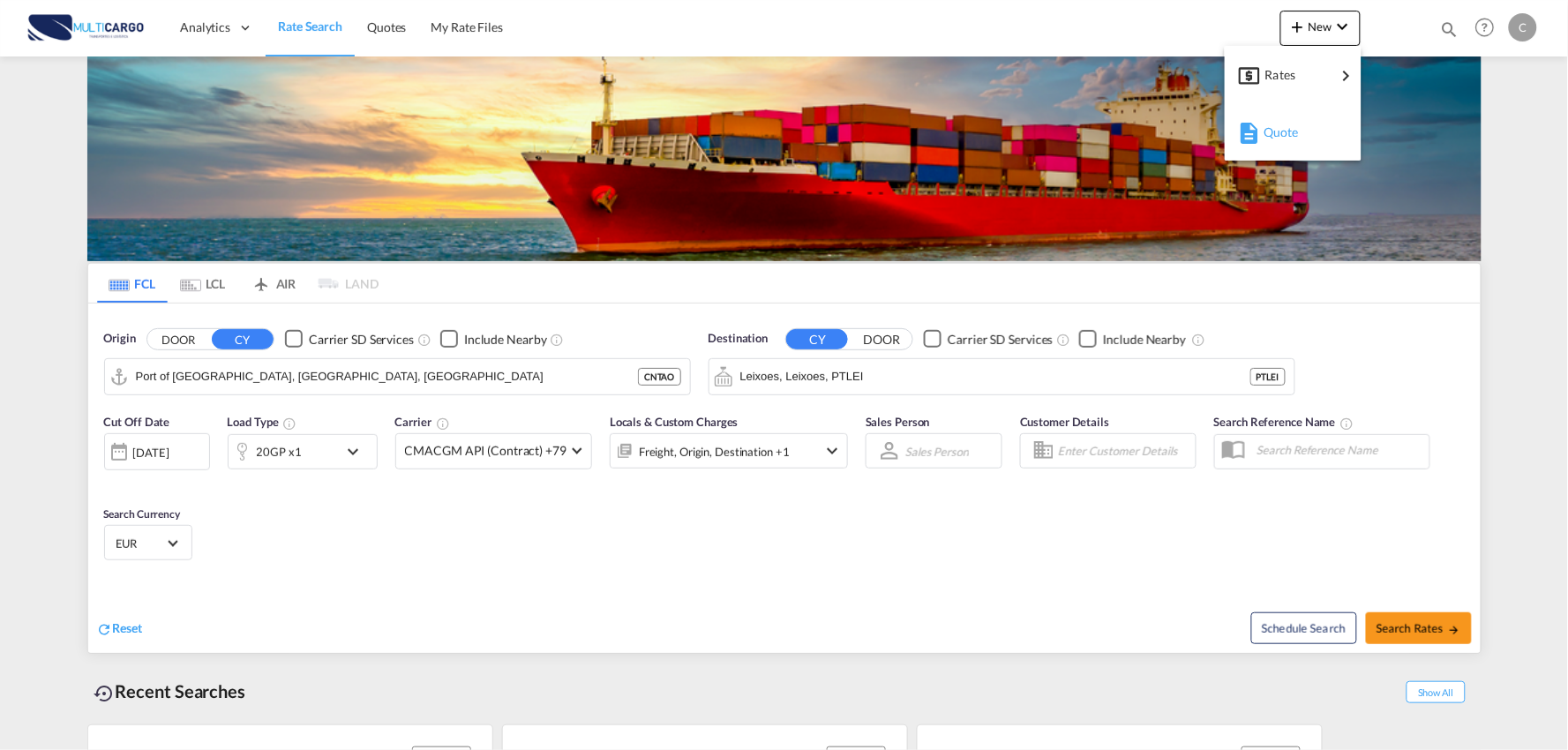
click at [1283, 131] on span "Quote" at bounding box center [1273, 132] width 20 height 35
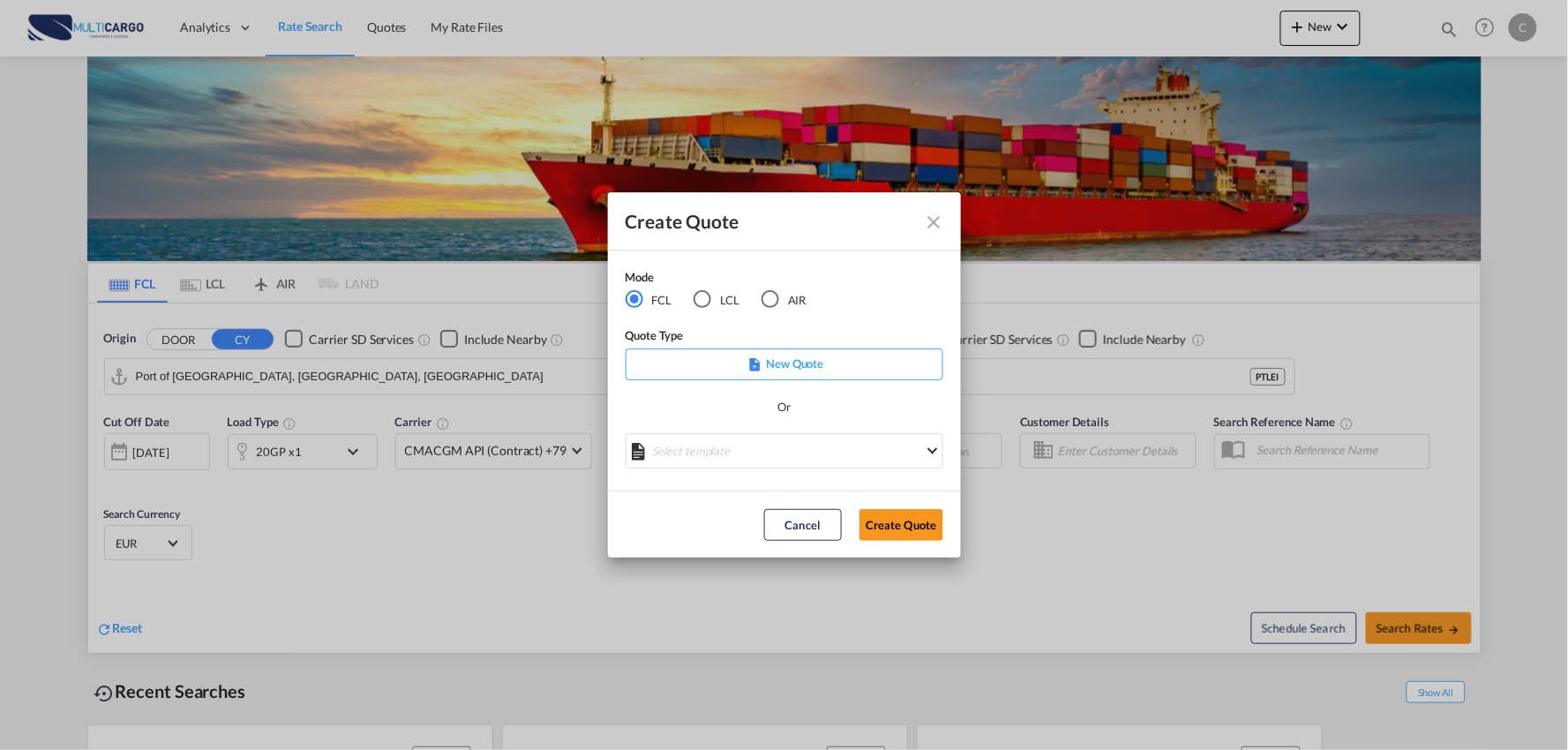
click at [774, 301] on div "AIR" at bounding box center [770, 299] width 18 height 18
click at [763, 461] on md-select "Select template [DATE] IMP_DAP_AIR_>500 [PERSON_NAME] | [DATE] [DATE]_IMP_DAP_A…" at bounding box center [784, 450] width 317 height 35
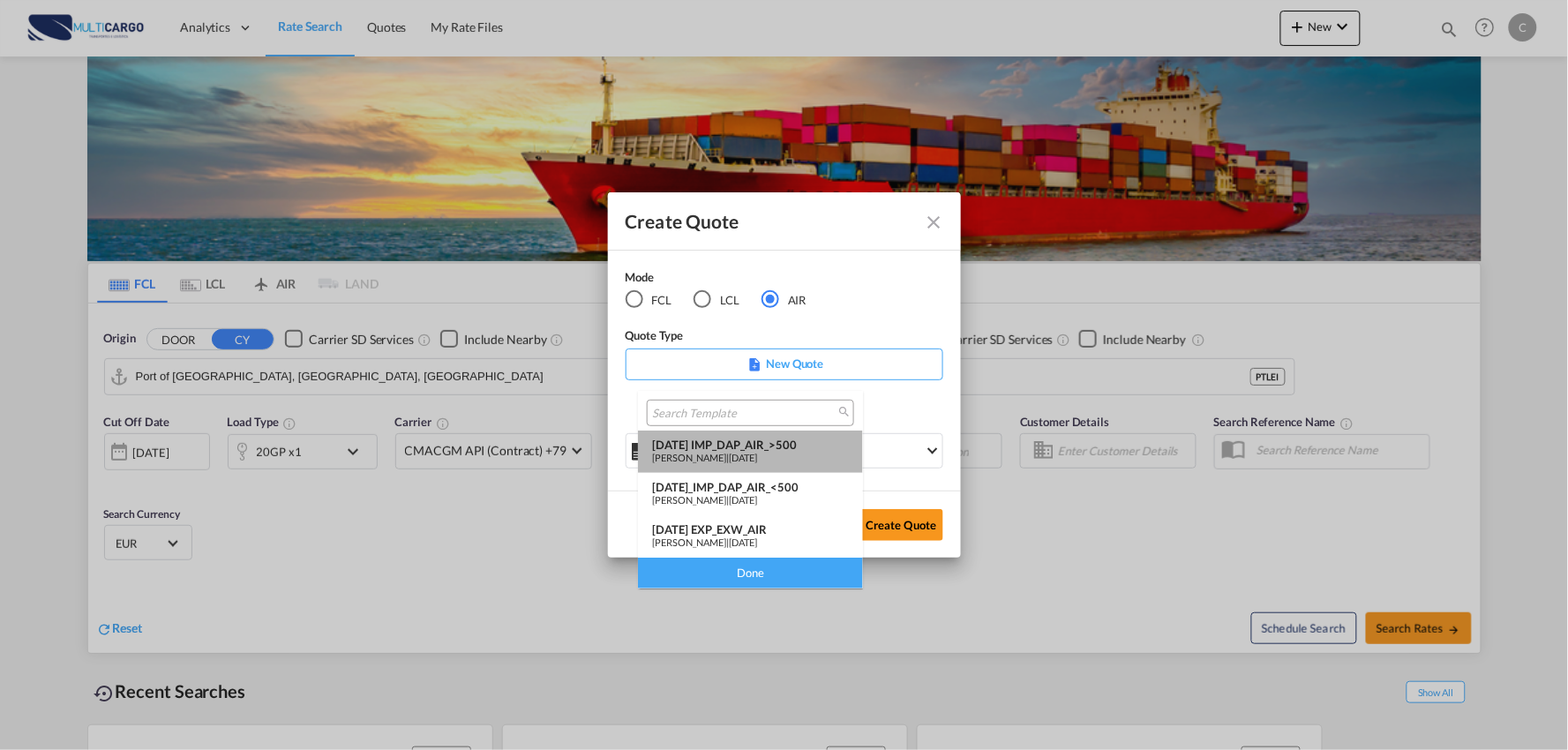
click at [774, 448] on div "[DATE] IMP_DAP_AIR_>500" at bounding box center [750, 444] width 197 height 14
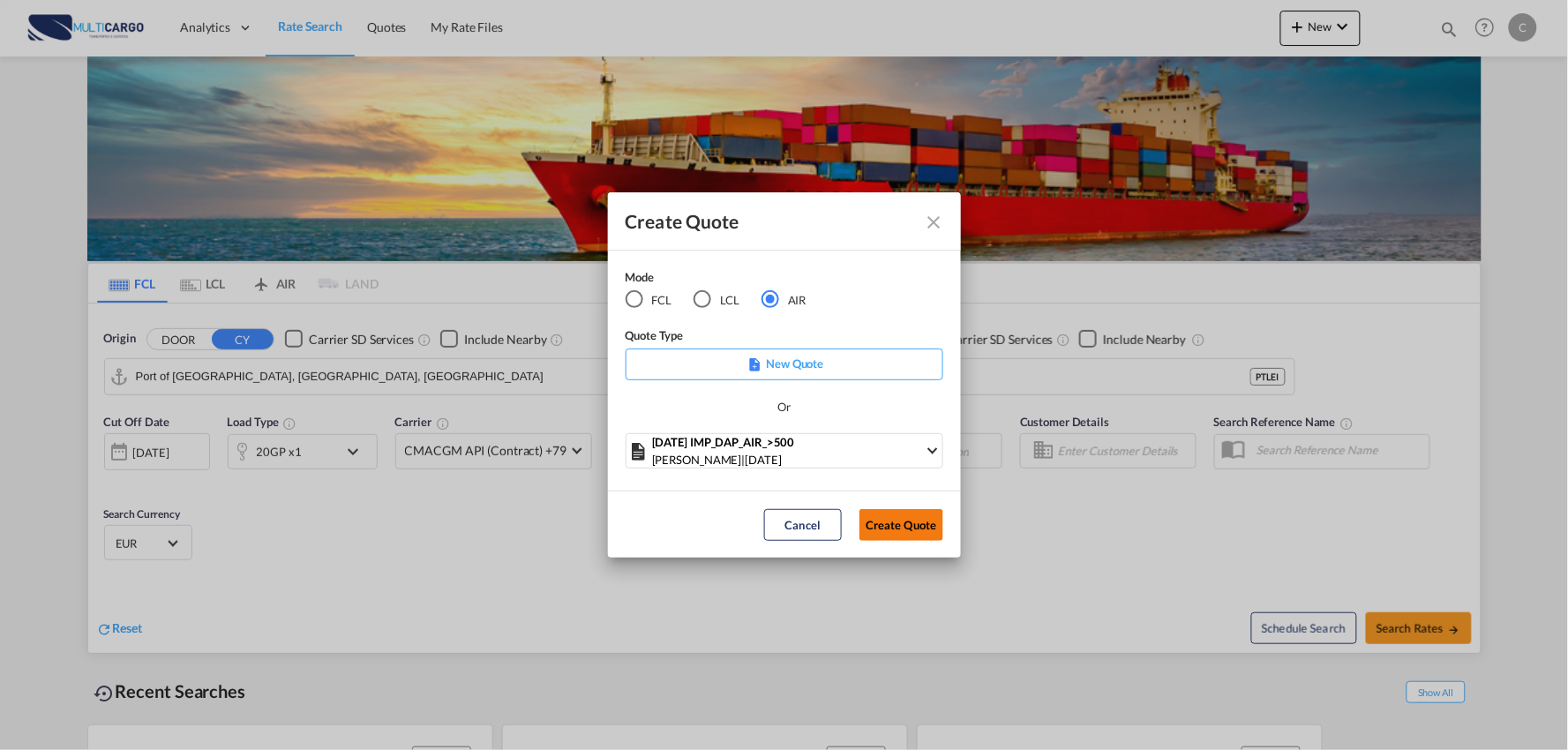
click at [898, 530] on button "Create Quote" at bounding box center [901, 525] width 84 height 32
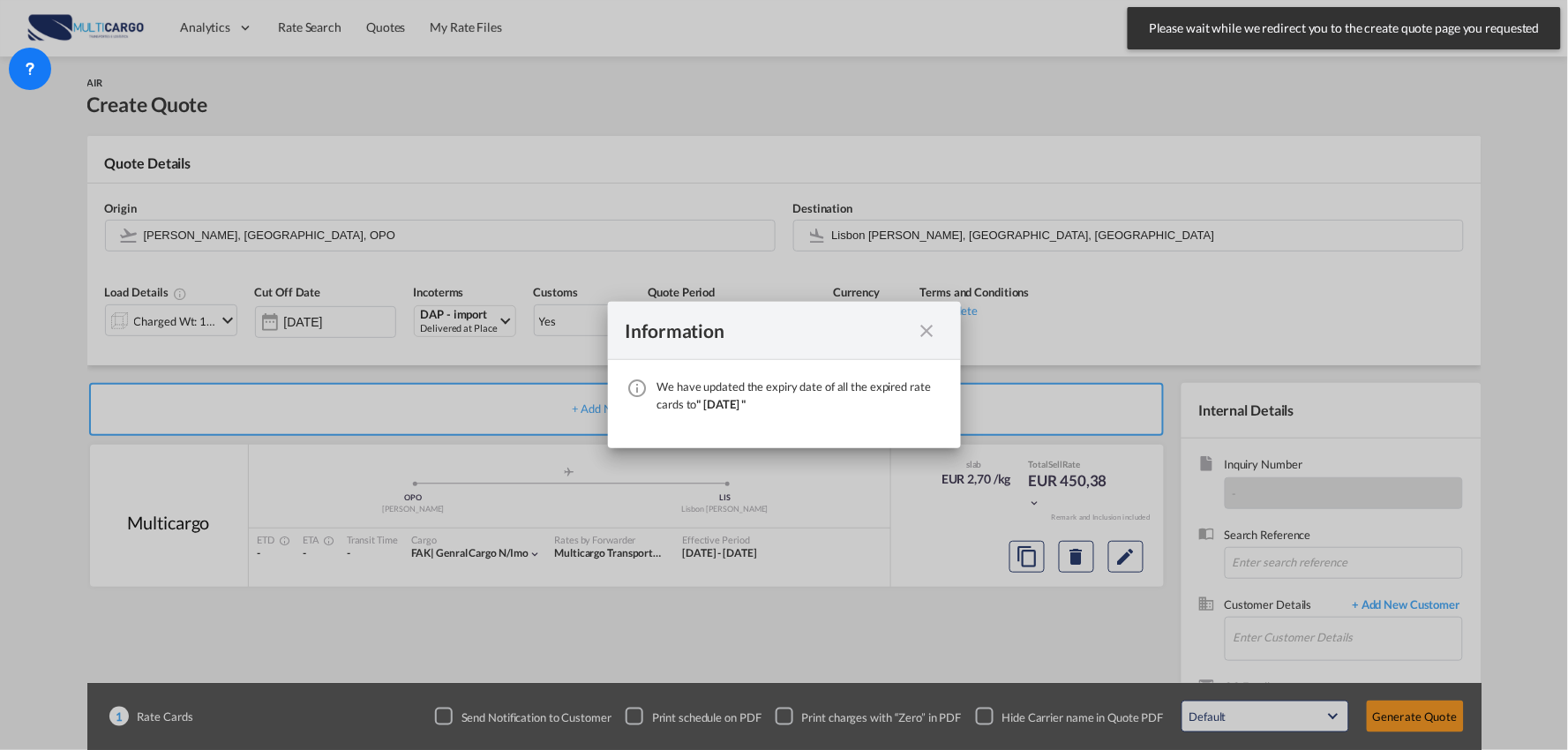
click at [923, 326] on md-icon "icon-close fg-AAA8AD cursor" at bounding box center [927, 330] width 21 height 21
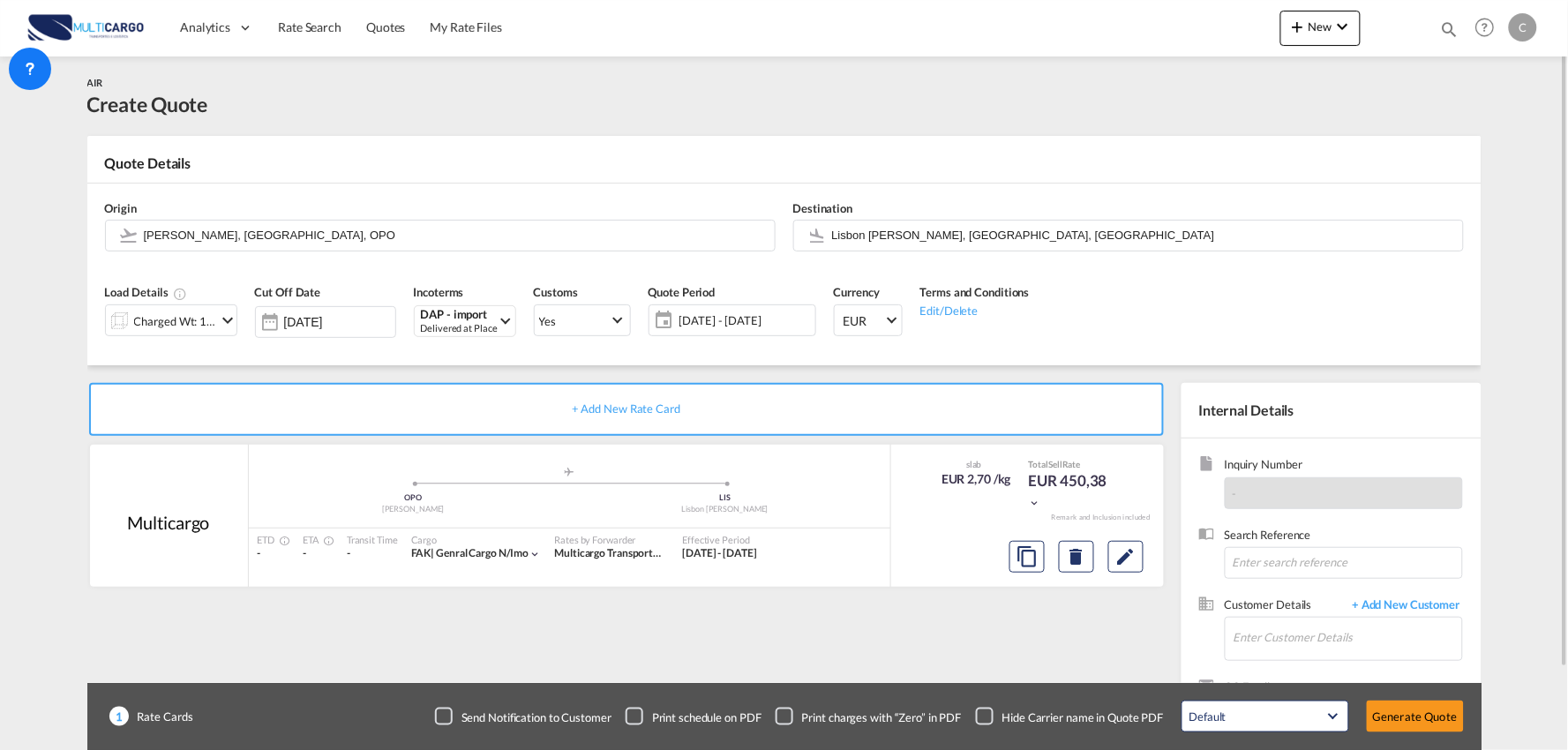
click at [984, 718] on div "Checkbox No Ink" at bounding box center [985, 717] width 18 height 18
drag, startPoint x: 1015, startPoint y: 656, endPoint x: 1072, endPoint y: 656, distance: 57.0
click at [1024, 656] on div "+ Add New Rate Card Multicargo added by you .a{fill:#aaa8ad;} .a{fill:#aaa8ad;}…" at bounding box center [630, 567] width 1086 height 369
click at [1423, 601] on span "+ Add New Customer" at bounding box center [1403, 606] width 119 height 21
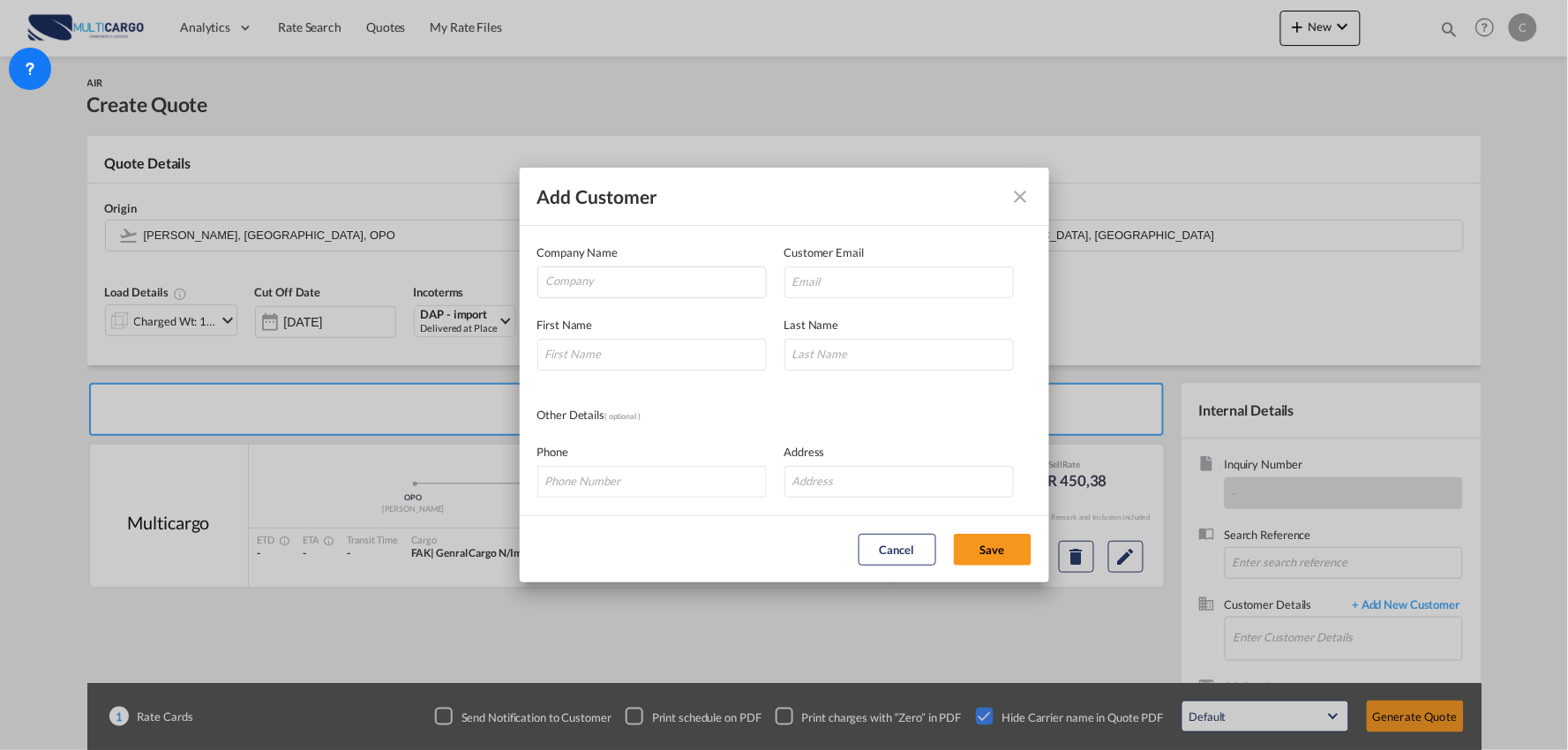
click at [1007, 192] on button "Add Customer Company ..." at bounding box center [1021, 197] width 35 height 35
click at [1016, 197] on md-icon "icon-close" at bounding box center [1020, 196] width 21 height 21
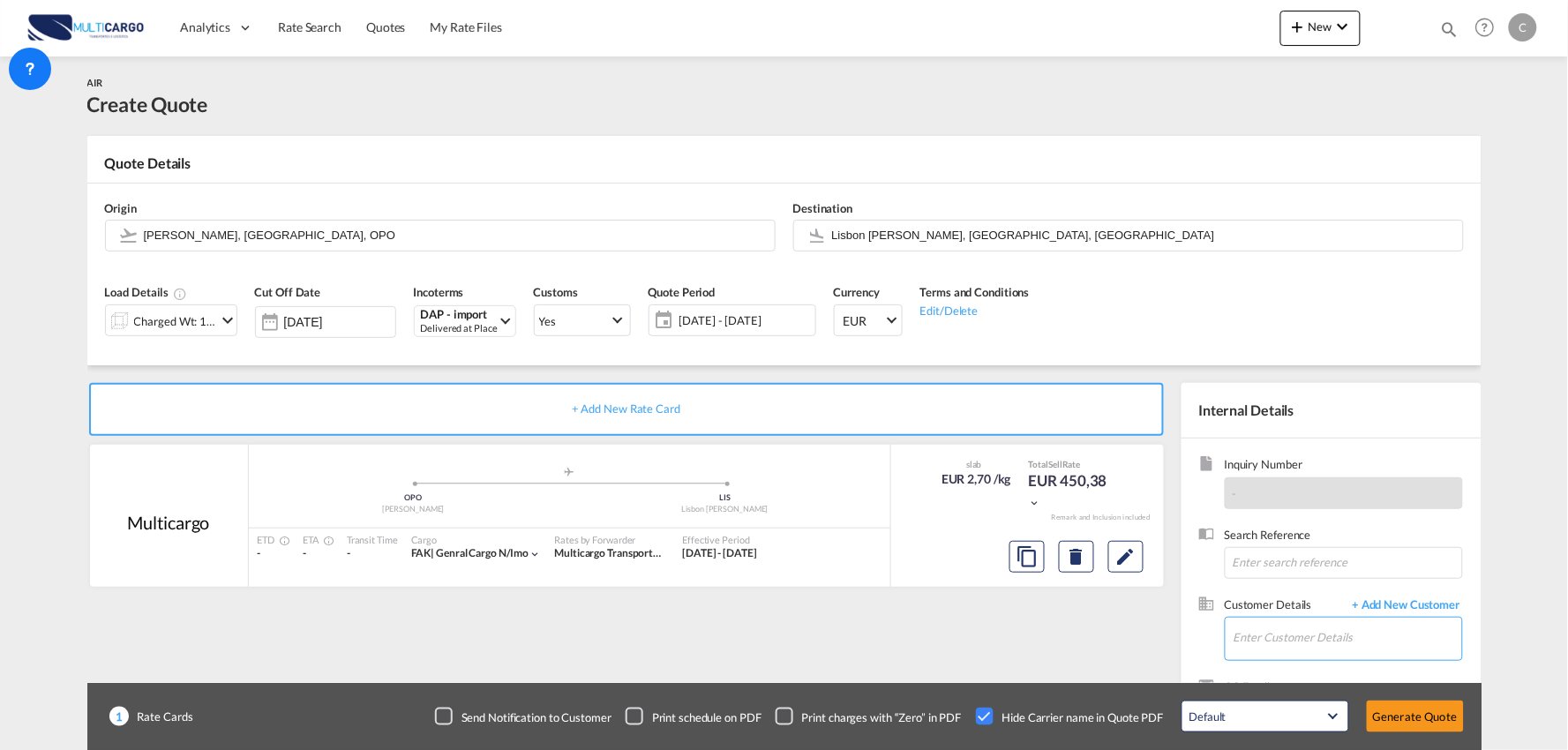
click at [1306, 651] on input "Enter Customer Details" at bounding box center [1347, 637] width 228 height 40
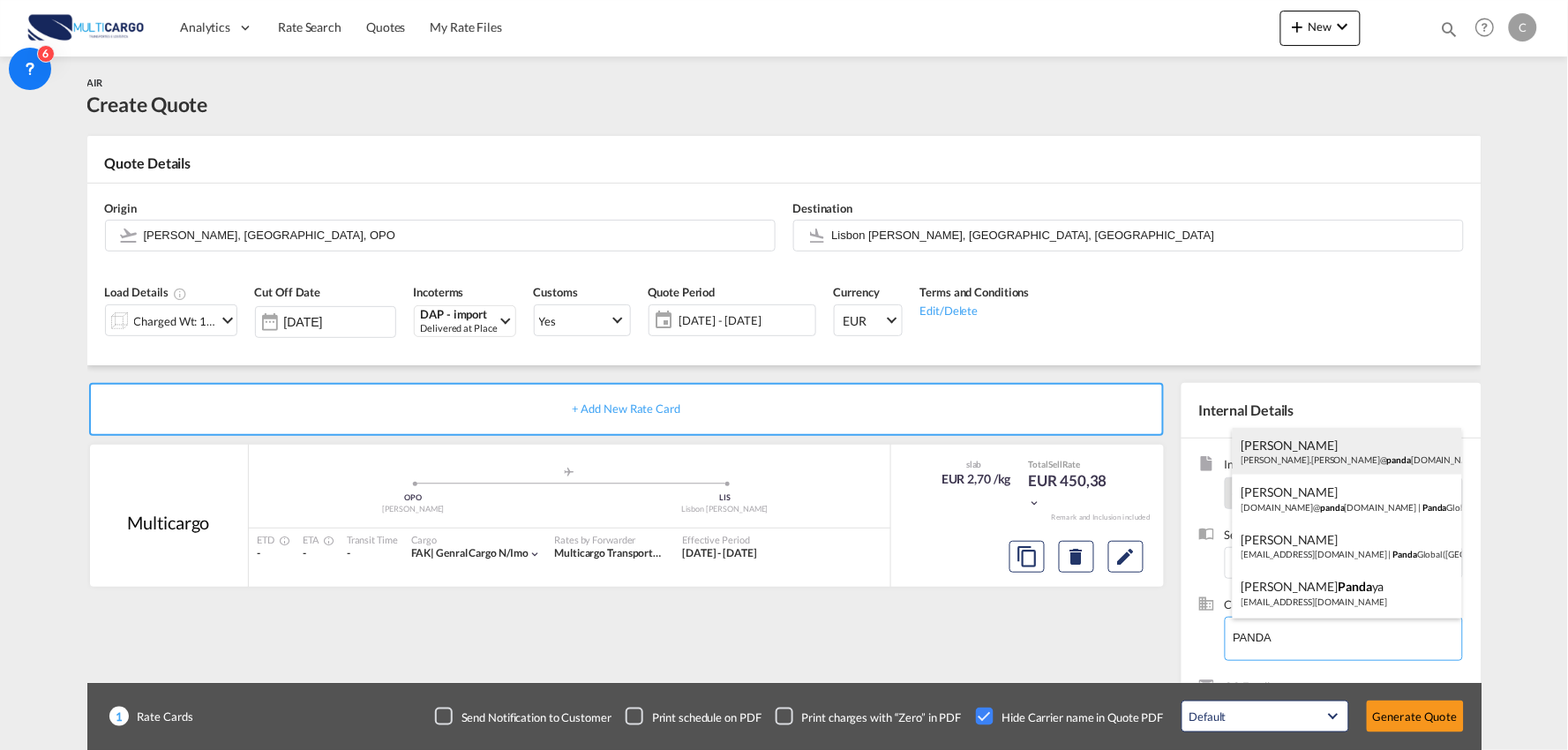
click at [1295, 453] on div "[PERSON_NAME] [PERSON_NAME].[PERSON_NAME]@ panda [DOMAIN_NAME]" at bounding box center [1347, 452] width 229 height 48
type input "Panda, [PERSON_NAME], [PERSON_NAME][EMAIL_ADDRESS][PERSON_NAME][DOMAIN_NAME]"
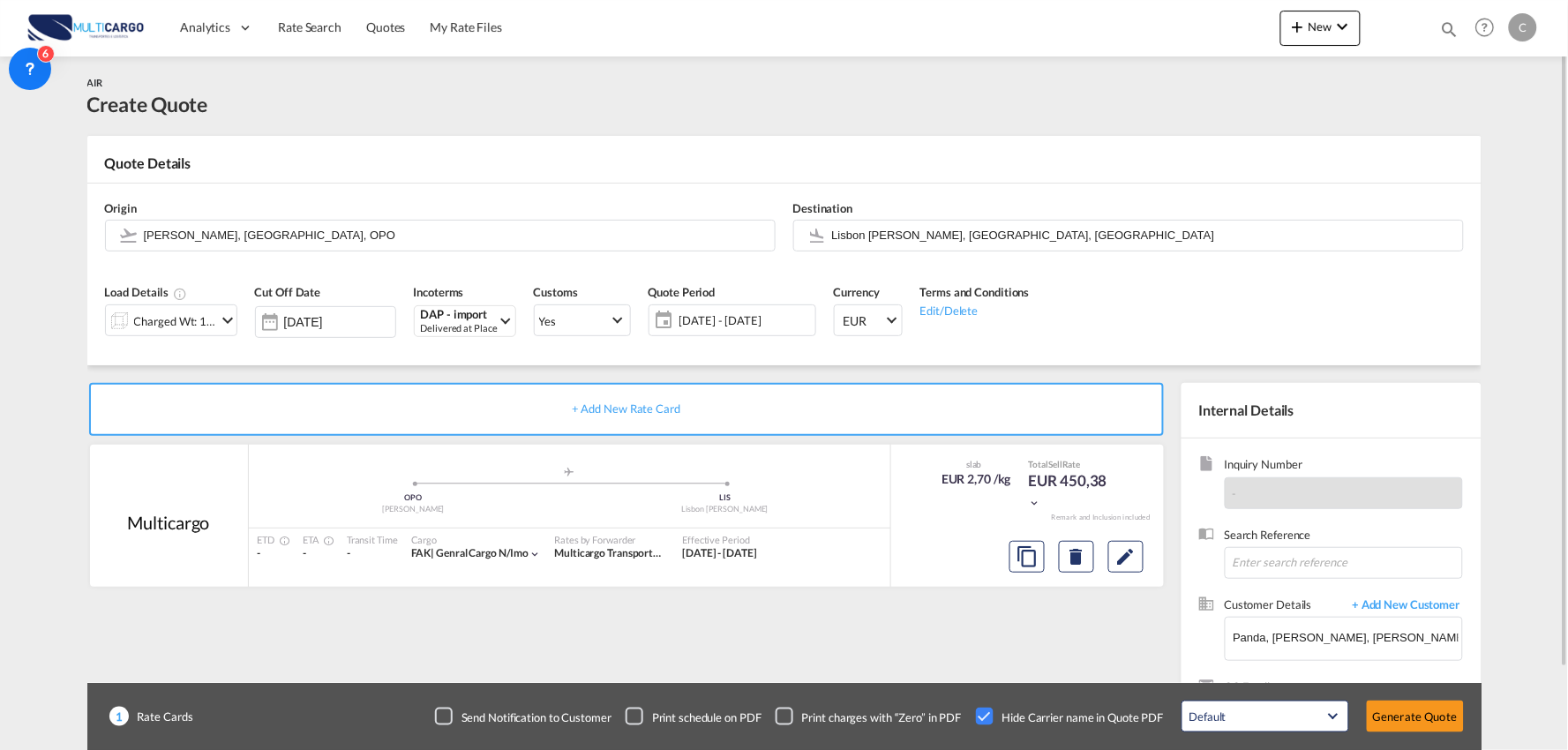
click at [1012, 645] on div "+ Add New Rate Card Multicargo added by you .a{fill:#aaa8ad;} .a{fill:#aaa8ad;}…" at bounding box center [630, 567] width 1086 height 369
click at [859, 233] on input "Lisbon [PERSON_NAME], [GEOGRAPHIC_DATA], [GEOGRAPHIC_DATA]" at bounding box center [1143, 235] width 622 height 31
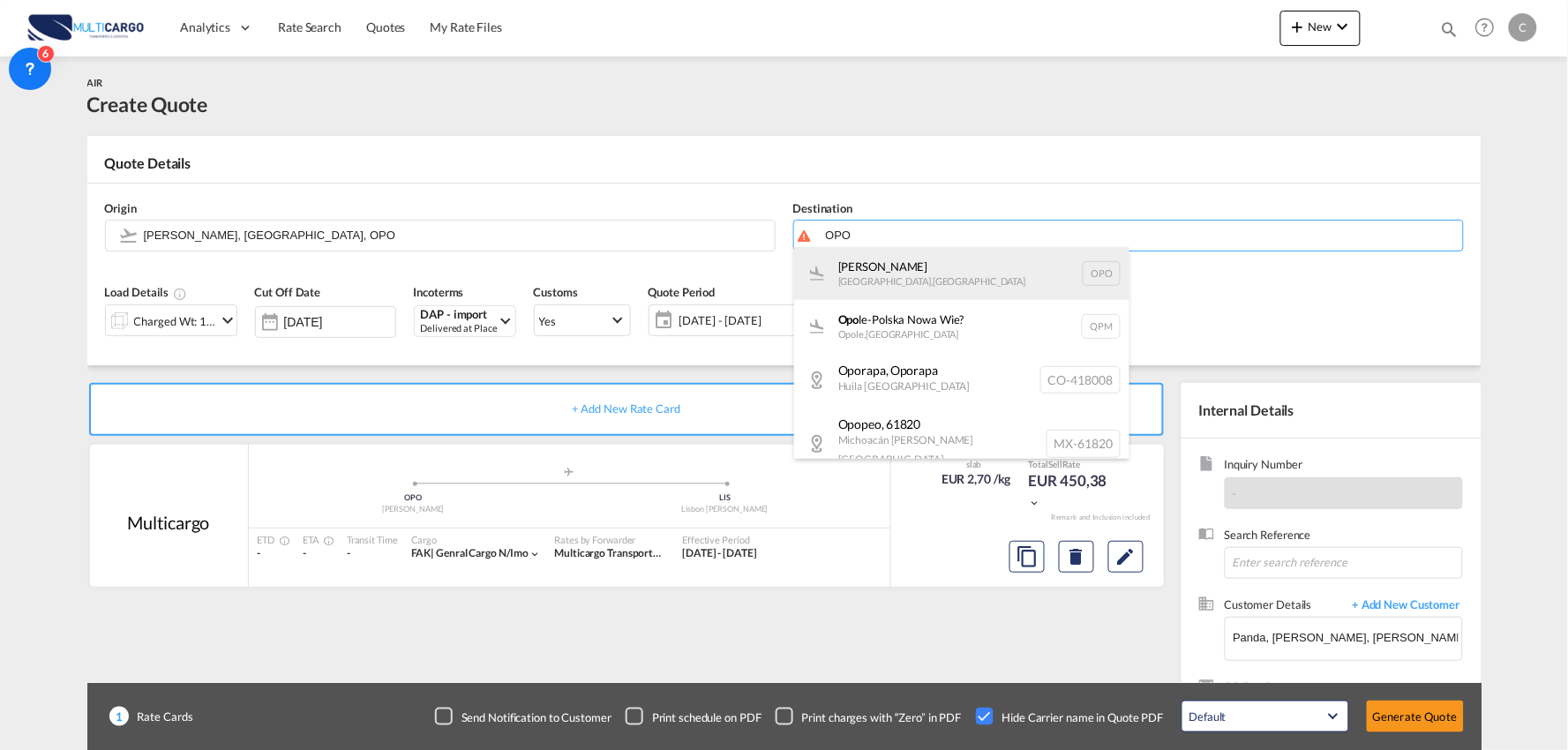
click at [885, 261] on div "[PERSON_NAME][GEOGRAPHIC_DATA] , [GEOGRAPHIC_DATA] OPO" at bounding box center [962, 273] width 335 height 53
type input "[PERSON_NAME], [GEOGRAPHIC_DATA], OPO"
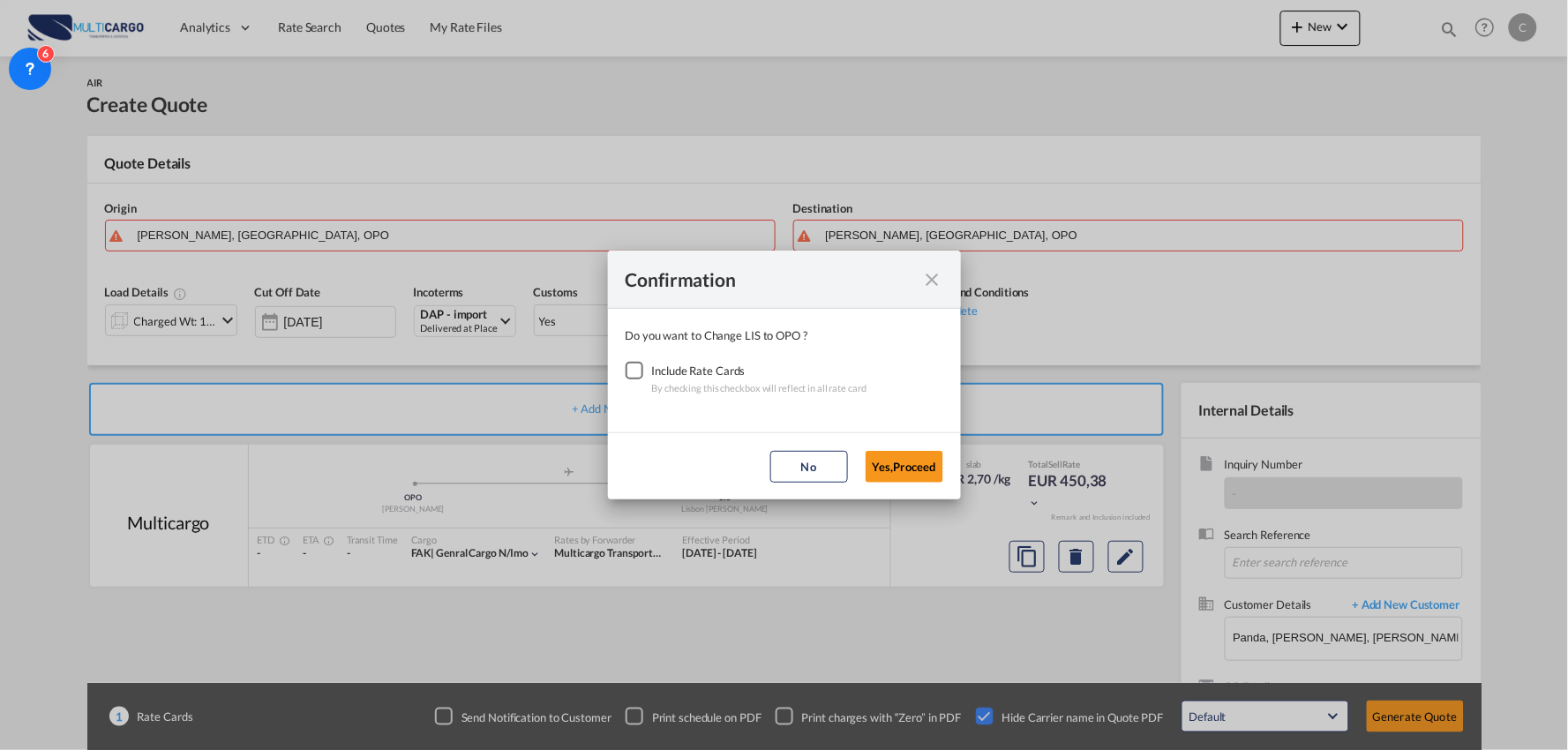
click at [615, 376] on md-dialog-content "Do you want to Change LIS to OPO ? Include Rate Cards By checking this checkbox…" at bounding box center [784, 370] width 353 height 123
click at [637, 373] on div "Checkbox No Ink" at bounding box center [635, 370] width 18 height 18
click at [920, 481] on md-dialog-actions "No Yes,Proceed" at bounding box center [784, 465] width 353 height 67
click at [895, 471] on button "Yes,Proceed" at bounding box center [904, 466] width 78 height 32
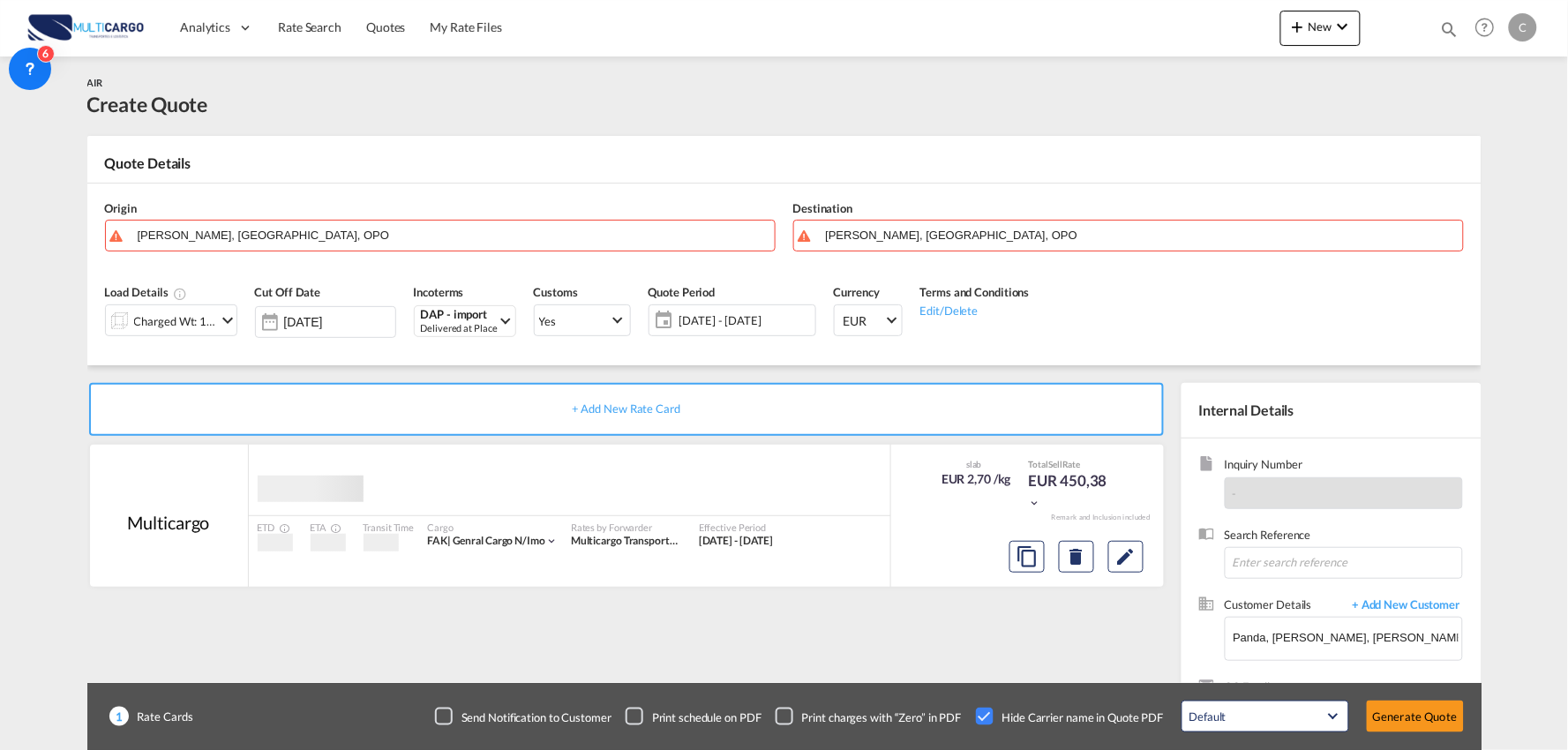
click at [225, 242] on input "[PERSON_NAME], [GEOGRAPHIC_DATA], OPO" at bounding box center [452, 235] width 628 height 31
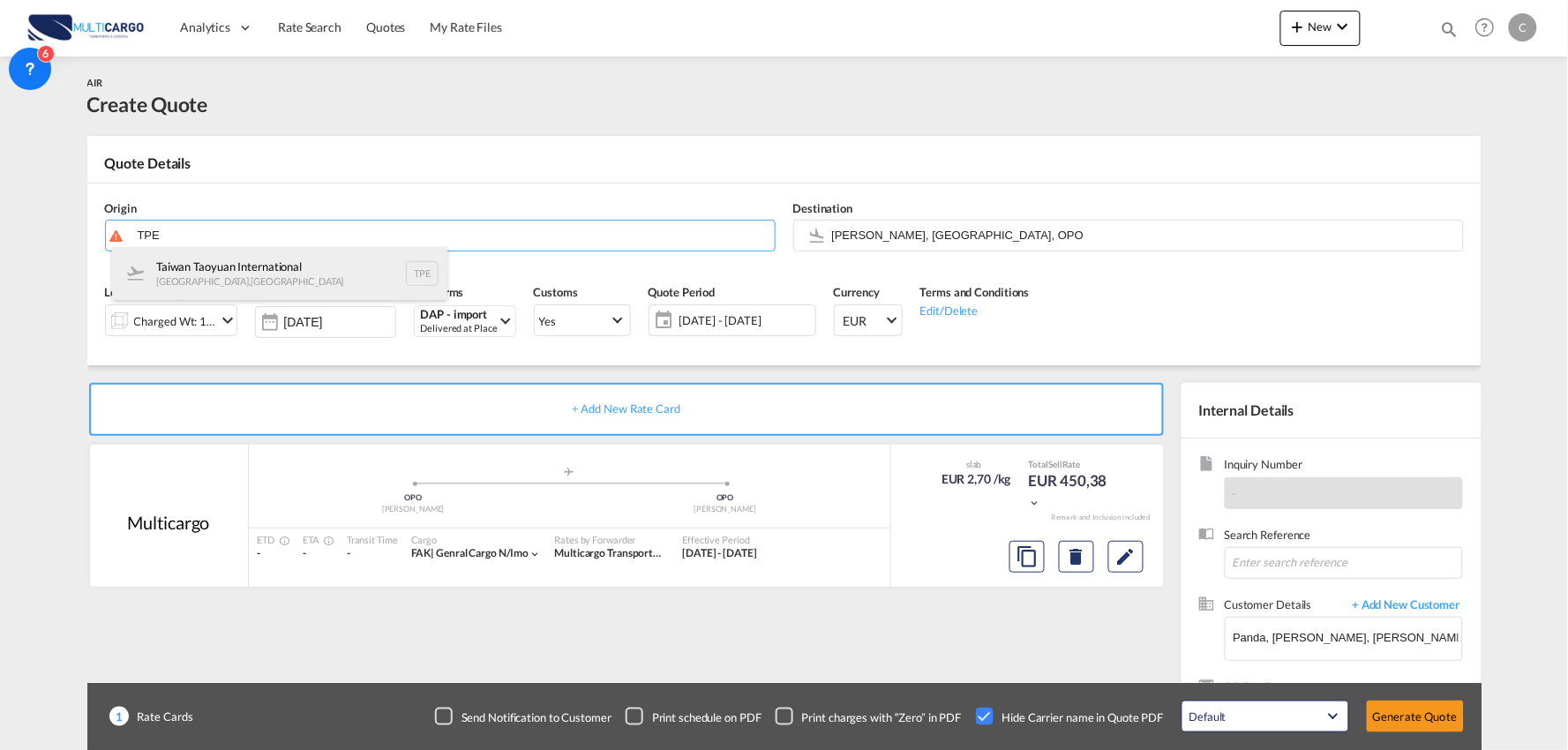
click at [252, 263] on div "[GEOGRAPHIC_DATA] [GEOGRAPHIC_DATA] , [GEOGRAPHIC_DATA] TPE" at bounding box center [280, 273] width 335 height 53
type input "Taiwan Taoyuan International, [GEOGRAPHIC_DATA], TPE"
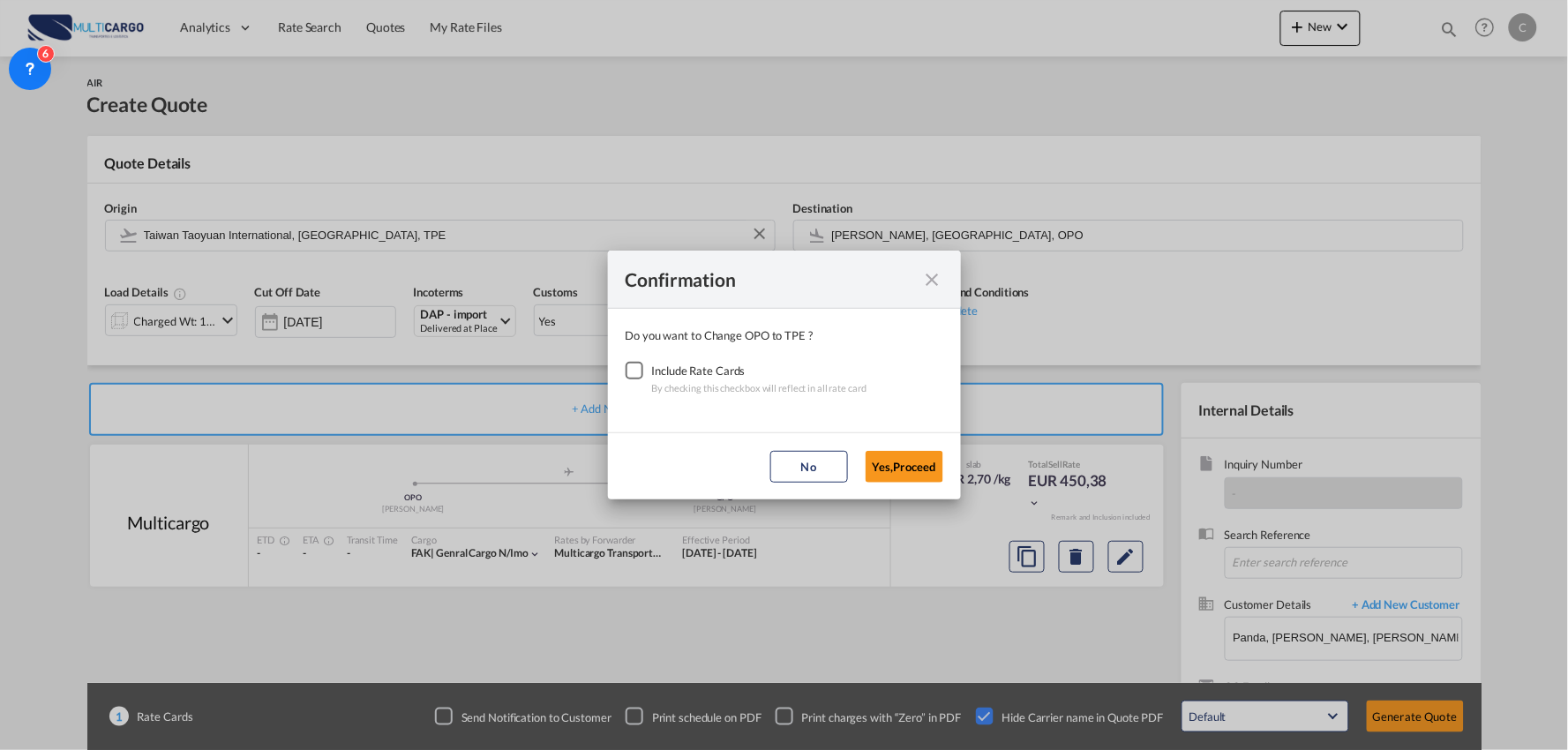
click at [633, 368] on div "Checkbox No Ink" at bounding box center [635, 370] width 18 height 18
click at [896, 453] on button "Yes,Proceed" at bounding box center [904, 466] width 78 height 32
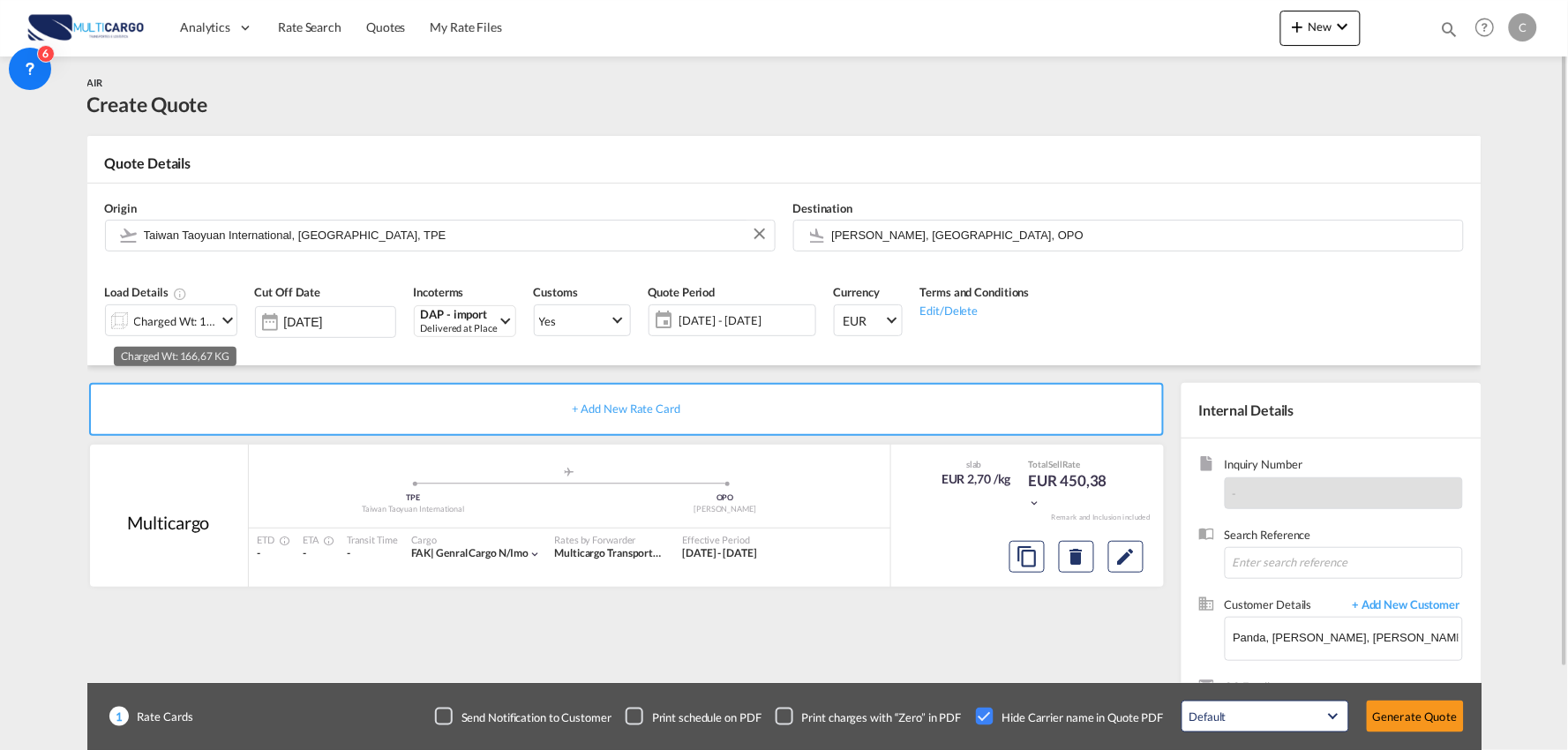
click at [192, 323] on div "Charged Wt: 166,67 KG" at bounding box center [176, 320] width 83 height 24
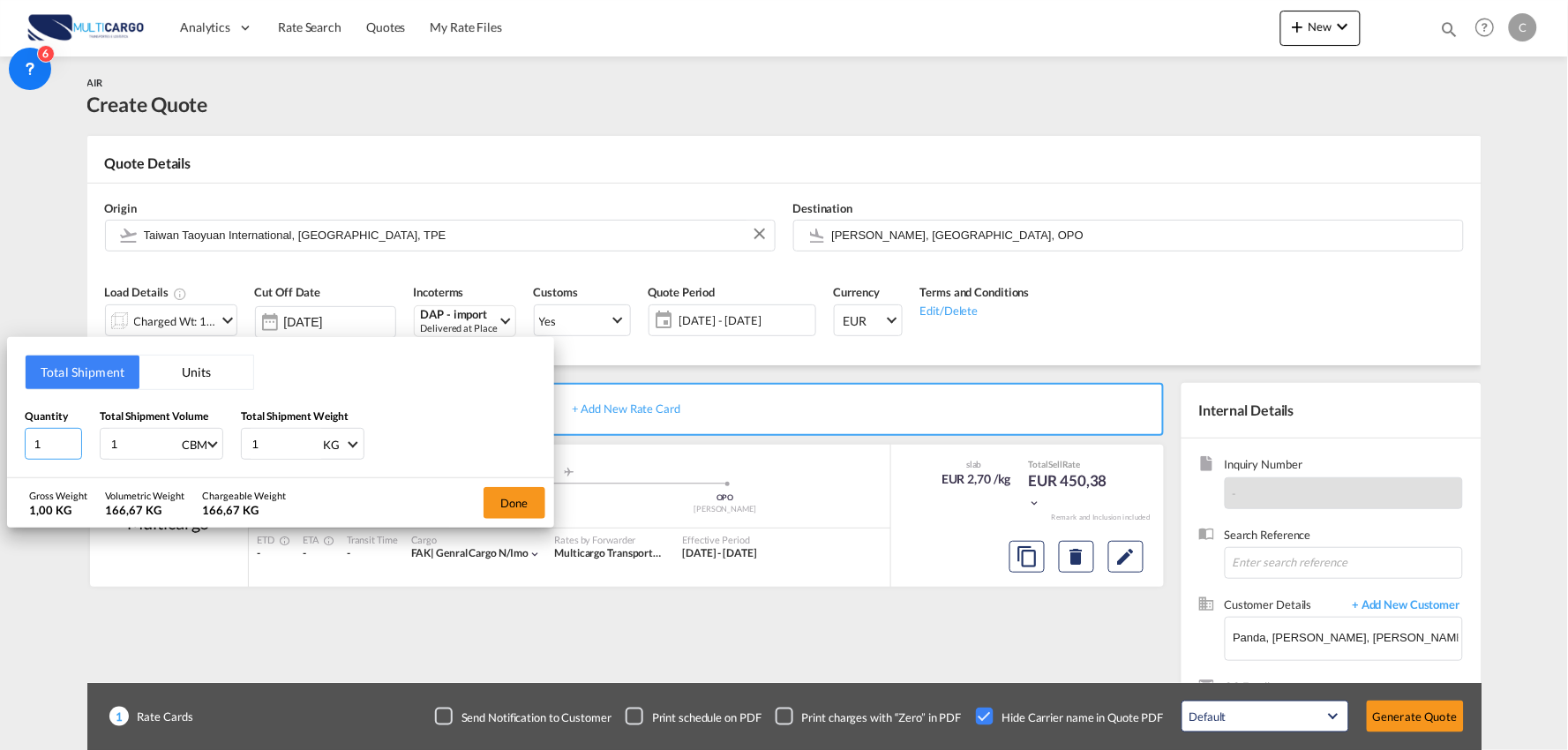
drag, startPoint x: 50, startPoint y: 438, endPoint x: -6, endPoint y: 453, distance: 58.0
click at [0, 453] on html "Analytics Reports Dashboard Rate Search Quotes My Rate Files" at bounding box center [784, 375] width 1568 height 750
type input "14"
type input "240"
click at [510, 498] on button "Done" at bounding box center [514, 502] width 61 height 32
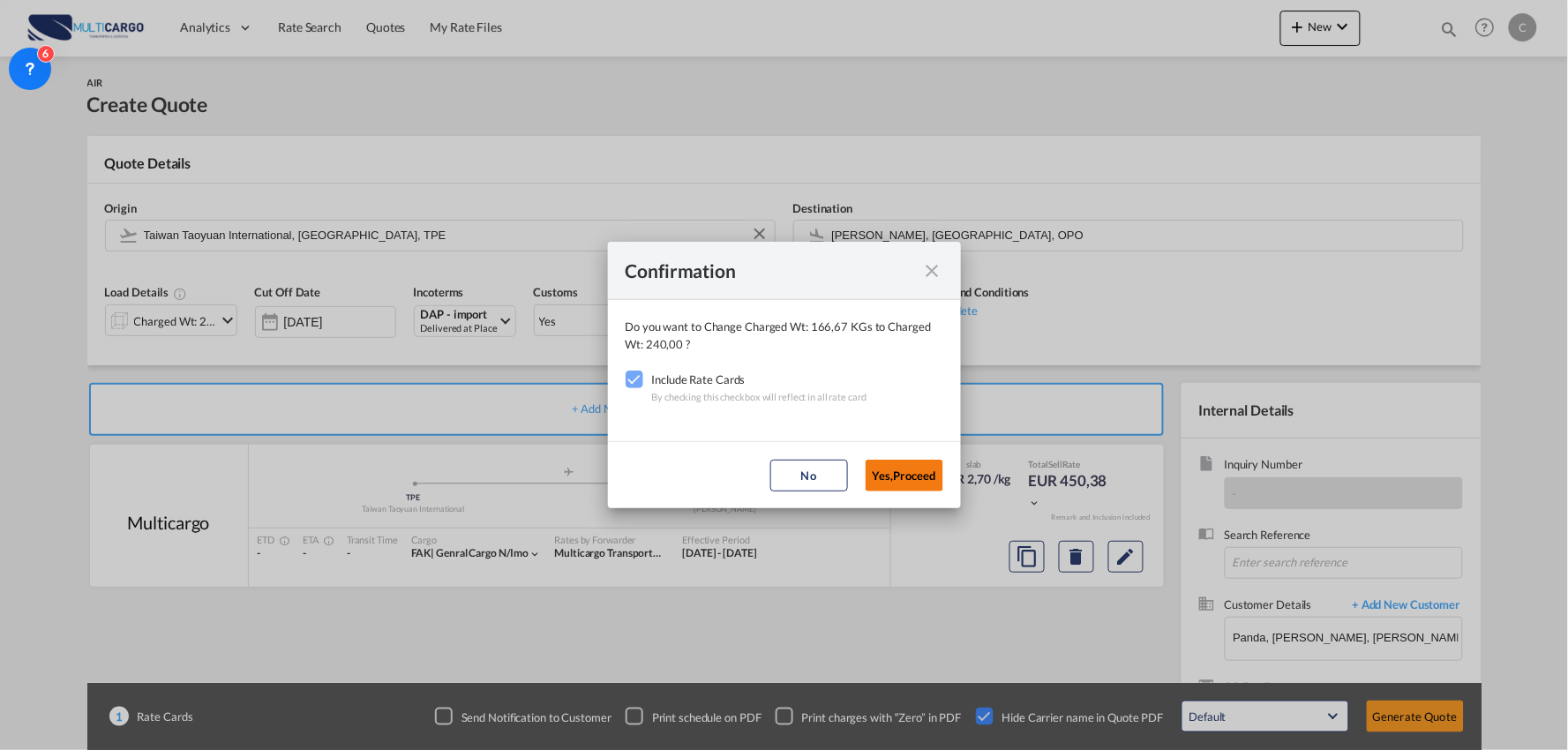
click at [894, 471] on button "Yes,Proceed" at bounding box center [904, 475] width 78 height 32
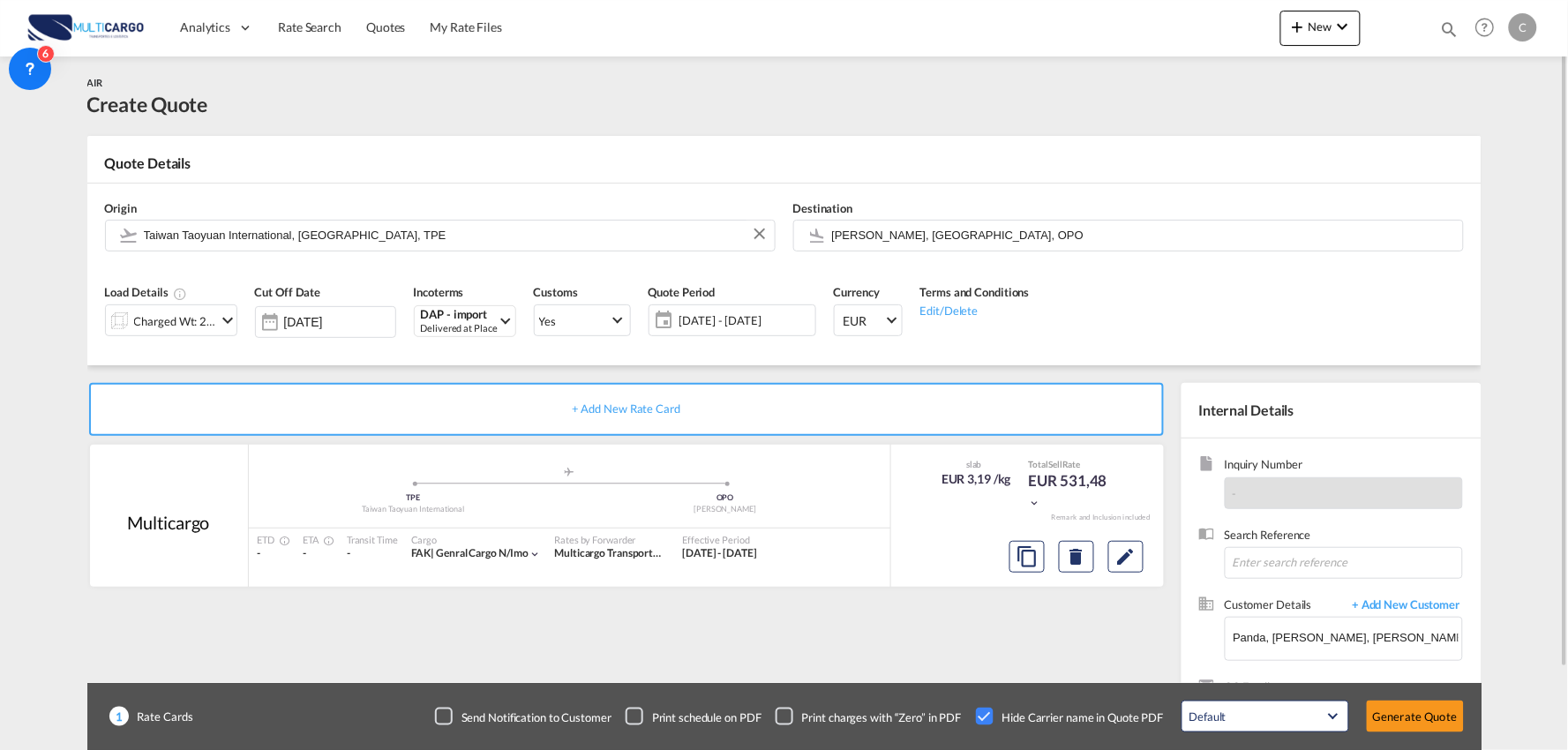
click at [854, 378] on div "+ Add New Rate Card Multicargo added by you .a{fill:#aaa8ad;} .a{fill:#aaa8ad;}…" at bounding box center [784, 562] width 1394 height 395
click at [711, 364] on div "Load Details Charged Wt: 240,00 KG Cut Off Date [DATE] Incoterms DAP - import D…" at bounding box center [784, 316] width 1376 height 98
click at [963, 642] on div "+ Add New Rate Card Multicargo added by you .a{fill:#aaa8ad;} .a{fill:#aaa8ad;}…" at bounding box center [630, 567] width 1086 height 369
click at [197, 323] on div "Charged Wt: 240,00 KG" at bounding box center [176, 320] width 83 height 24
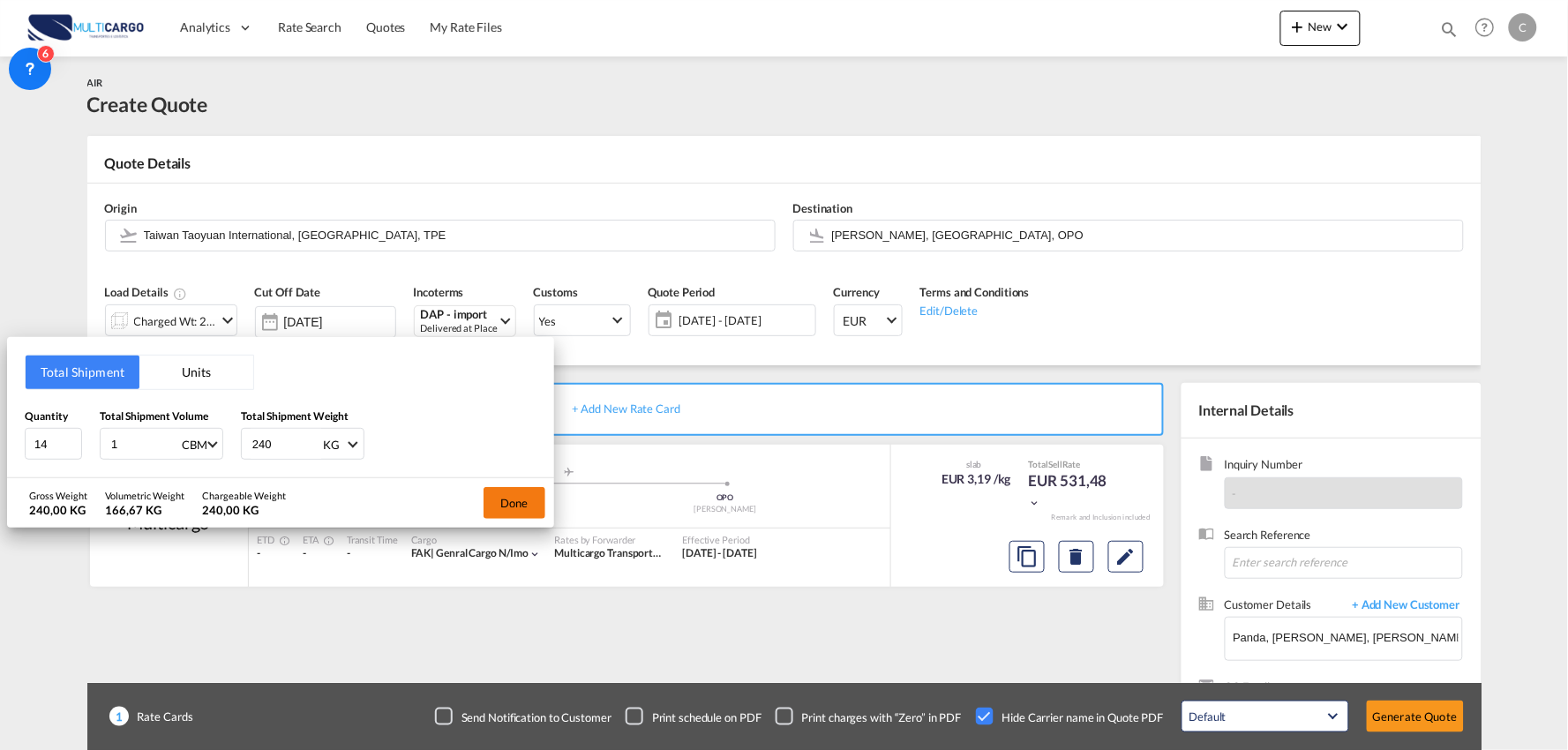
click at [532, 503] on button "Done" at bounding box center [514, 502] width 61 height 32
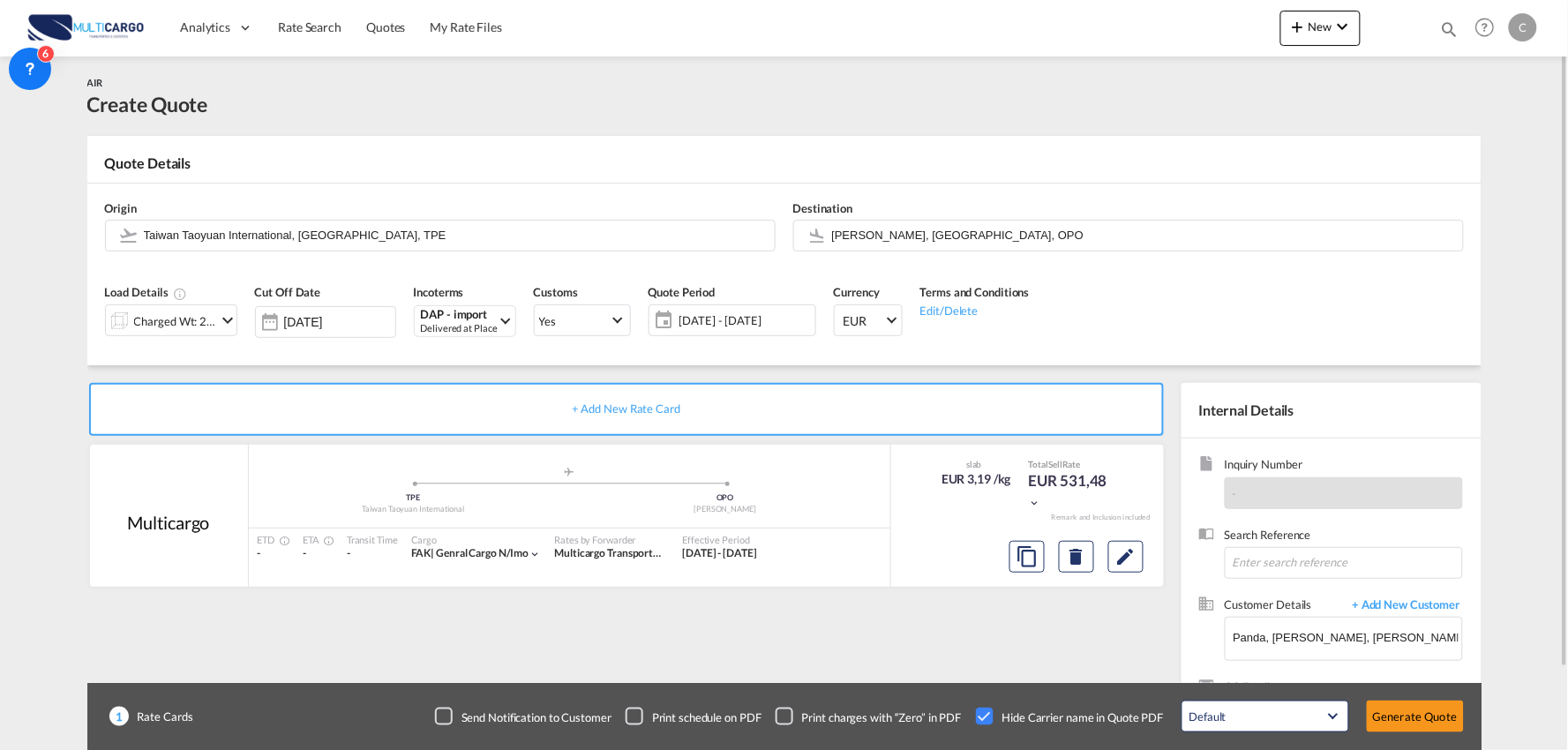
drag, startPoint x: 785, startPoint y: 685, endPoint x: 1382, endPoint y: 692, distance: 597.0
click at [787, 685] on div "1 Rate Cards Send Notification to Customer Print schedule on PDF Print charges …" at bounding box center [784, 716] width 1394 height 67
click at [1413, 718] on button "Generate Quote" at bounding box center [1416, 716] width 97 height 32
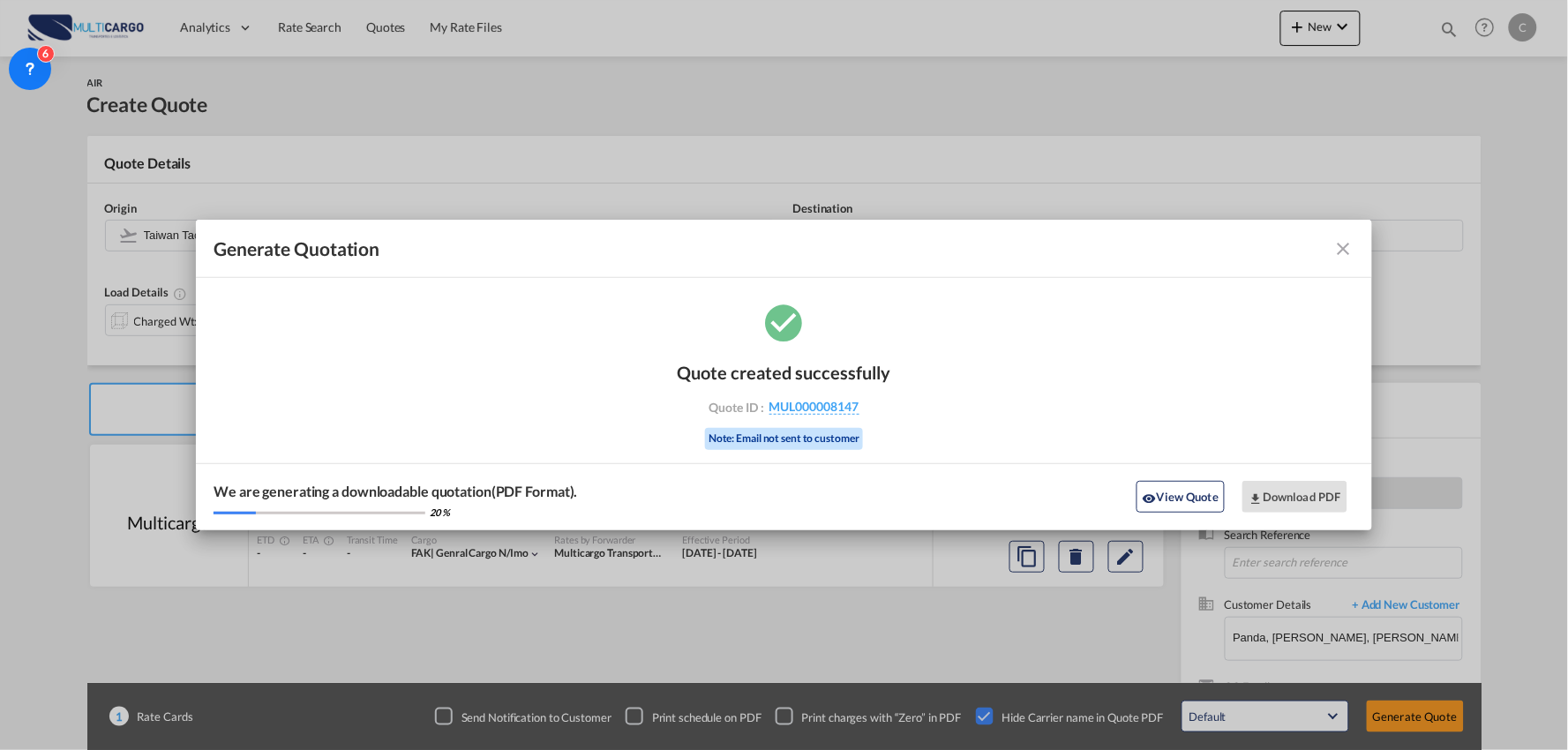
click at [1348, 247] on md-icon "icon-close fg-AAA8AD cursor m-0" at bounding box center [1343, 248] width 21 height 21
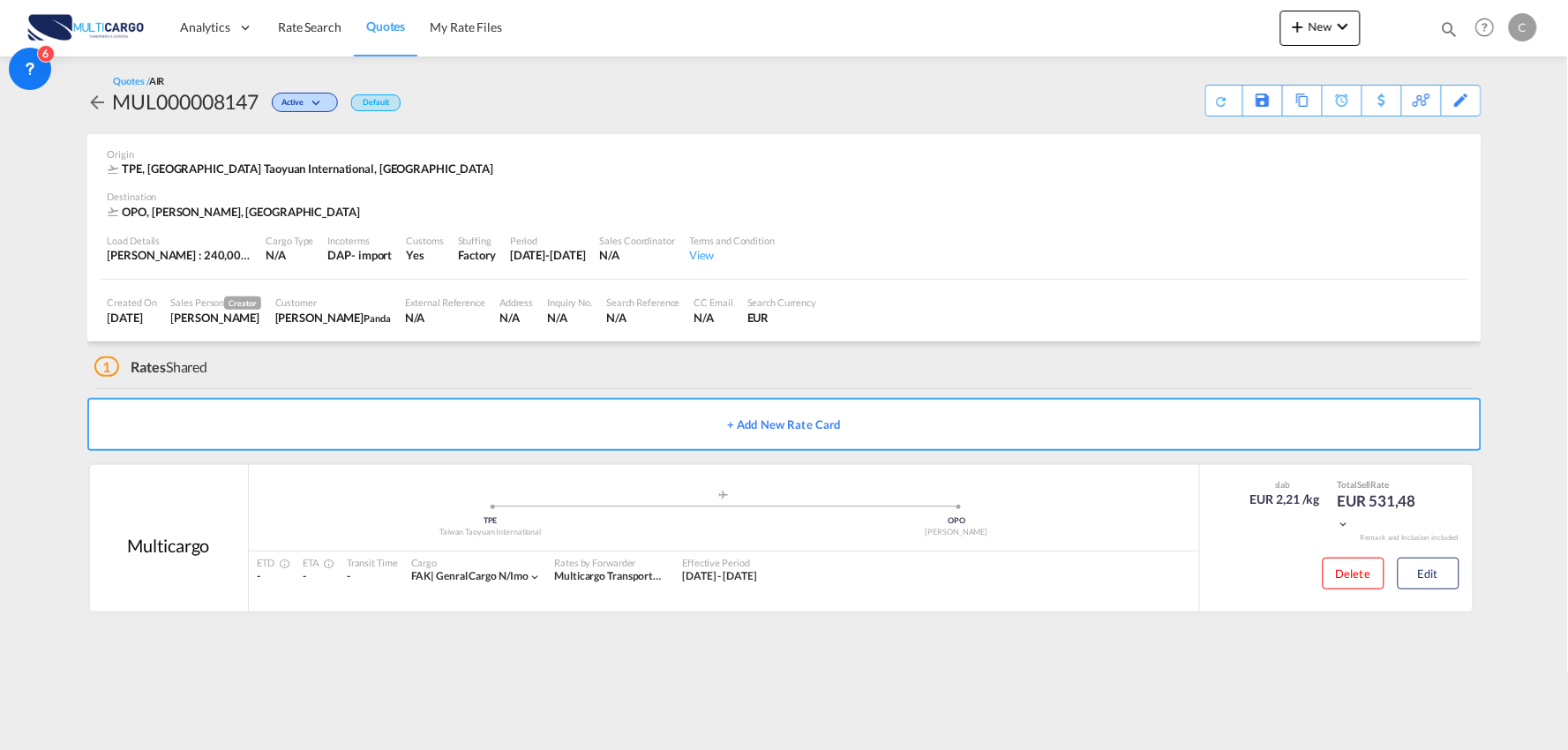
click at [554, 359] on div "1 Rates Shared" at bounding box center [788, 362] width 1387 height 42
click at [1430, 573] on button "Edit" at bounding box center [1428, 572] width 61 height 32
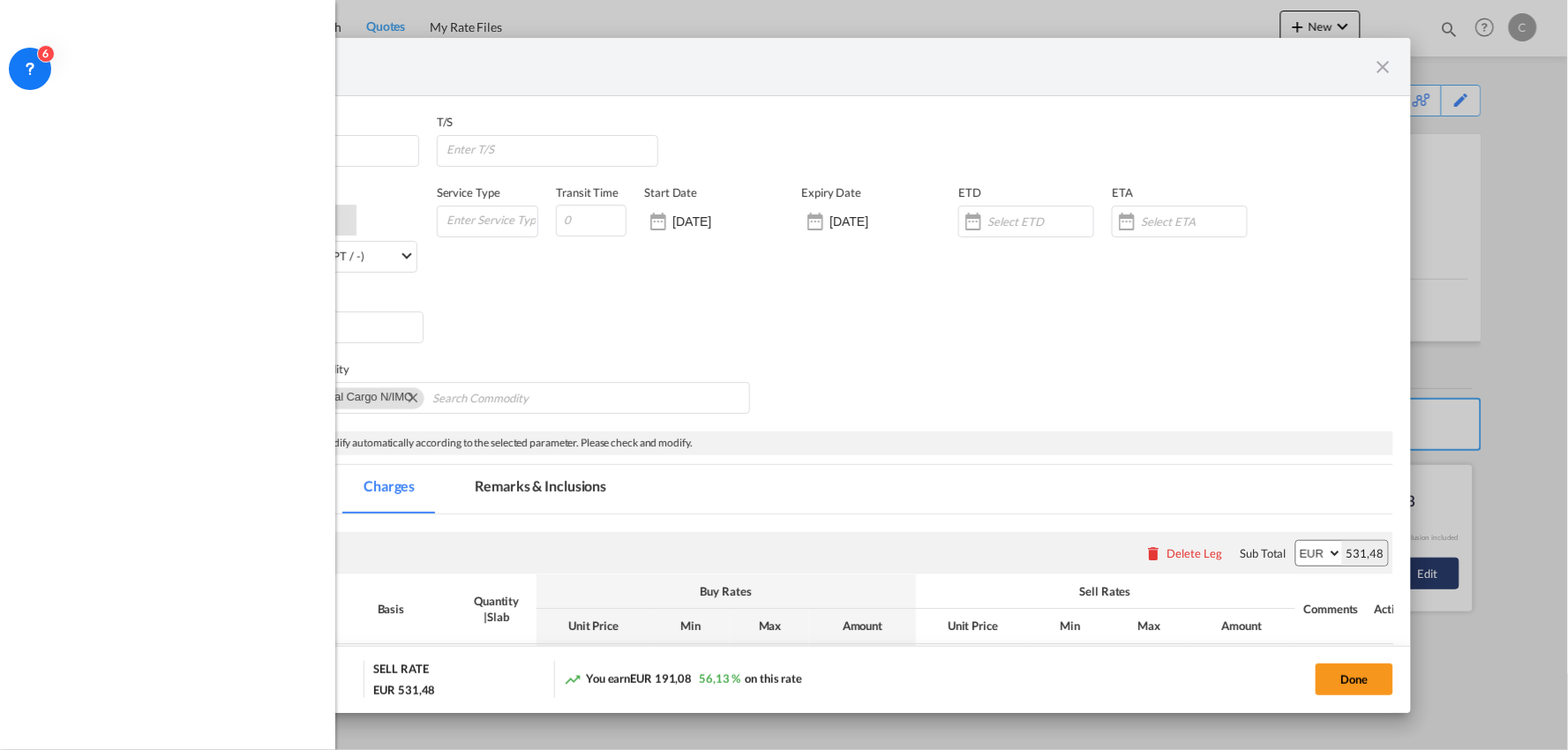
select select "per_bl"
select select "per_kg"
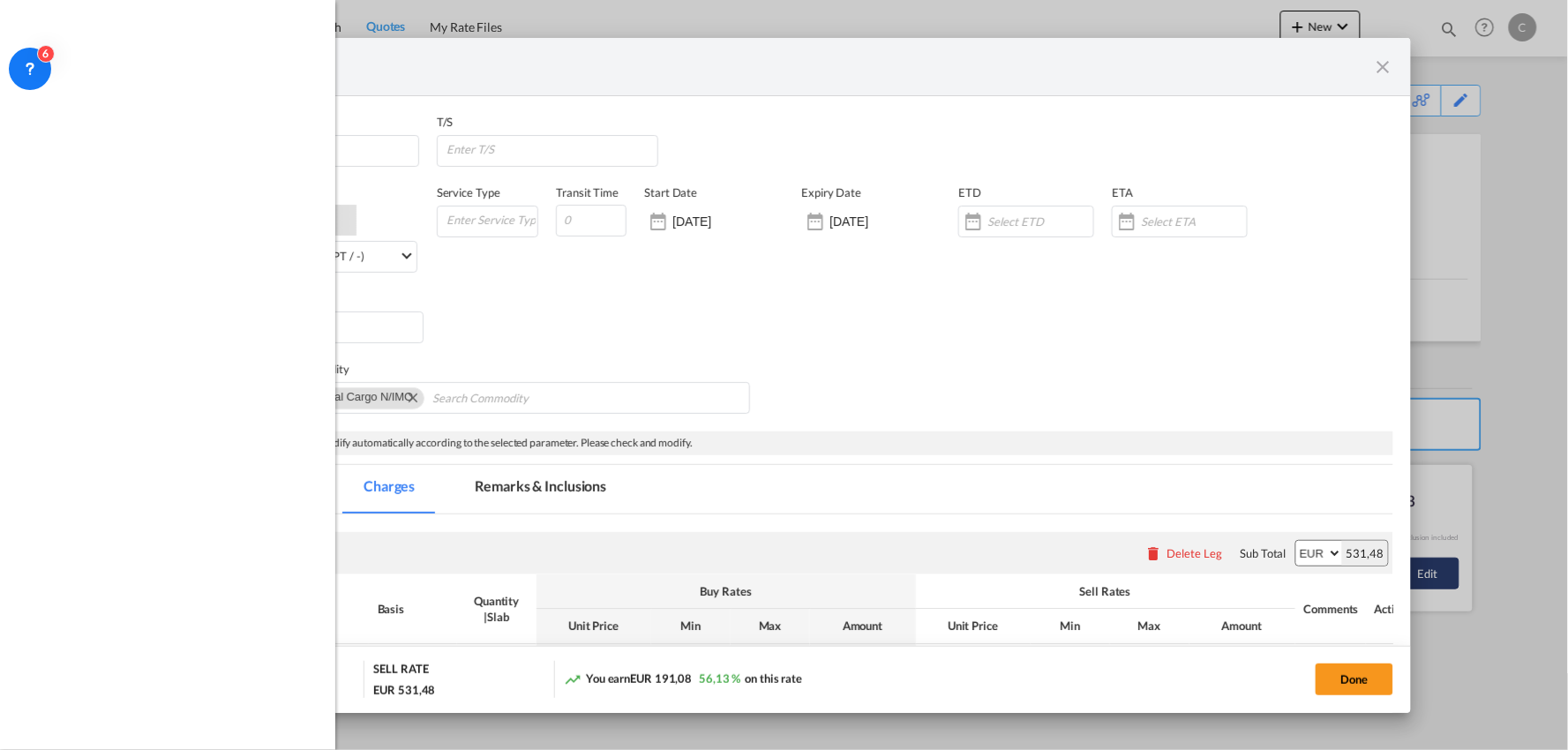
select select "per_shipment"
select select "per_bl"
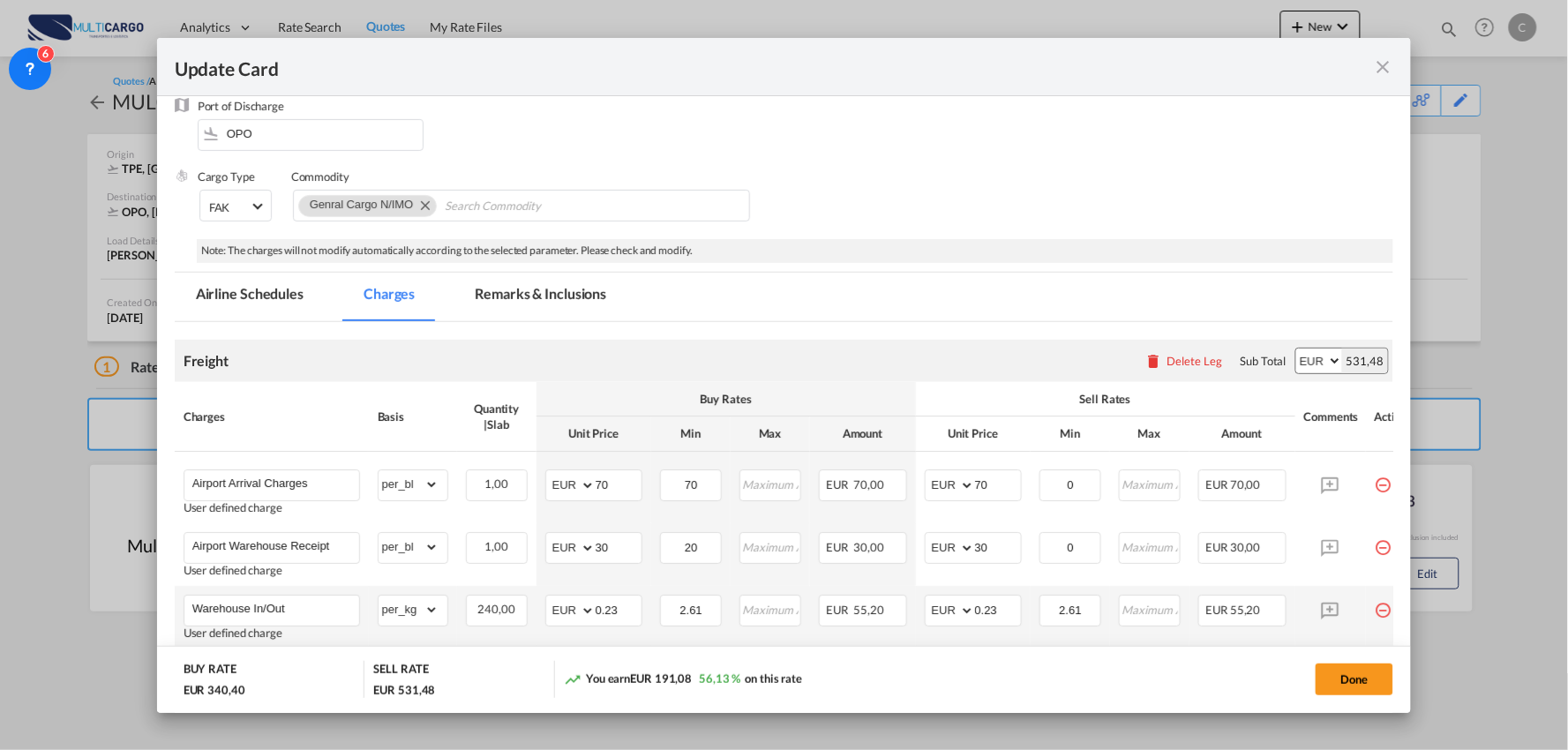
scroll to position [294, 0]
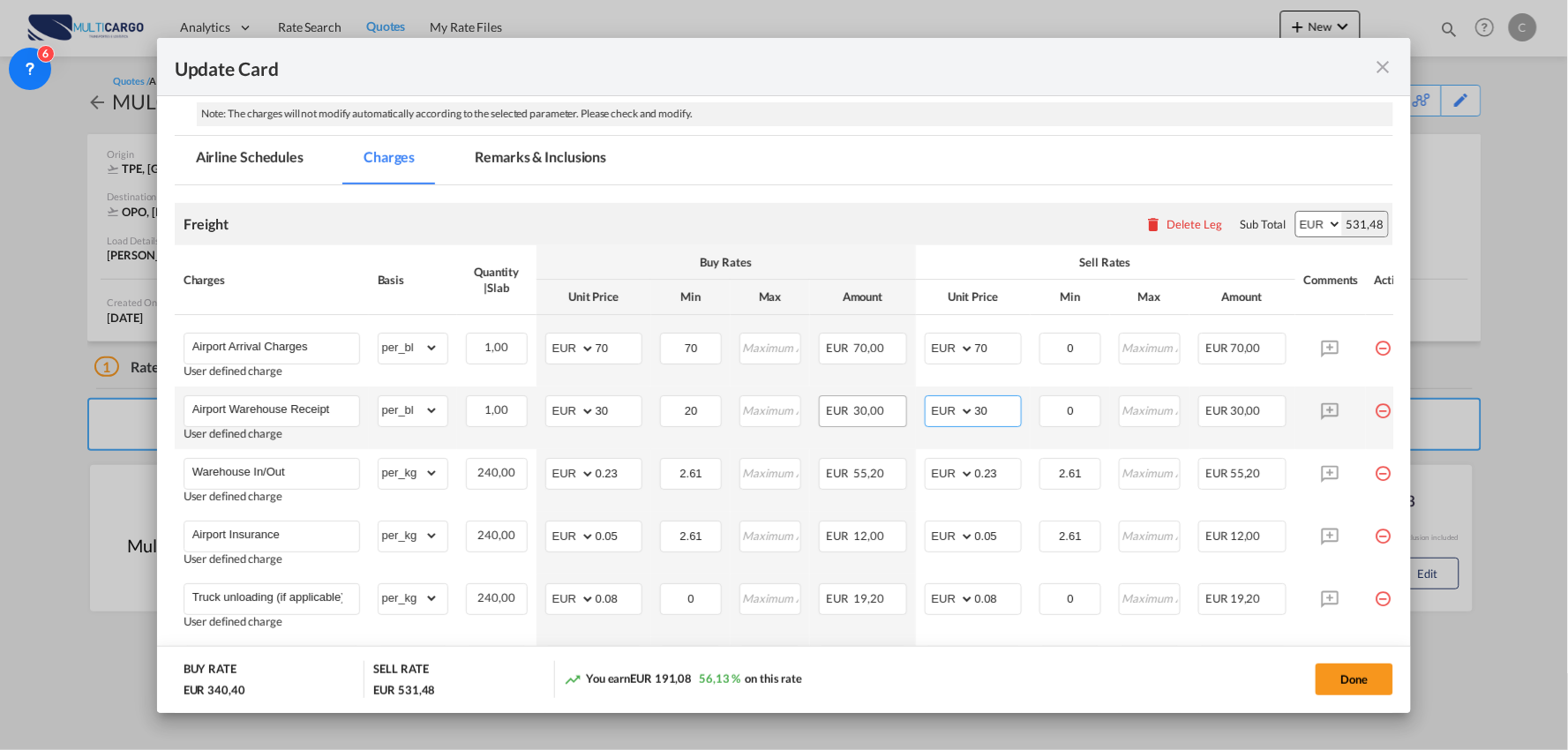
drag, startPoint x: 998, startPoint y: 409, endPoint x: 877, endPoint y: 401, distance: 121.3
click at [879, 407] on tr "Airport Warehouse Receipt User defined charge Please Enter Already Exists gross…" at bounding box center [800, 417] width 1251 height 62
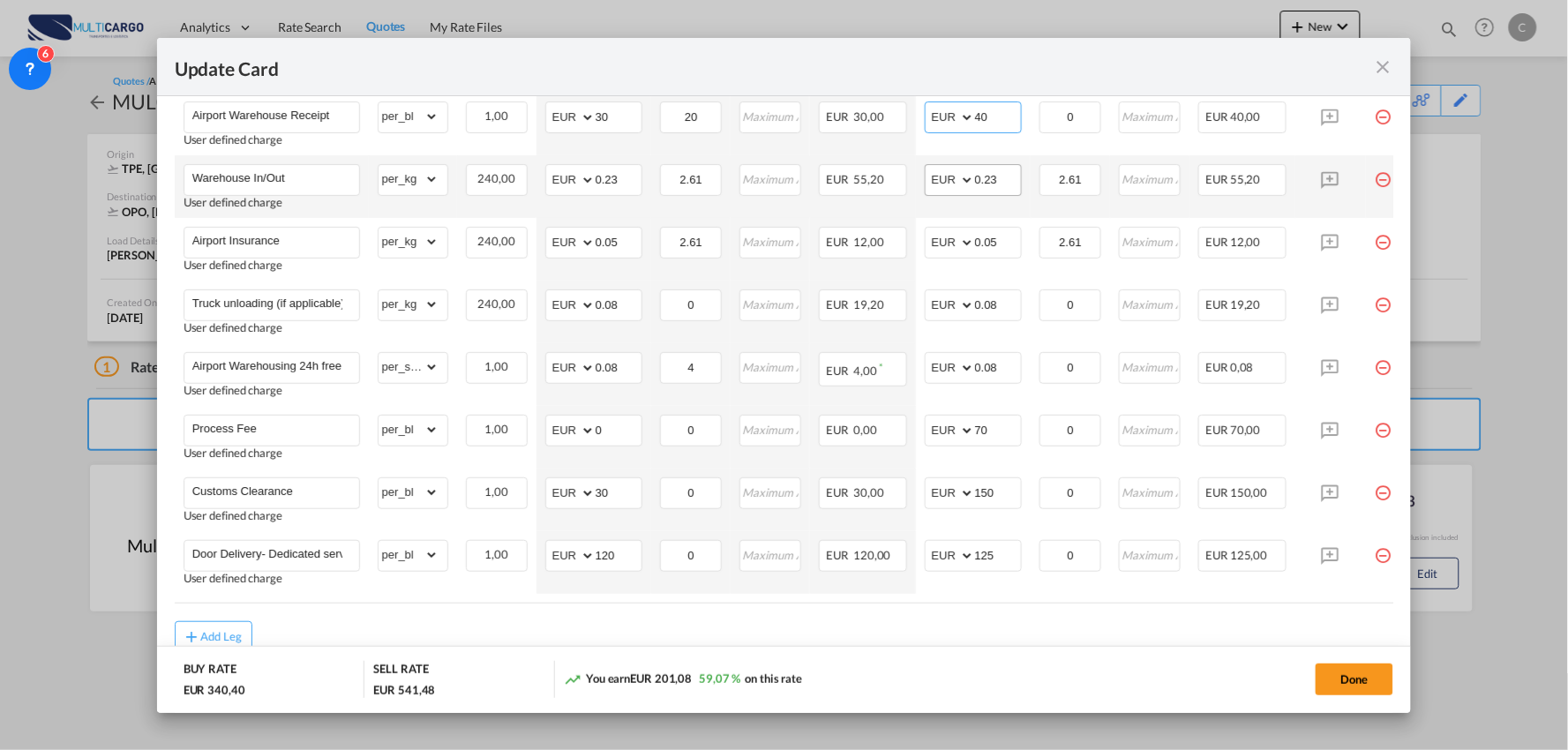
type input "40"
click at [1006, 178] on input "0.23" at bounding box center [997, 178] width 46 height 26
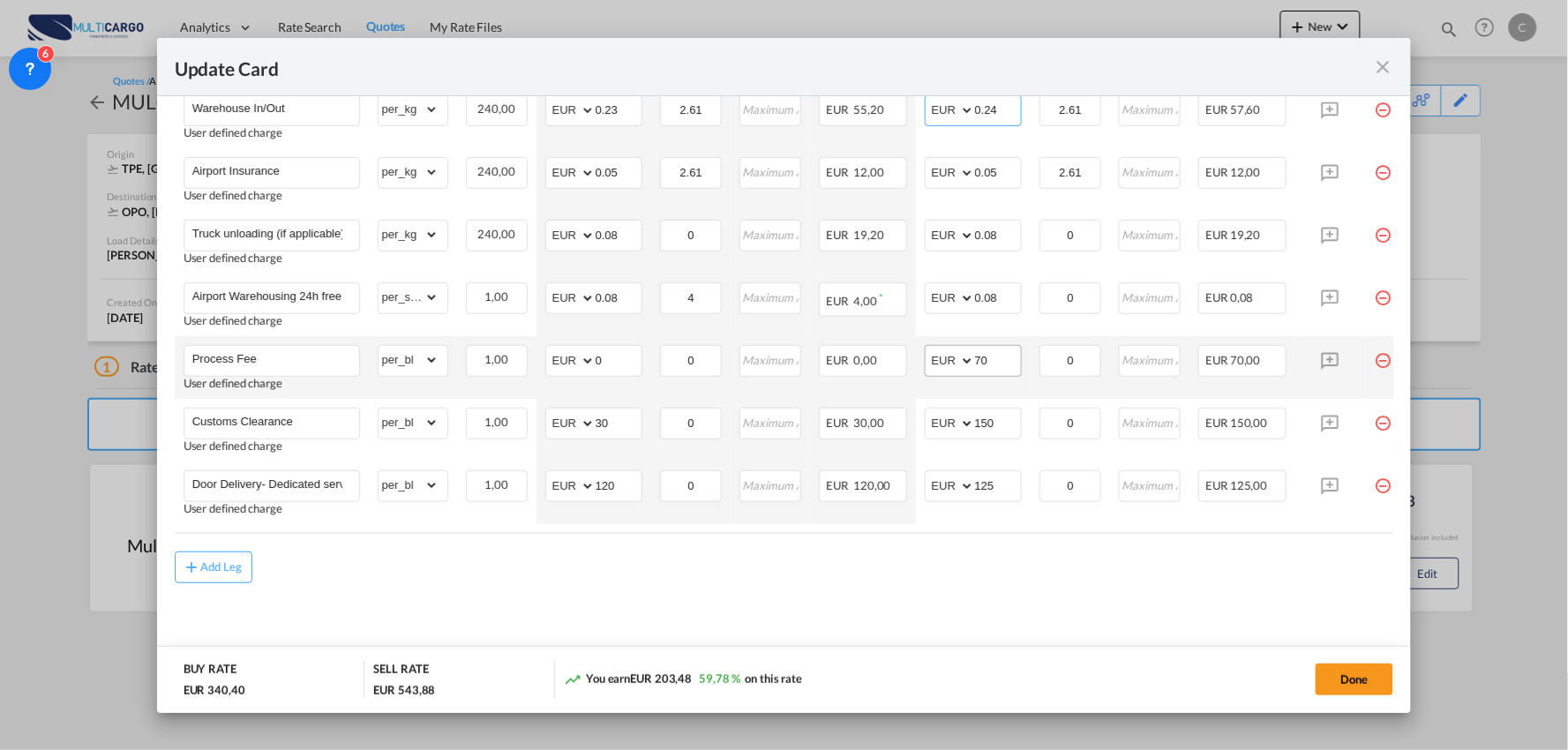
type input "0.24"
drag, startPoint x: 1000, startPoint y: 343, endPoint x: 894, endPoint y: 377, distance: 111.3
click at [894, 377] on tr "Process Fee User defined charge Please Enter Already Exists gross_weight volume…" at bounding box center [800, 367] width 1251 height 62
click at [857, 610] on md-content "Freight Please enter leg name Leg Name Already Exists Delete Leg Sub Total AED …" at bounding box center [784, 244] width 1219 height 846
drag, startPoint x: 989, startPoint y: 359, endPoint x: 922, endPoint y: 355, distance: 67.1
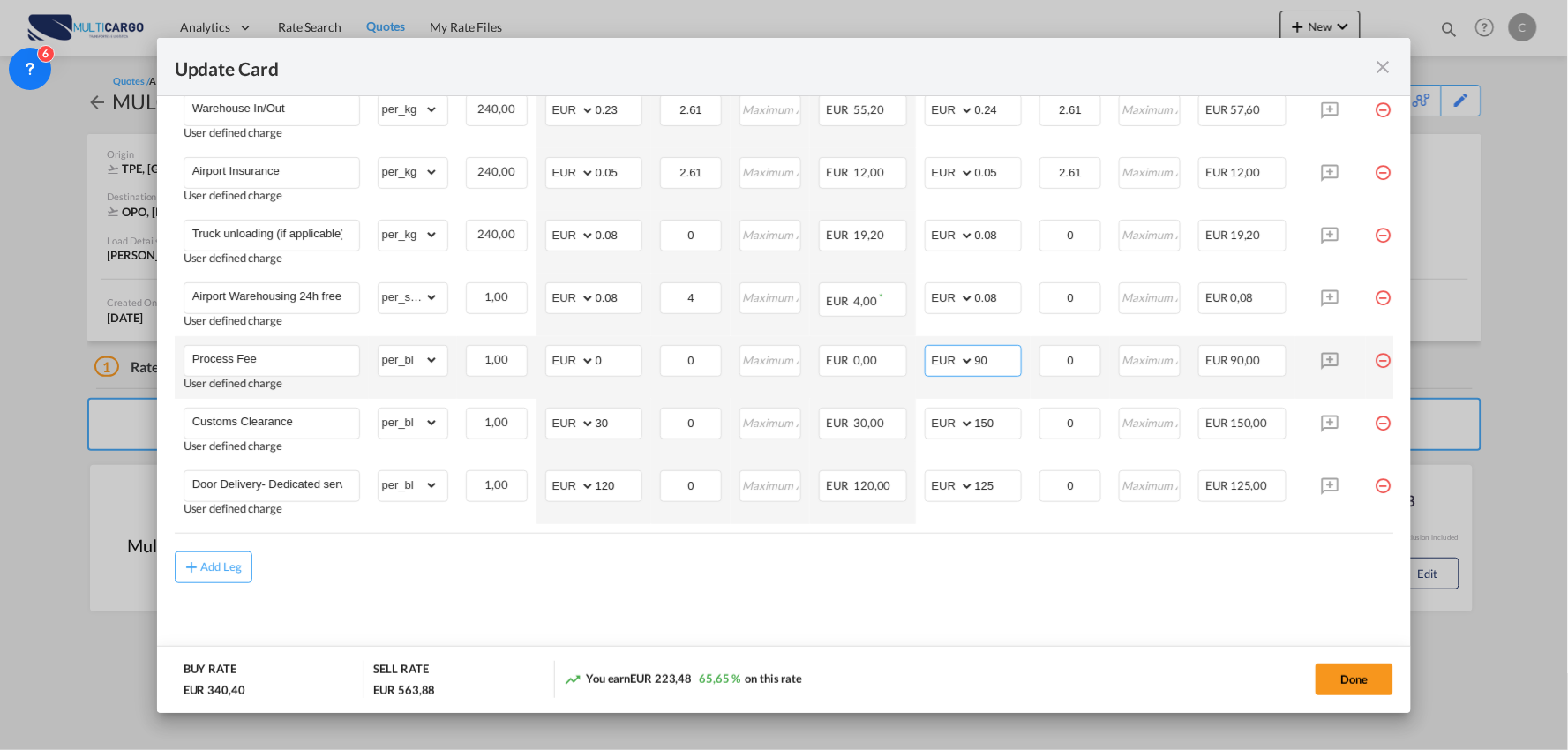
click at [936, 357] on md-input-container "AED AFN ALL AMD ANG AOA ARS AUD AWG AZN BAM BBD BDT BGN BHD BIF BMD BND [PERSON…" at bounding box center [973, 361] width 97 height 32
type input "75"
click at [926, 562] on div "Add Leg" at bounding box center [784, 567] width 1219 height 32
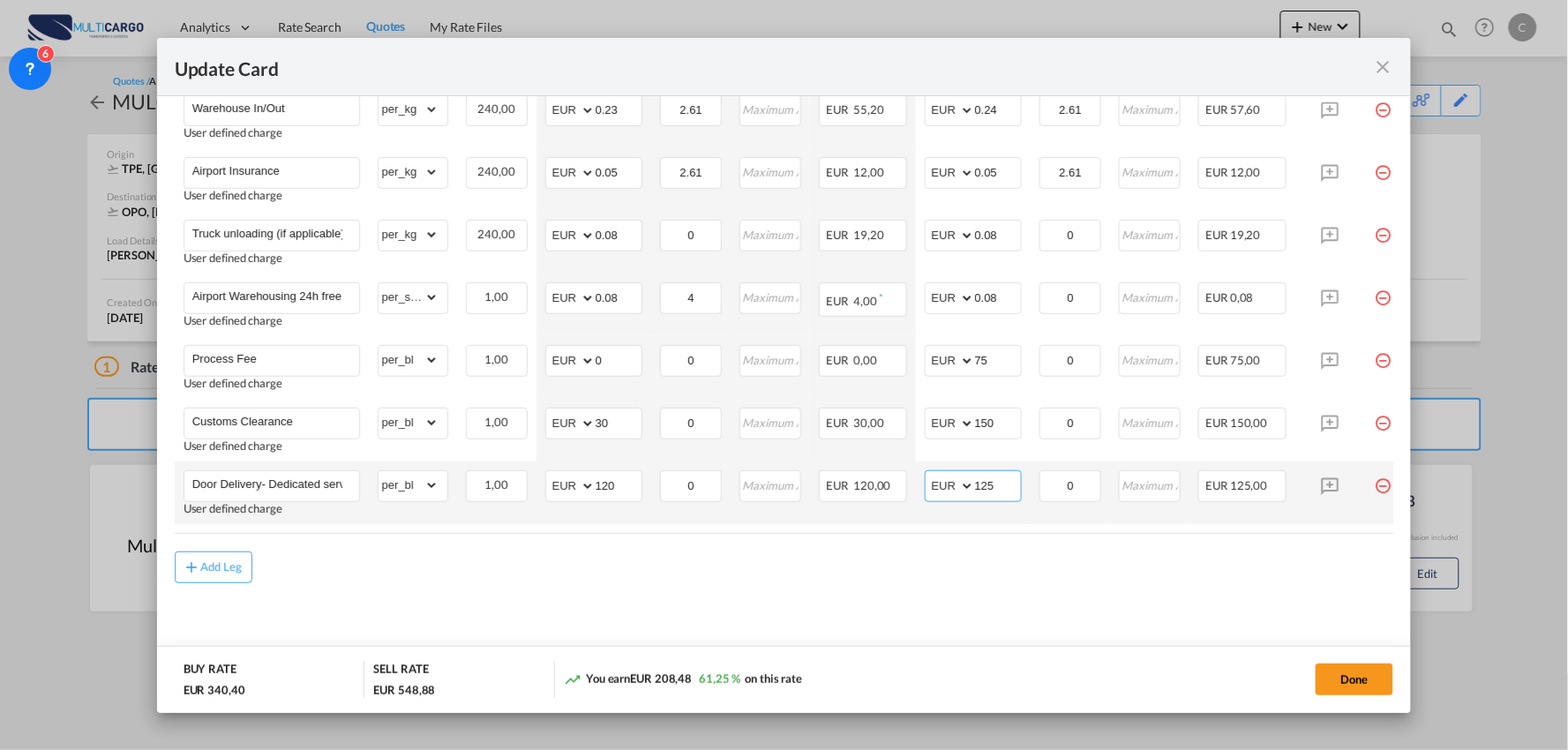
drag, startPoint x: 997, startPoint y: 490, endPoint x: 918, endPoint y: 489, distance: 79.0
click at [918, 489] on td "AED AFN ALL AMD ANG AOA ARS AUD AWG AZN BAM BBD BDT BGN BHD BIF BMD BND [PERSON…" at bounding box center [973, 492] width 115 height 62
click at [997, 490] on input "125" at bounding box center [997, 484] width 46 height 26
drag, startPoint x: 956, startPoint y: 481, endPoint x: 942, endPoint y: 480, distance: 14.0
click at [944, 480] on md-input-container "AED AFN ALL AMD ANG AOA ARS AUD AWG AZN BAM BBD BDT BGN BHD BIF BMD BND [PERSON…" at bounding box center [973, 486] width 97 height 32
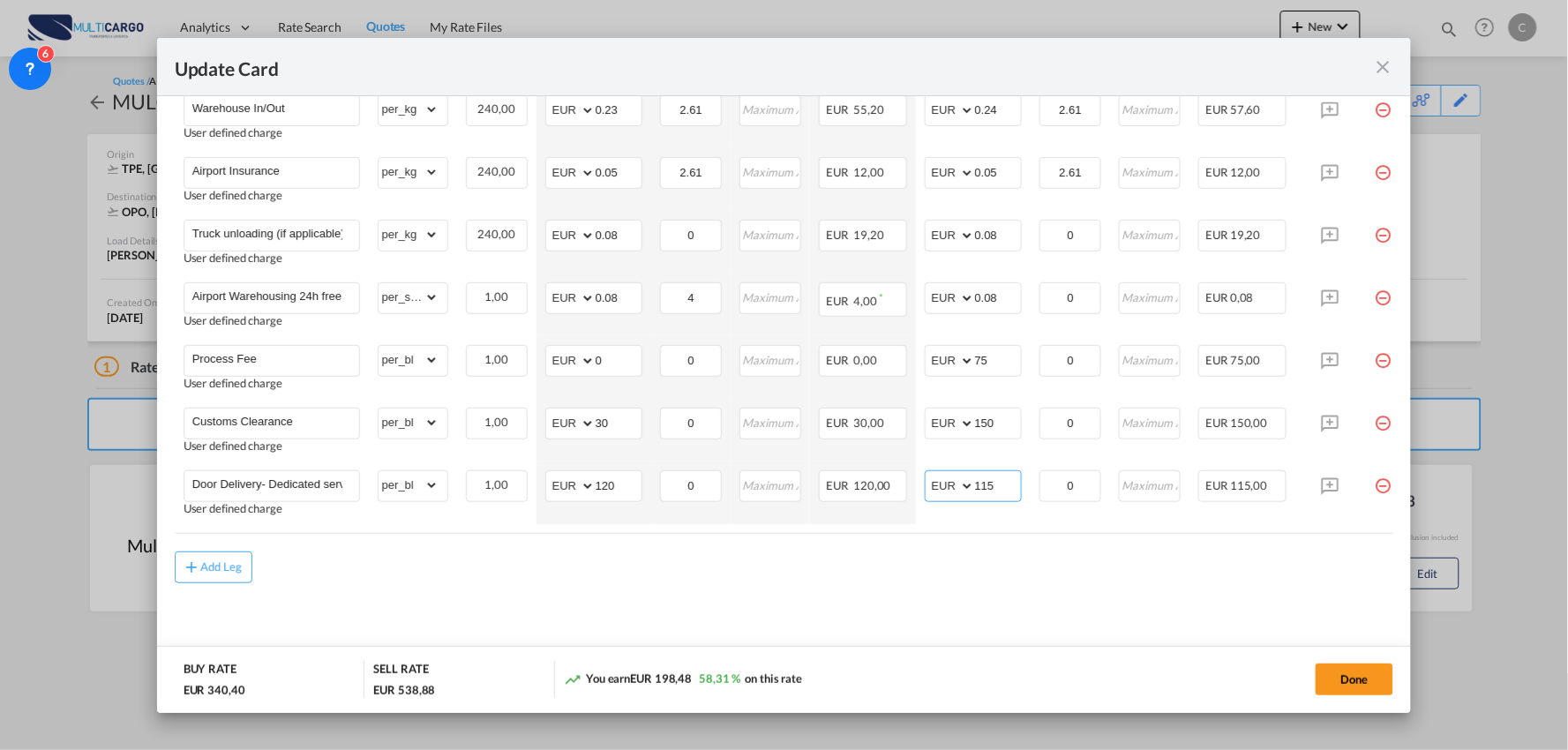
type input "115"
click at [983, 611] on md-content "Freight Please enter leg name Leg Name Already Exists Delete Leg Sub Total AED …" at bounding box center [784, 244] width 1219 height 846
click at [1345, 677] on button "Done" at bounding box center [1354, 679] width 78 height 32
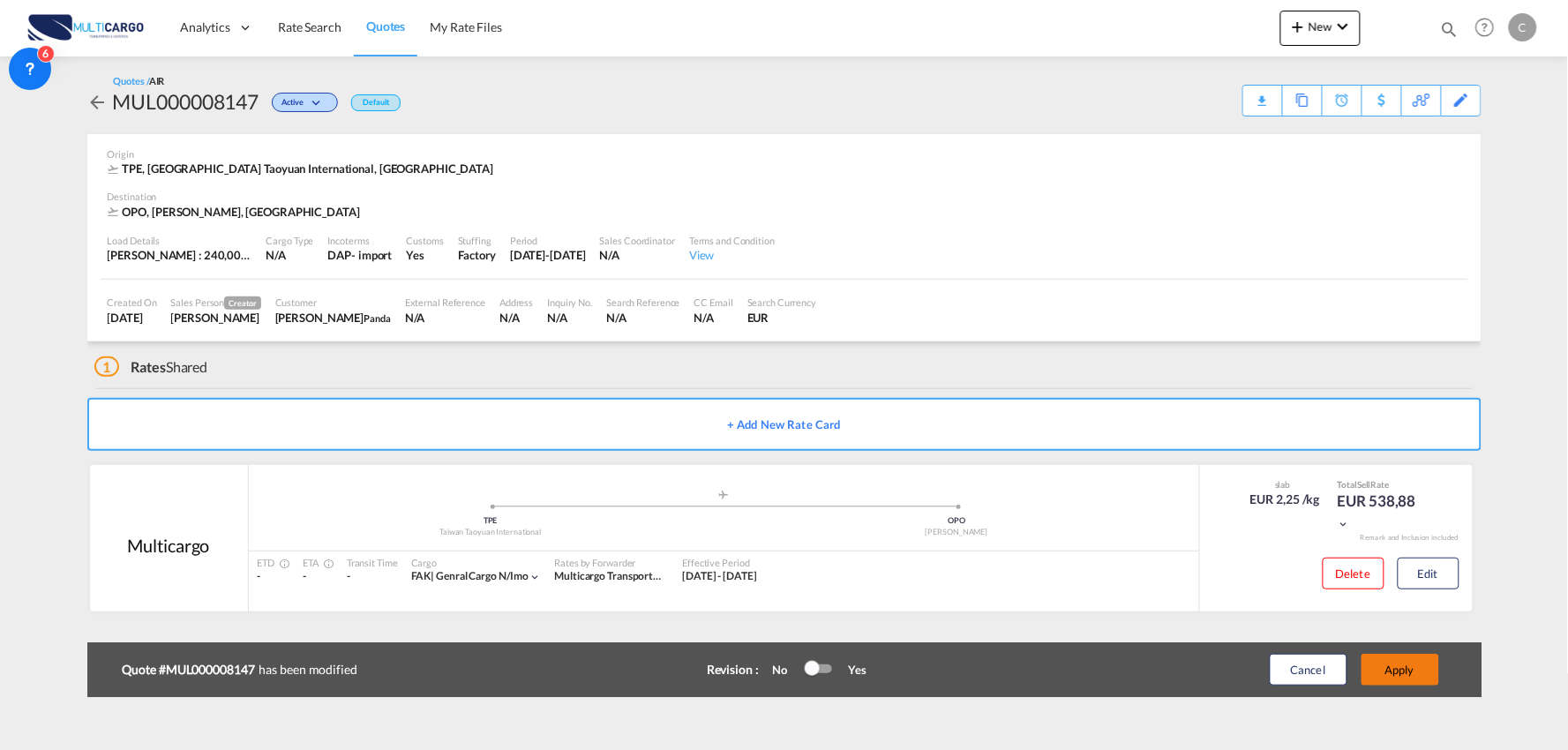
click at [1406, 673] on button "Apply" at bounding box center [1400, 669] width 78 height 32
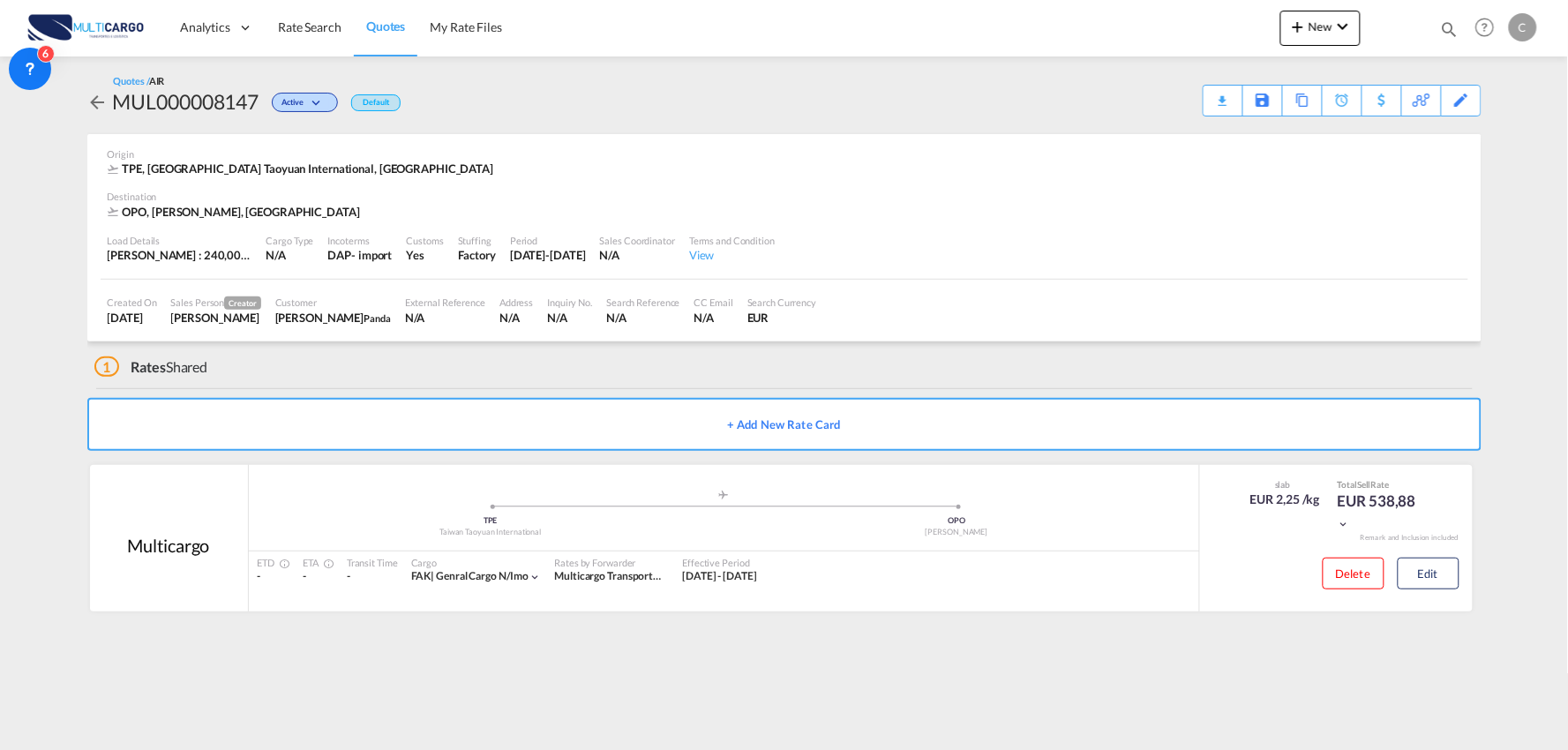
drag, startPoint x: 1227, startPoint y: 638, endPoint x: 1297, endPoint y: 248, distance: 396.2
click at [1227, 638] on div "Quotes / AIR MUL000008147 Active Default Download Quote Save As Template Copy Q…" at bounding box center [784, 350] width 1394 height 586
click at [1211, 95] on div "Download Quote" at bounding box center [1188, 99] width 90 height 28
